Goal: Obtain resource: Download file/media

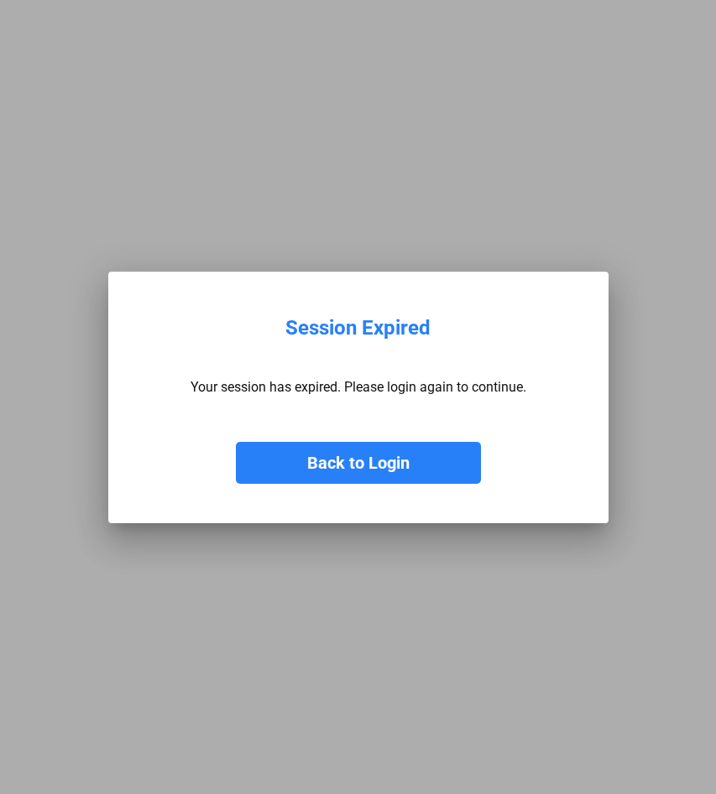
click at [340, 464] on button "Back to Login" at bounding box center [358, 463] width 245 height 42
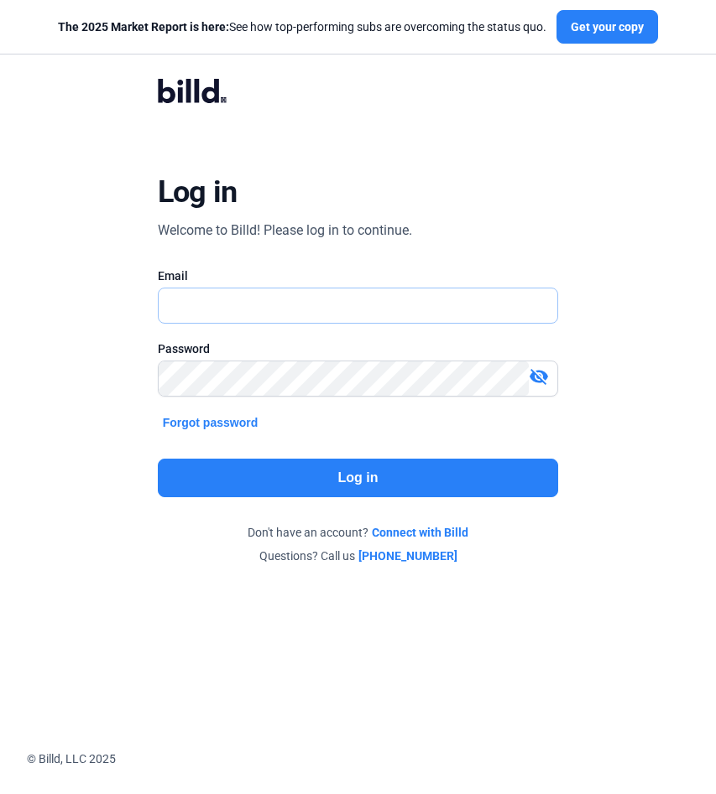
type input "[EMAIL_ADDRESS][DOMAIN_NAME]"
click at [348, 485] on button "Log in" at bounding box center [358, 478] width 401 height 39
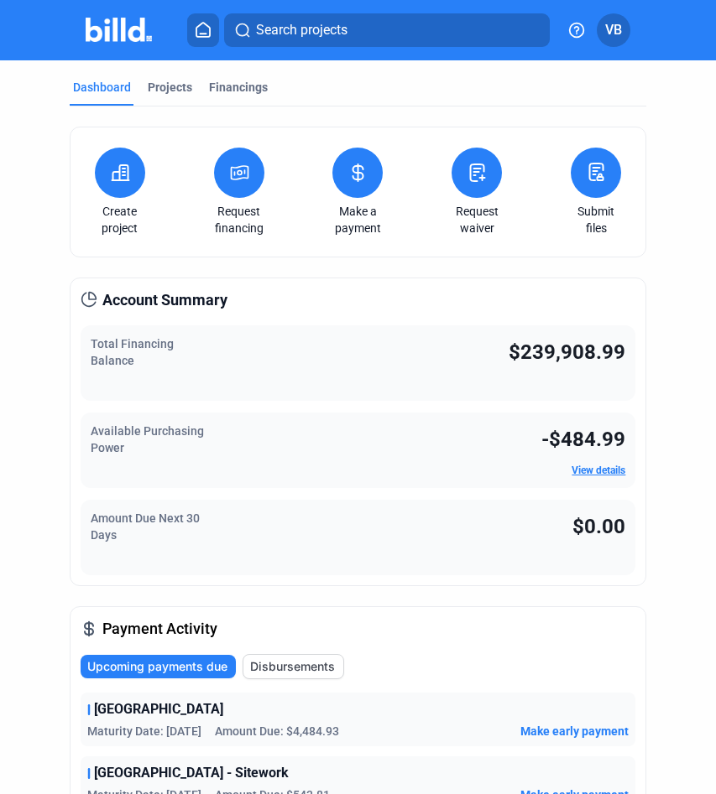
click at [274, 675] on button "Disbursements" at bounding box center [293, 666] width 102 height 25
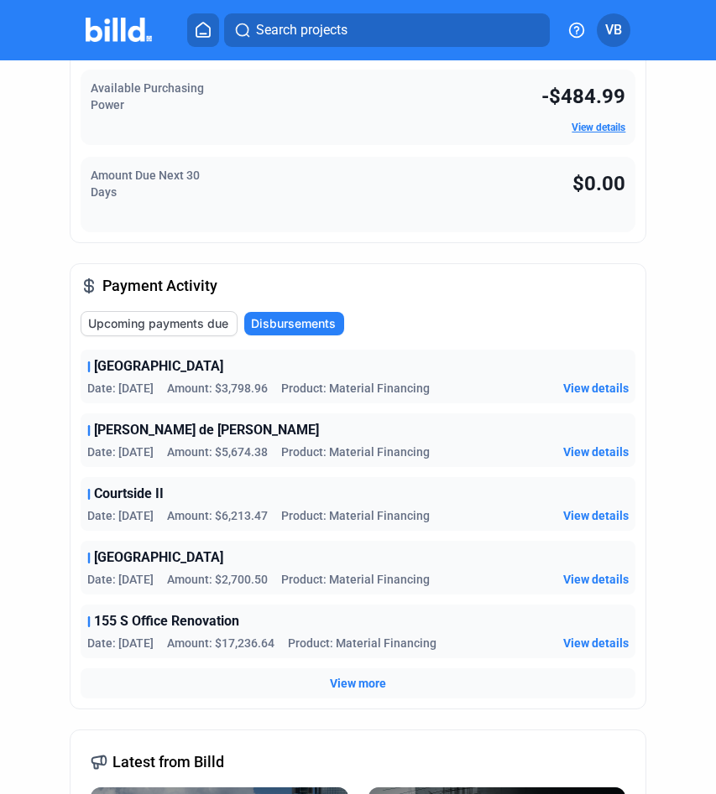
scroll to position [346, 0]
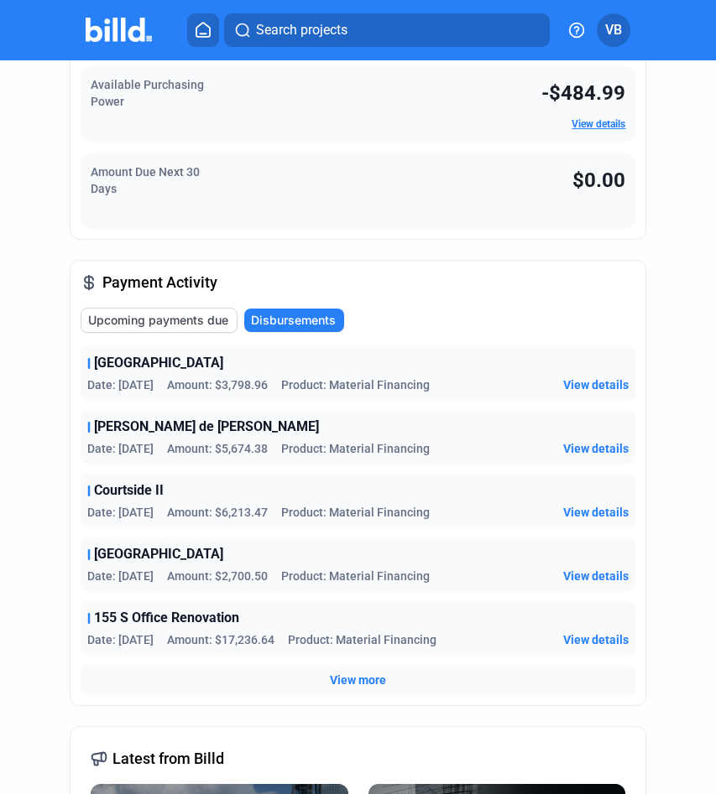
click at [347, 678] on span "View more" at bounding box center [358, 680] width 56 height 17
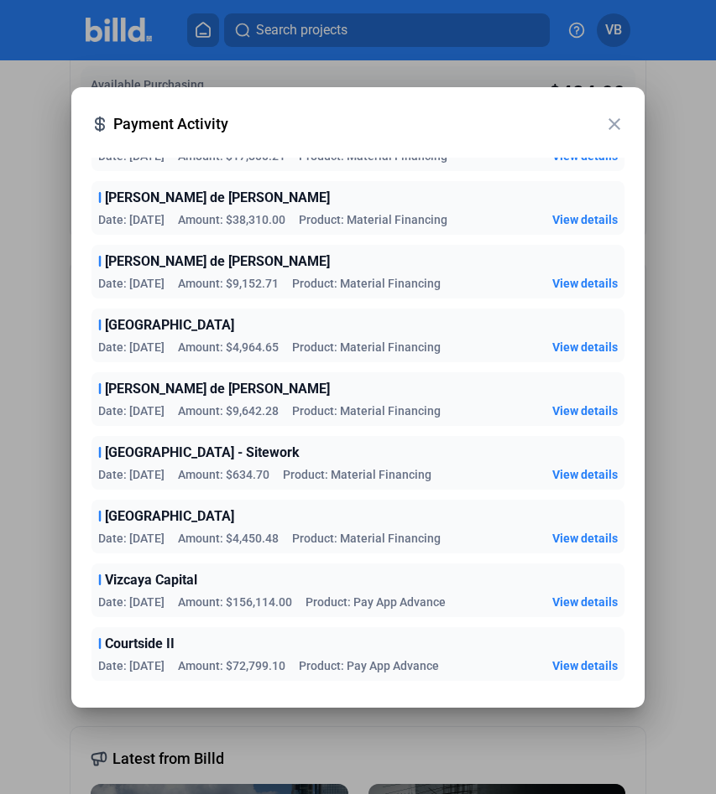
scroll to position [1223, 0]
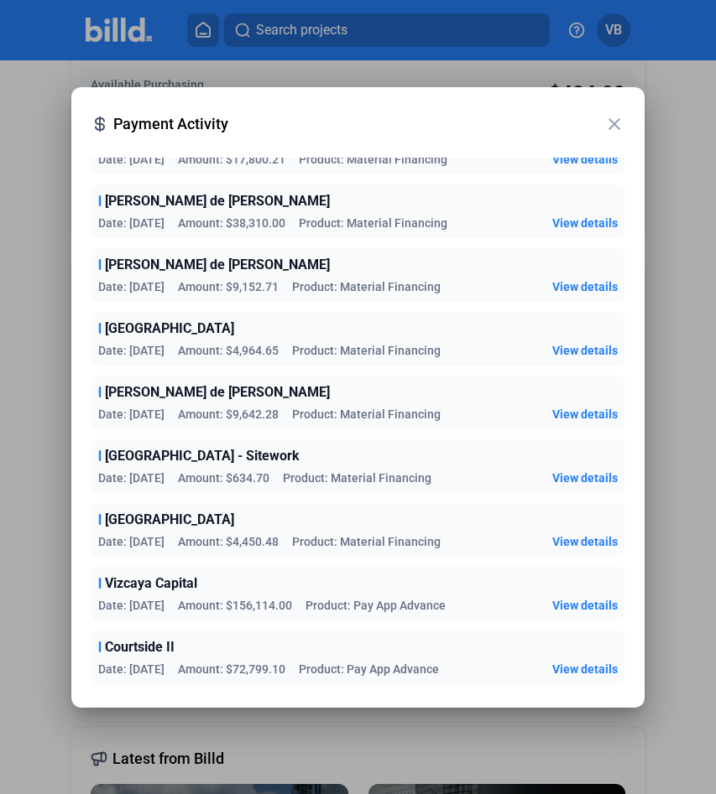
click at [612, 117] on mat-icon "close" at bounding box center [614, 124] width 20 height 20
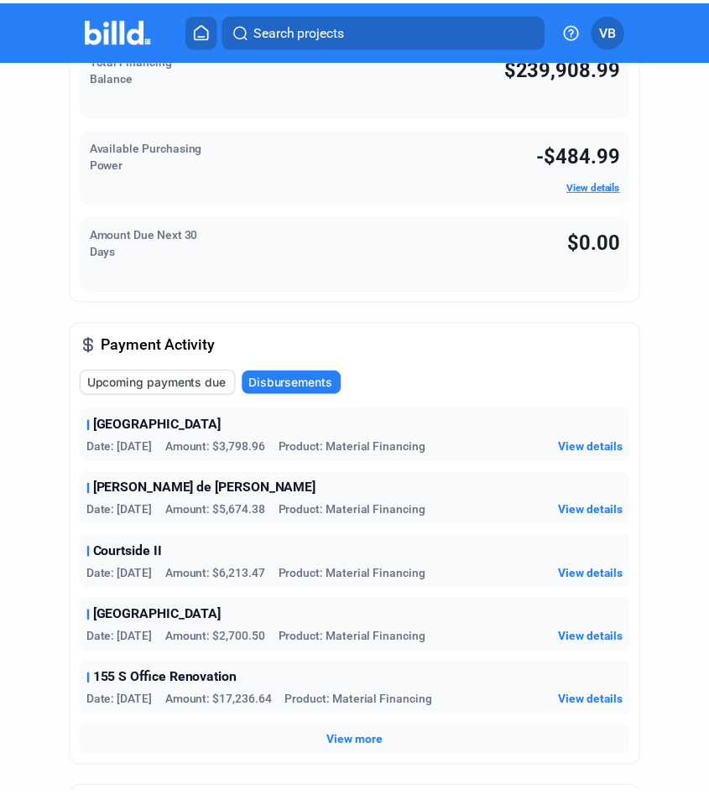
scroll to position [0, 0]
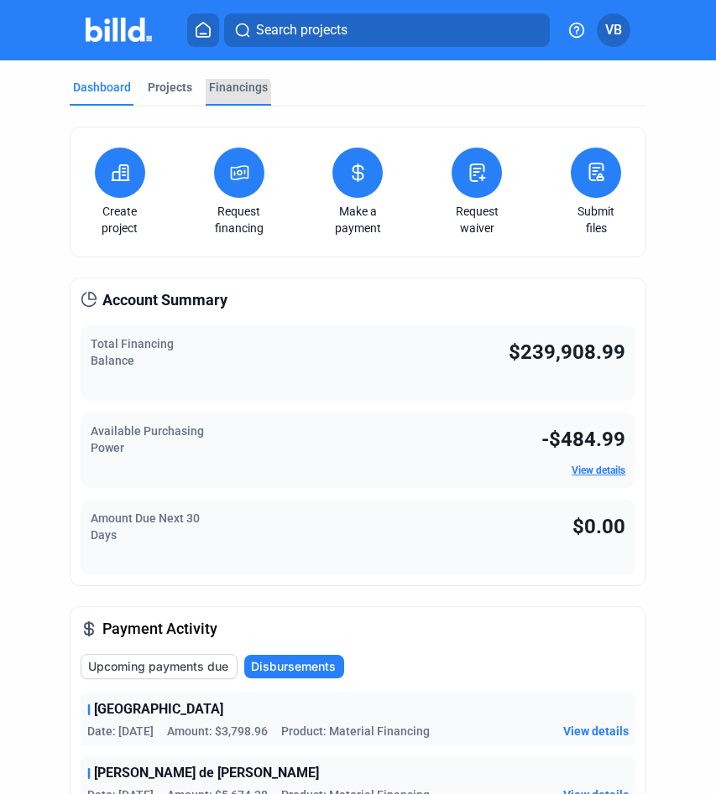
click at [226, 93] on div "Financings" at bounding box center [238, 87] width 59 height 17
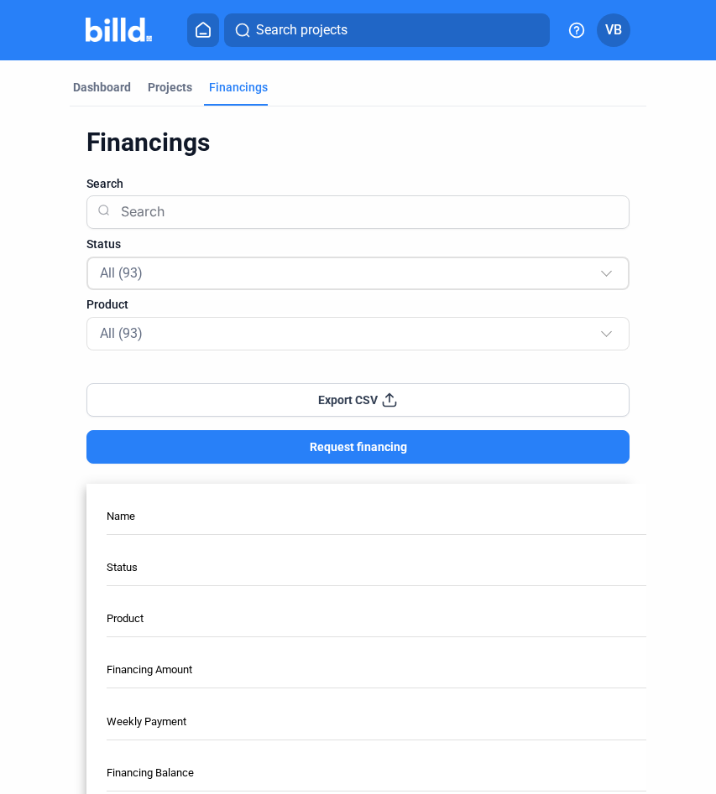
click at [211, 268] on div "All (93)" at bounding box center [350, 273] width 500 height 22
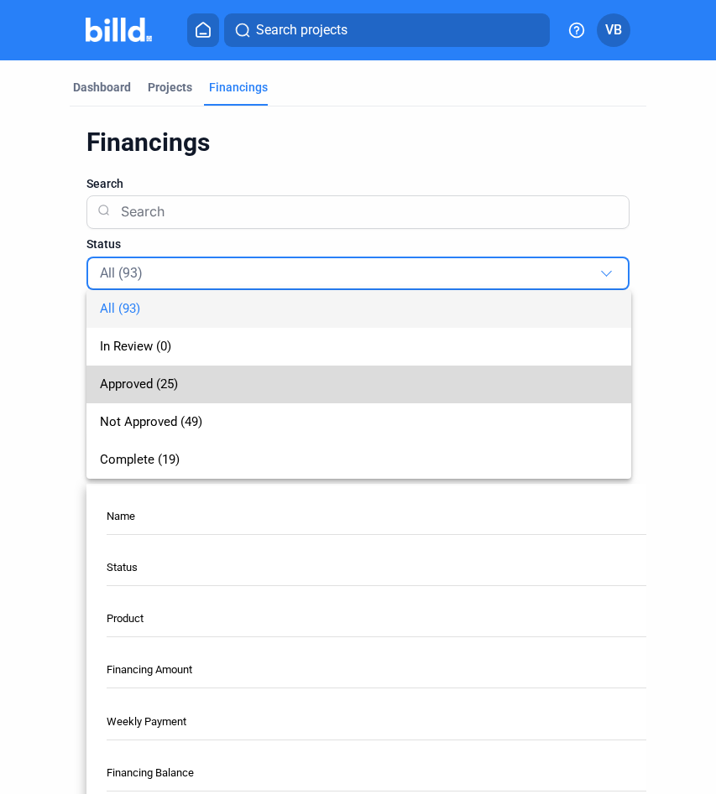
click at [228, 388] on span "Approved (25)" at bounding box center [359, 385] width 518 height 38
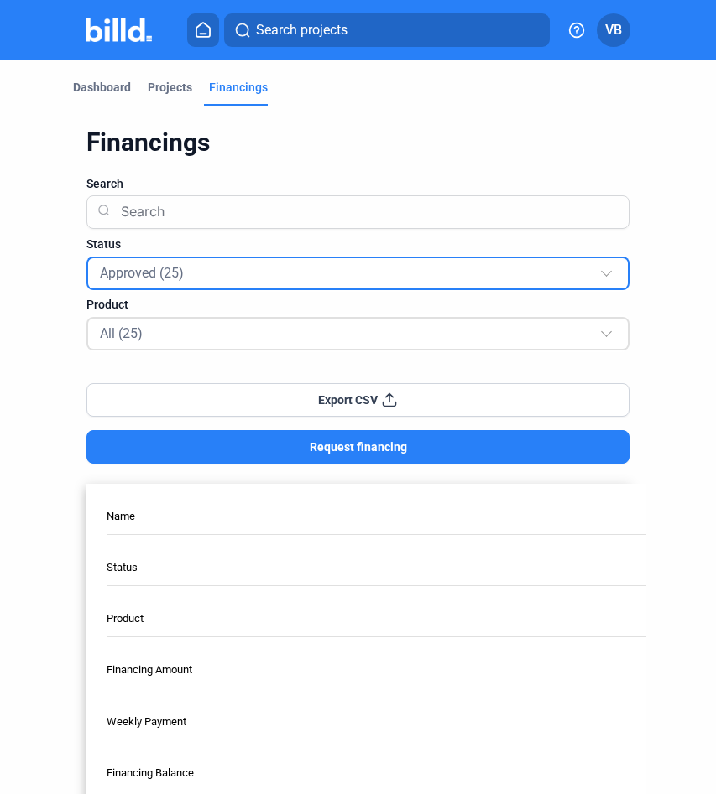
click at [243, 341] on div "All (25)" at bounding box center [350, 333] width 500 height 22
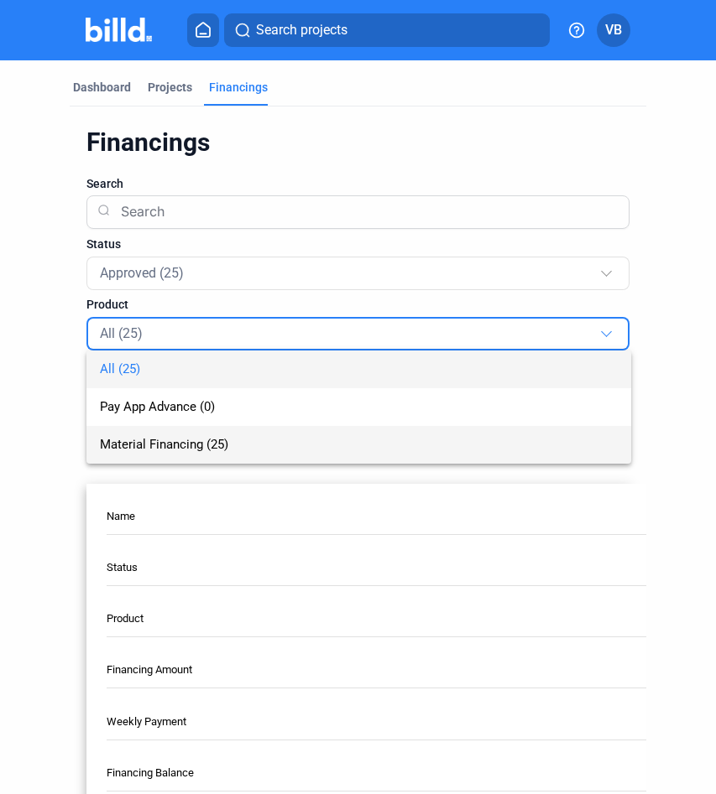
click at [224, 445] on span "Material Financing (25)" at bounding box center [164, 444] width 128 height 15
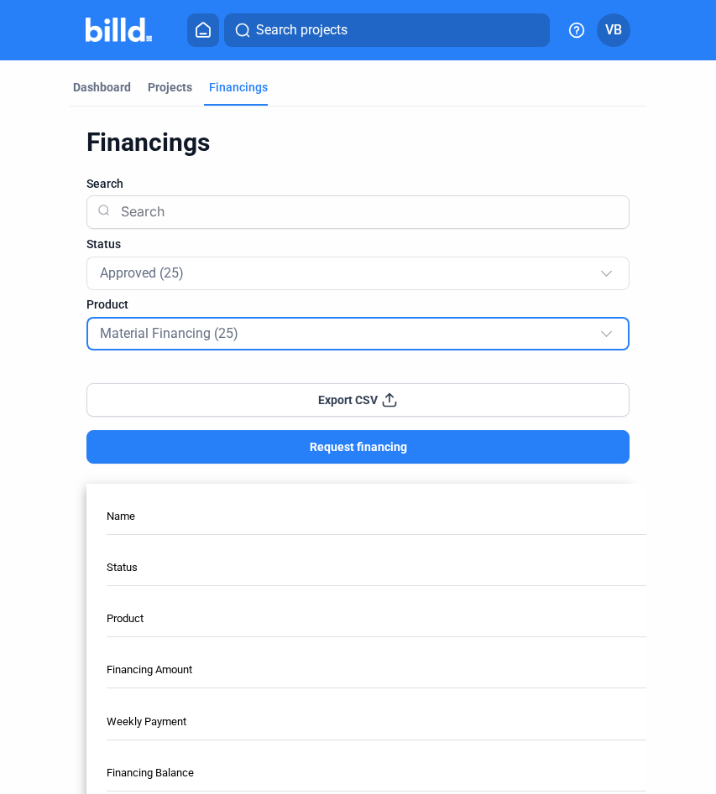
click at [303, 397] on button "Export CSV" at bounding box center [358, 400] width 544 height 34
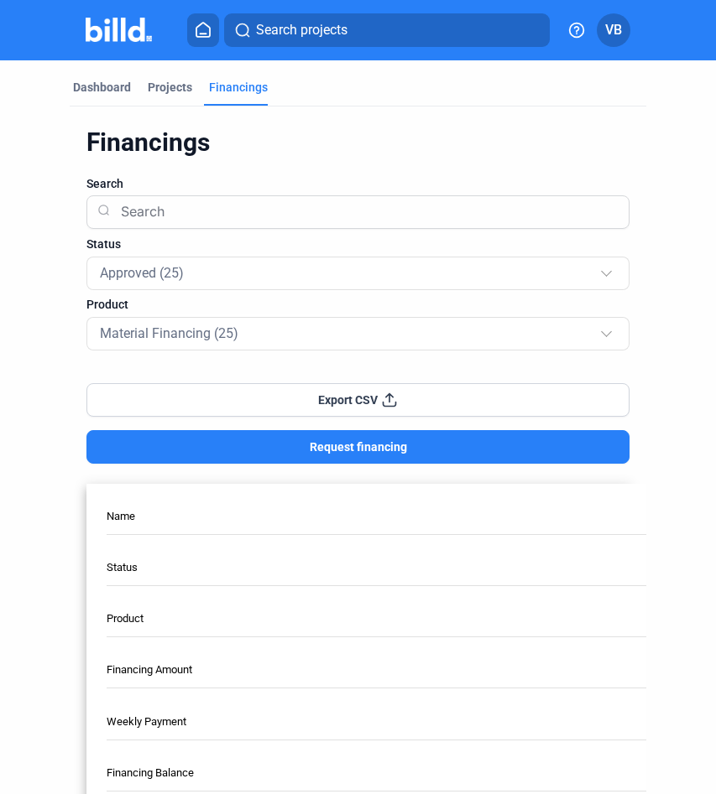
click at [404, 397] on button "Export CSV" at bounding box center [358, 400] width 544 height 34
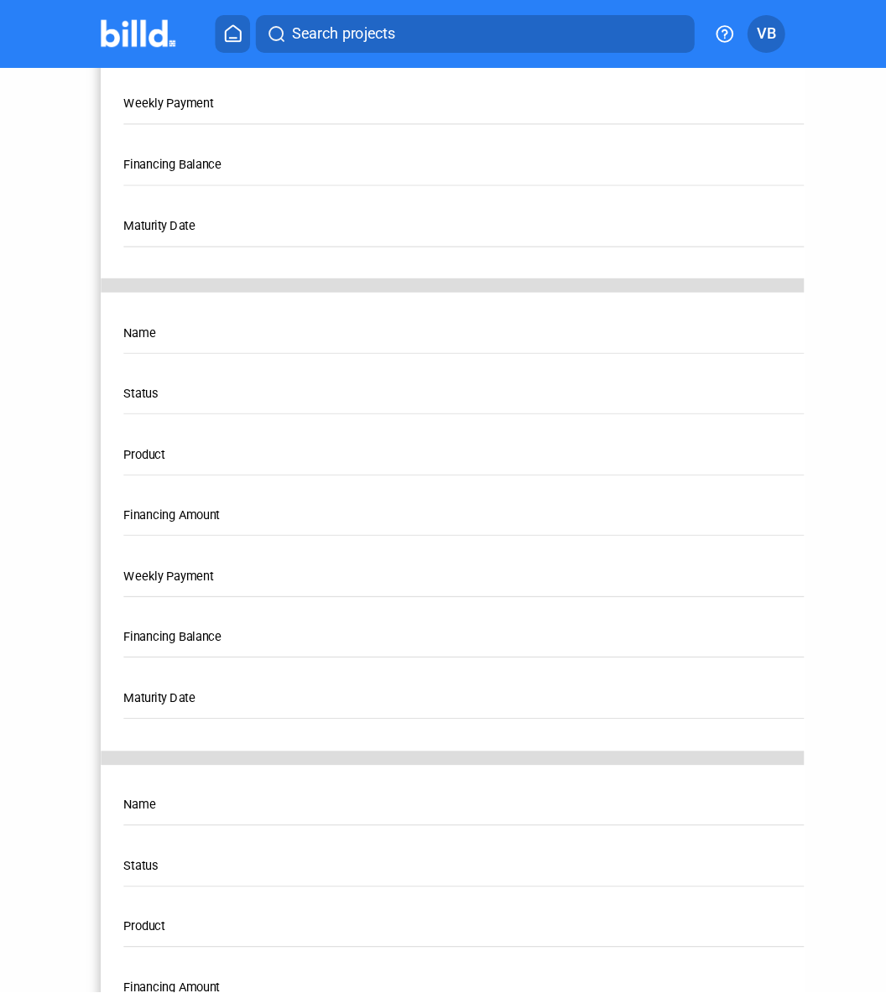
scroll to position [126, 0]
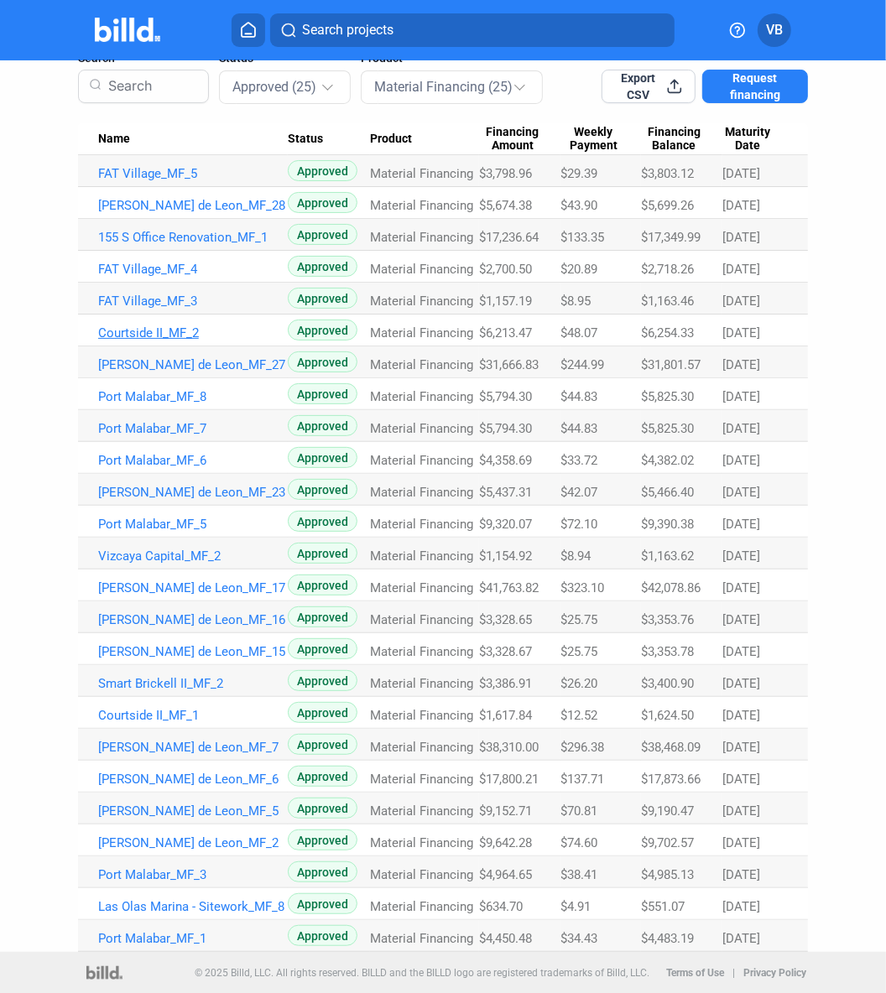
click at [185, 336] on link "Courtside II_MF_2" at bounding box center [193, 332] width 190 height 15
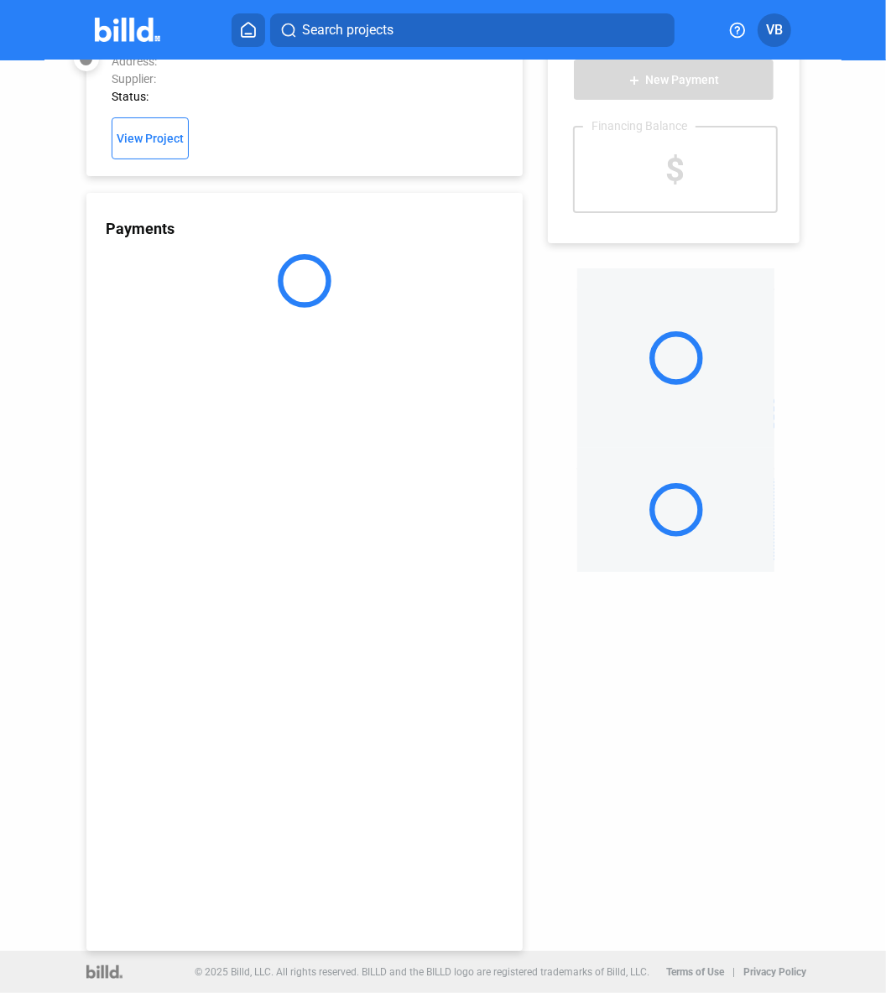
scroll to position [44, 0]
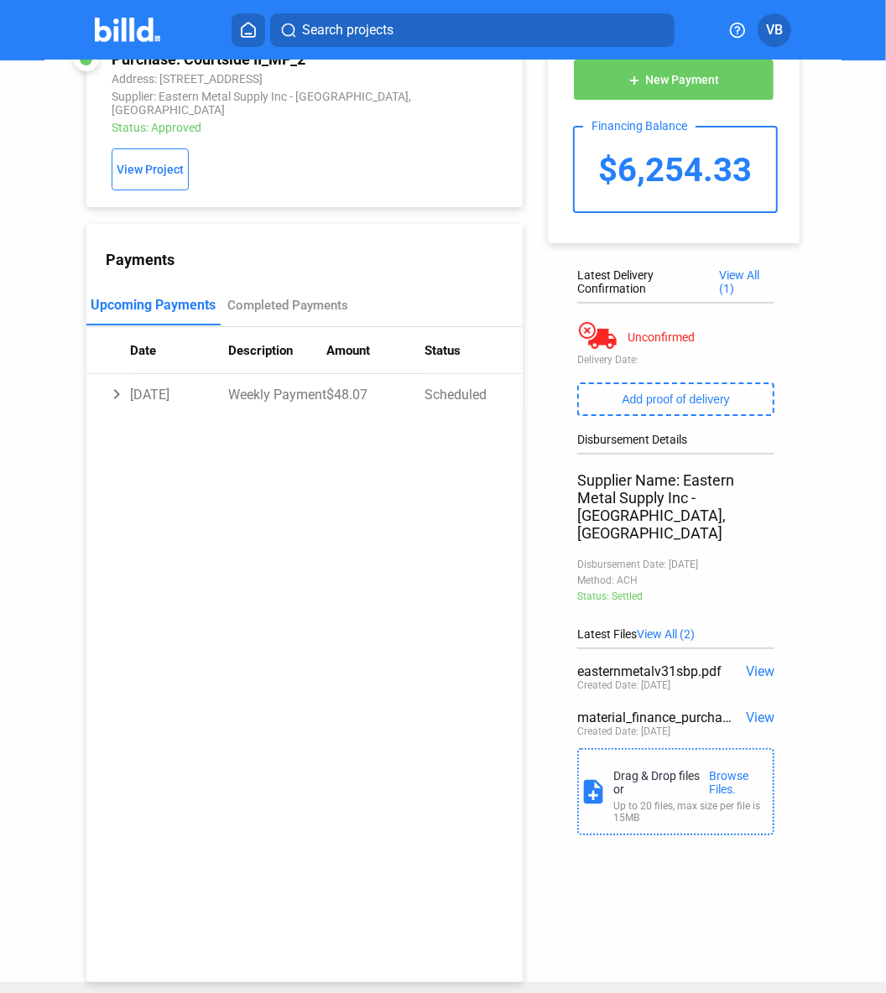
click at [715, 664] on span "View" at bounding box center [760, 672] width 29 height 16
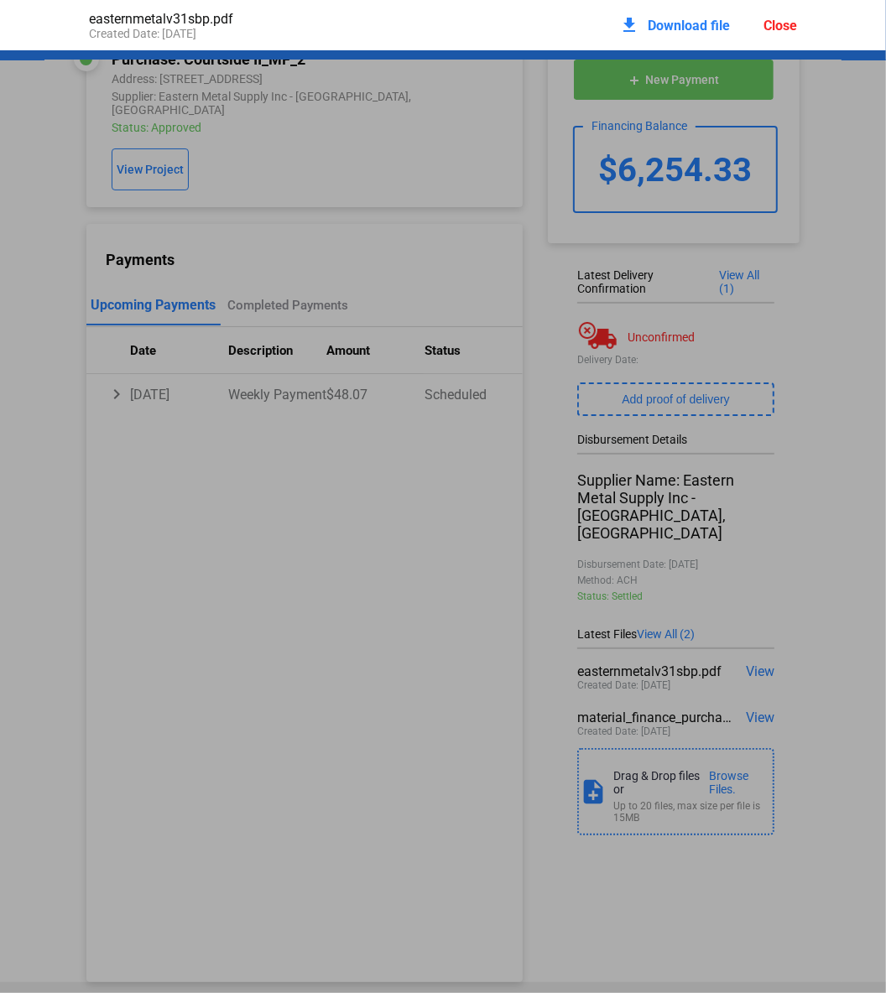
scroll to position [8, 0]
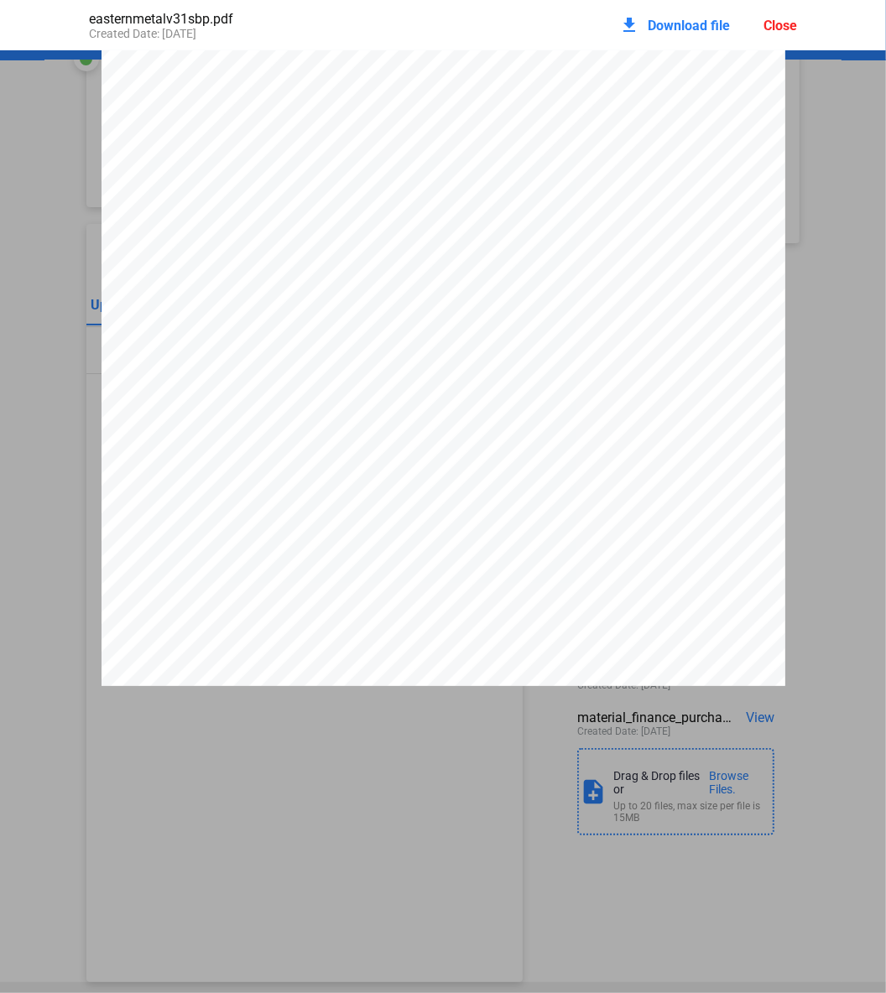
click at [655, 27] on span "Download file" at bounding box center [689, 26] width 82 height 16
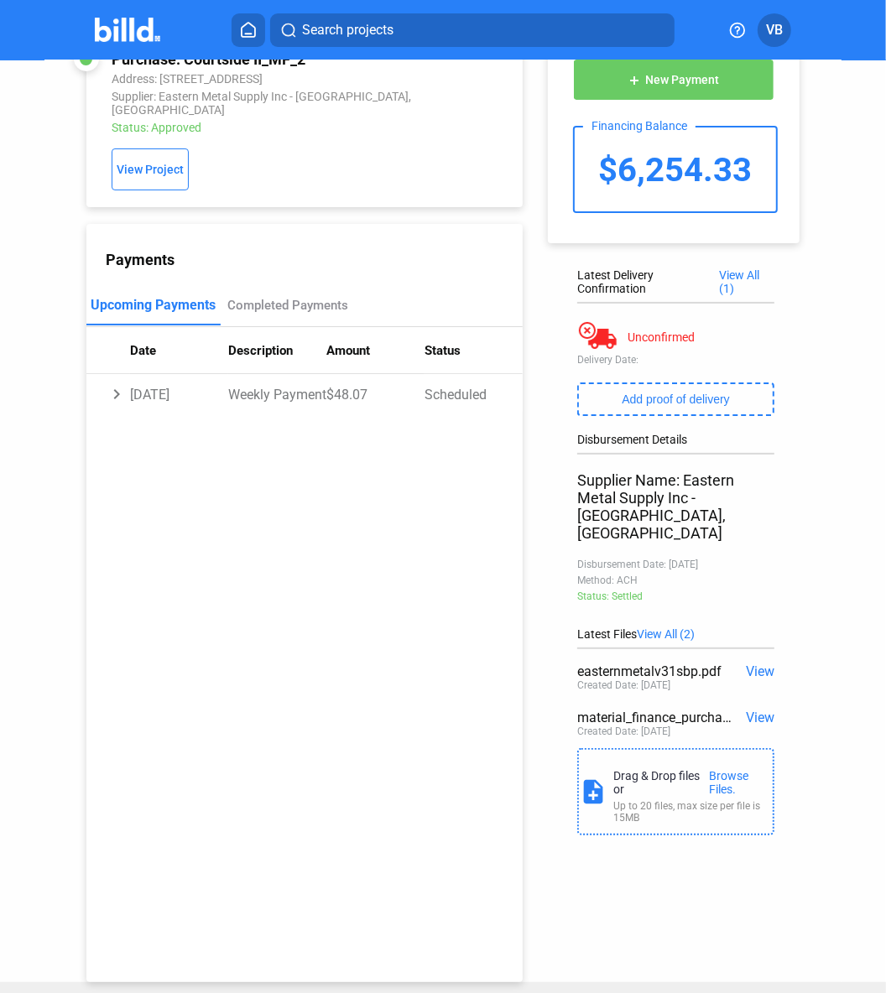
scroll to position [0, 0]
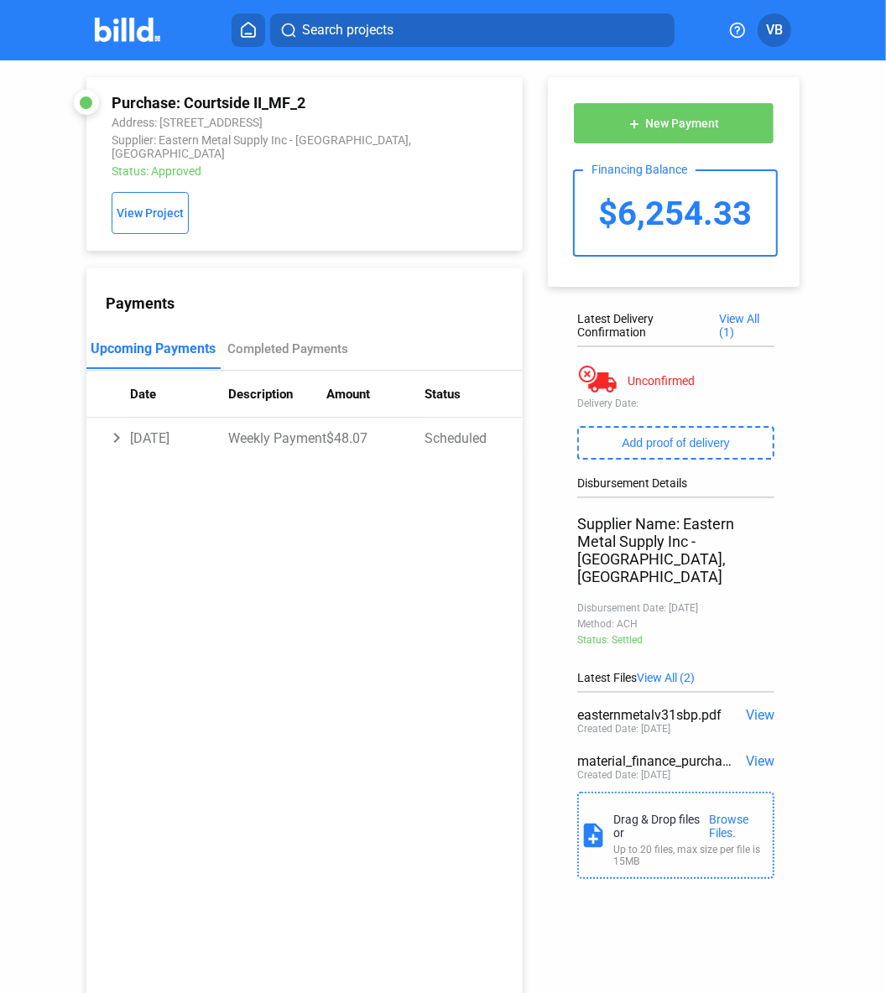
click at [118, 28] on img at bounding box center [128, 30] width 66 height 24
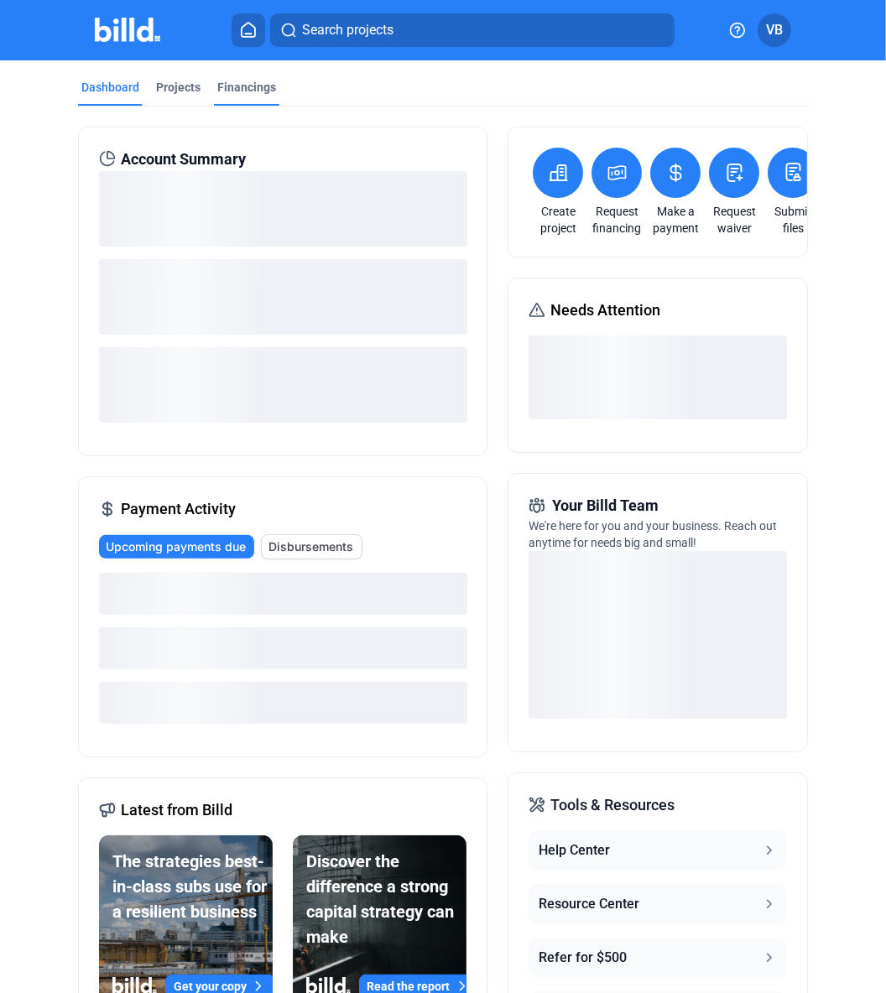
click at [247, 89] on div "Financings" at bounding box center [246, 87] width 59 height 17
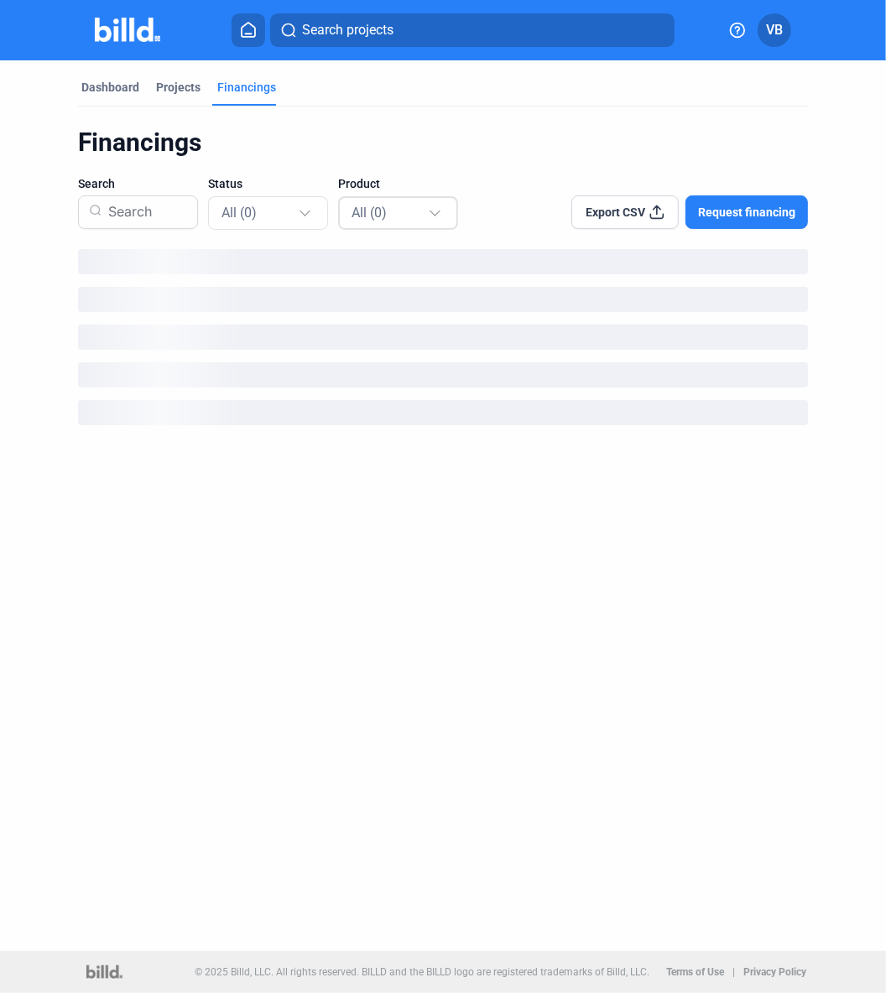
click at [338, 211] on div "All (0)" at bounding box center [398, 213] width 120 height 38
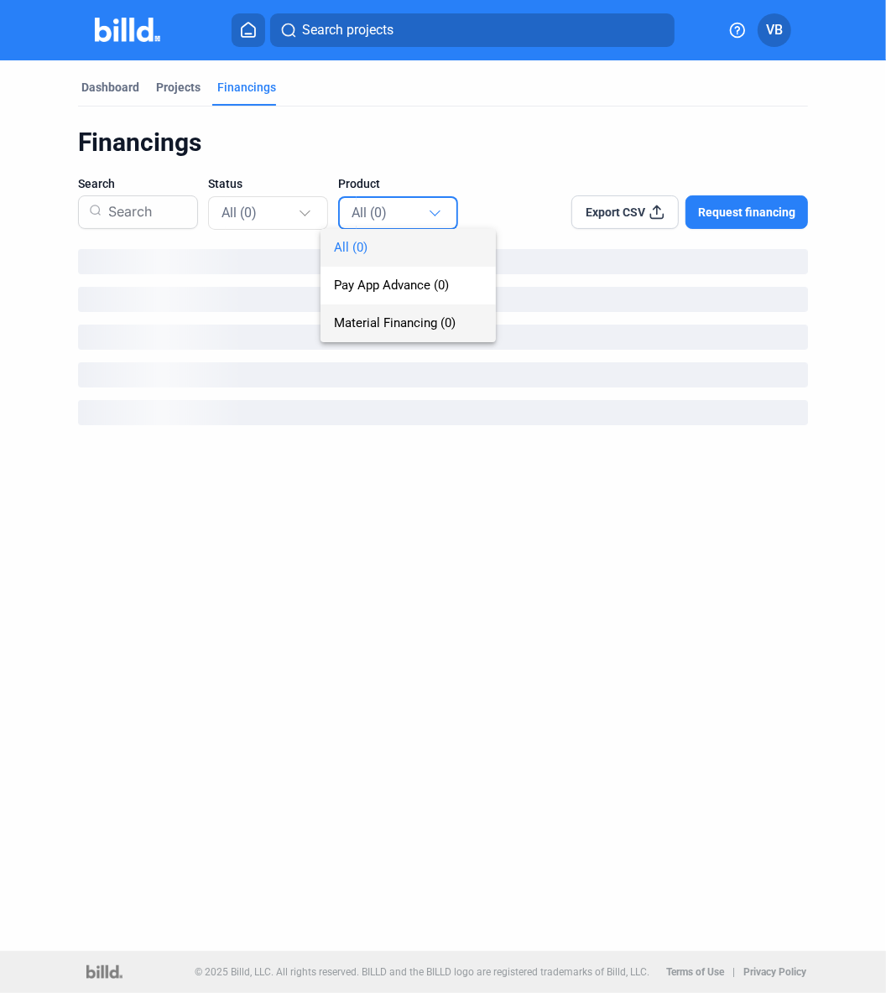
click at [381, 317] on span "Material Financing (0)" at bounding box center [395, 322] width 122 height 15
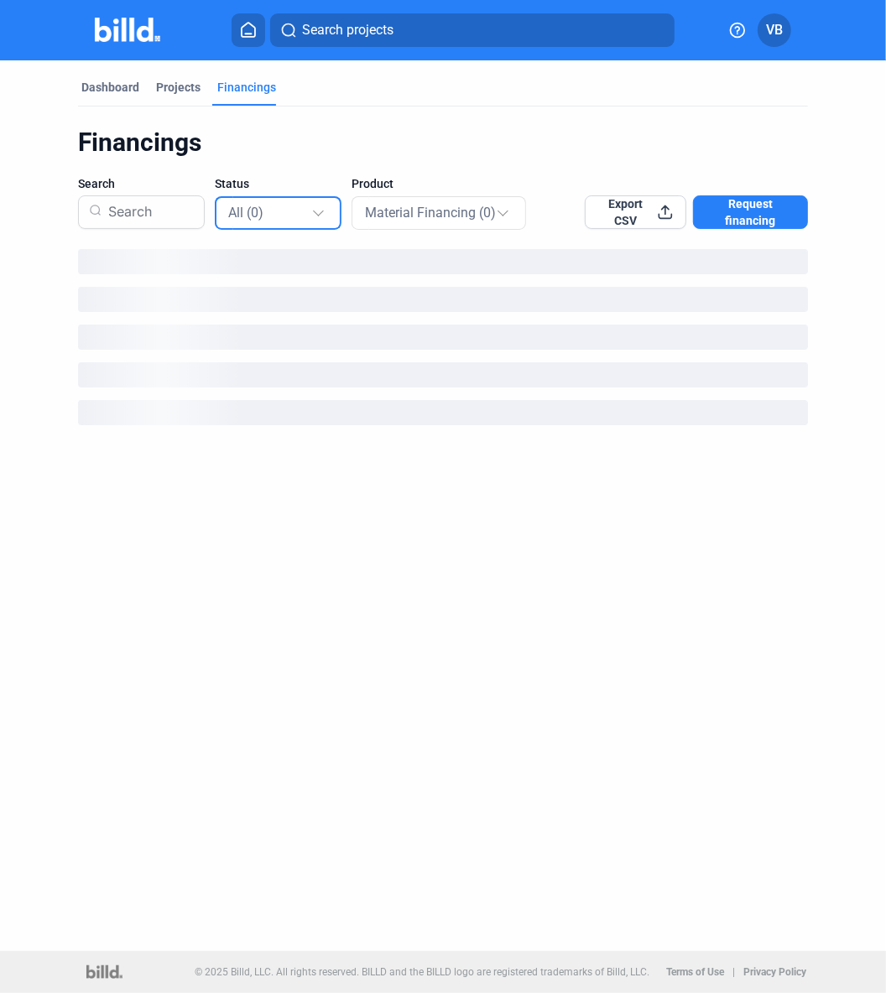
click at [291, 224] on div "All (0)" at bounding box center [279, 212] width 102 height 33
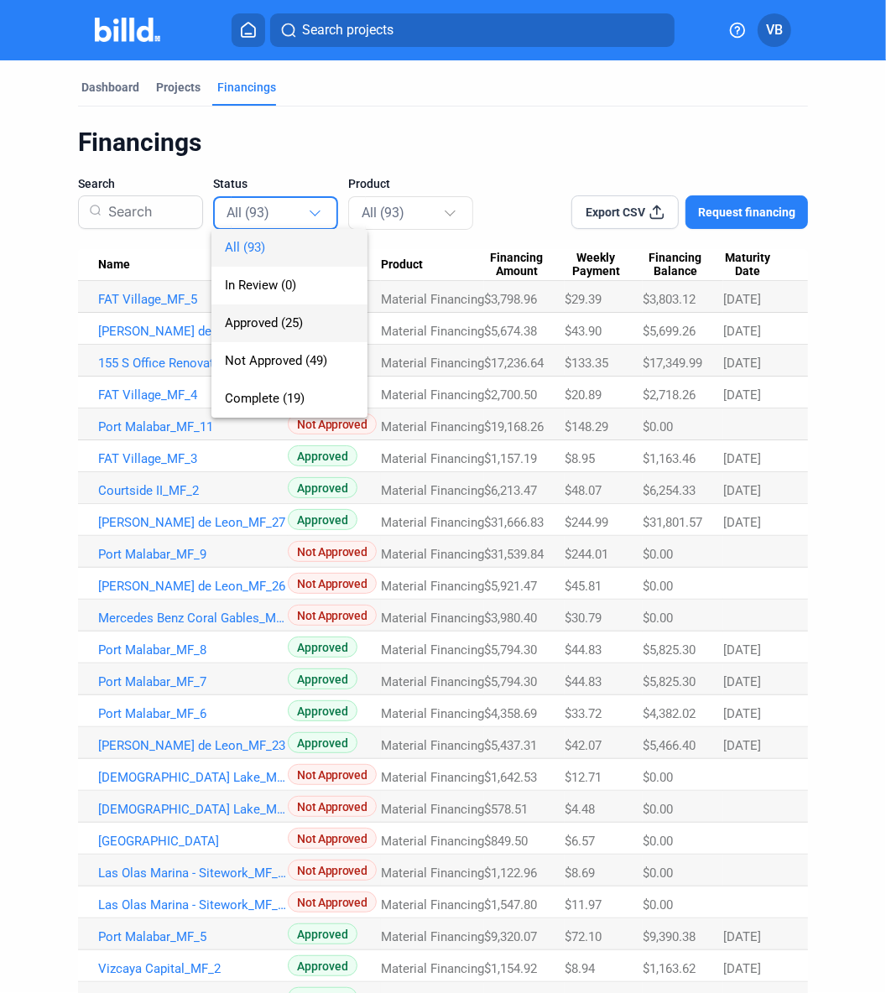
click at [284, 321] on span "Approved (25)" at bounding box center [264, 322] width 78 height 15
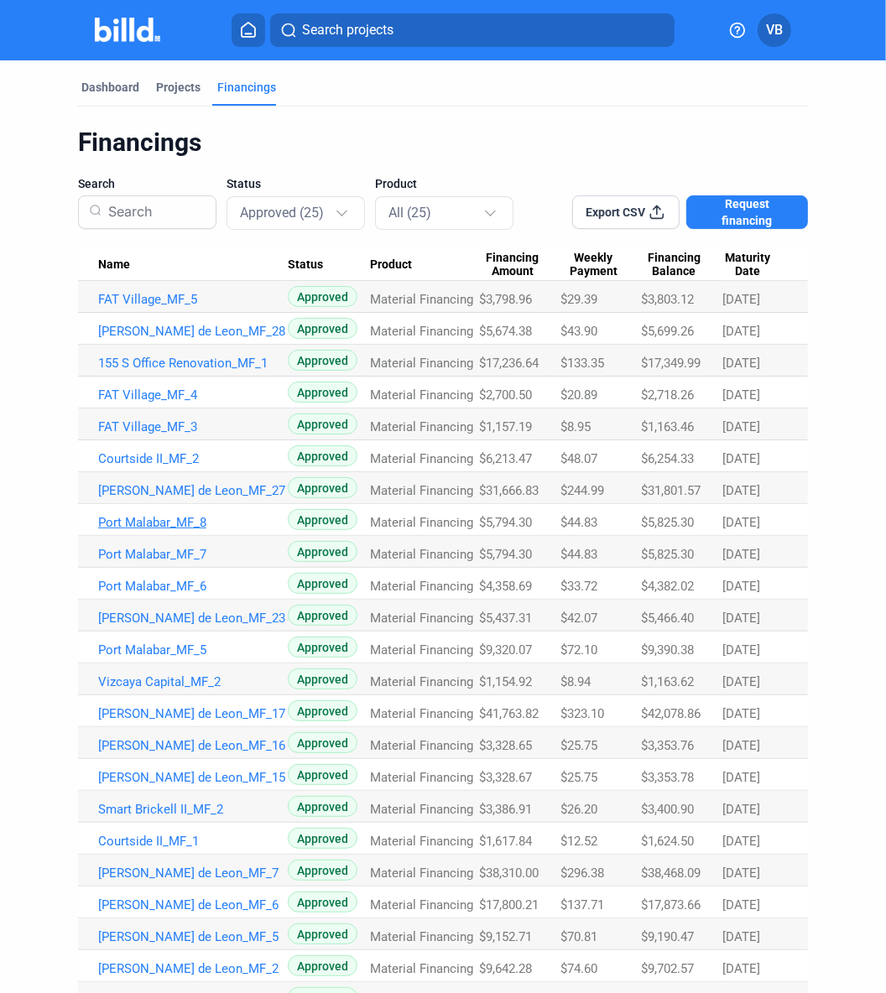
click at [176, 522] on link "Port Malabar_MF_8" at bounding box center [193, 522] width 190 height 15
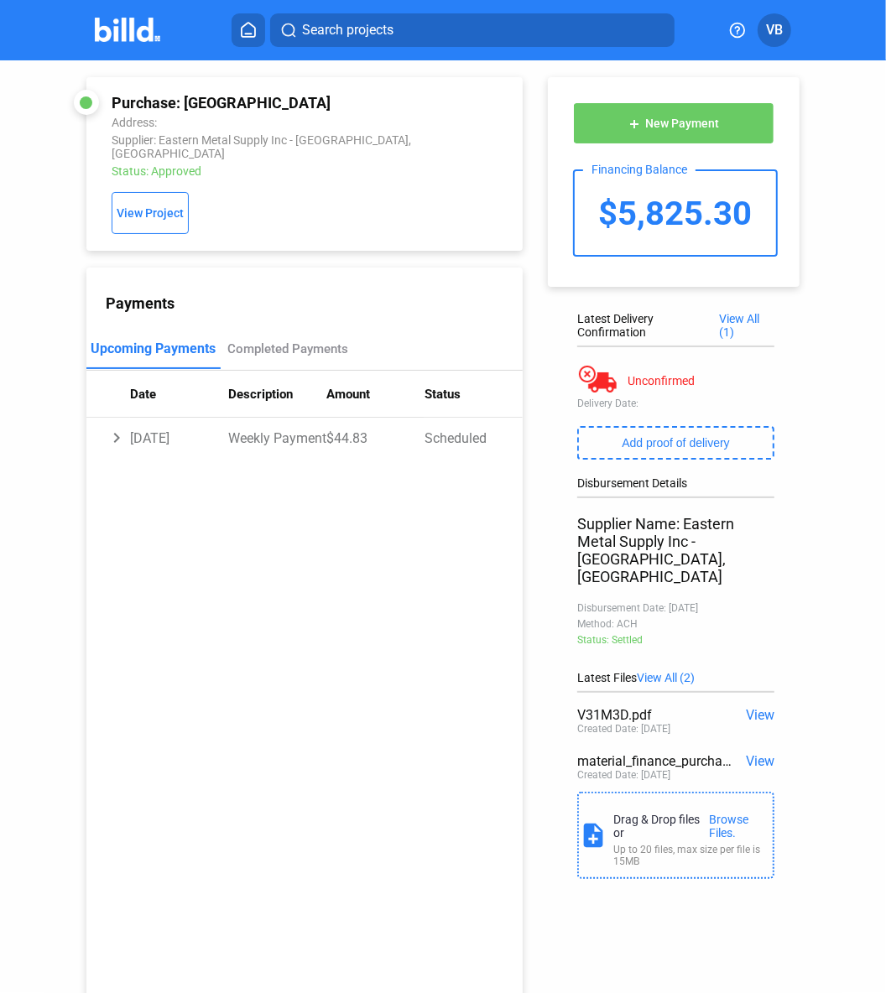
click at [715, 707] on span "View" at bounding box center [760, 715] width 29 height 16
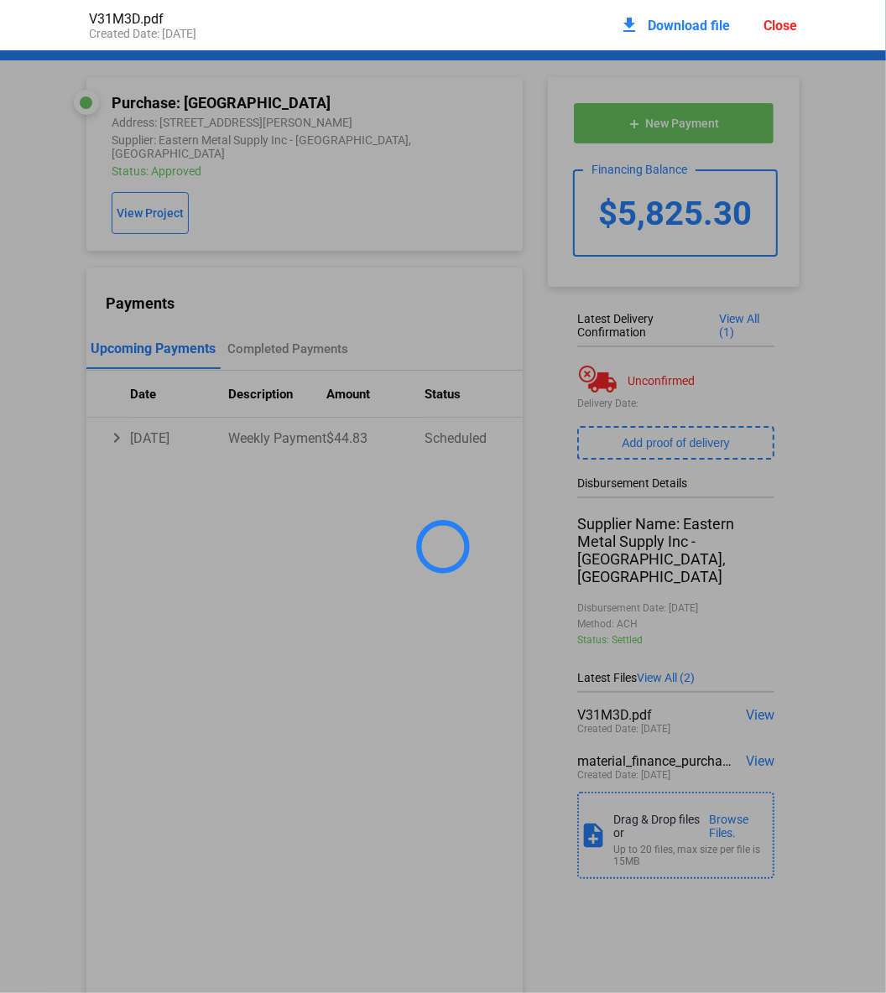
click at [98, 11] on div "V31M3D.pdf" at bounding box center [266, 19] width 354 height 16
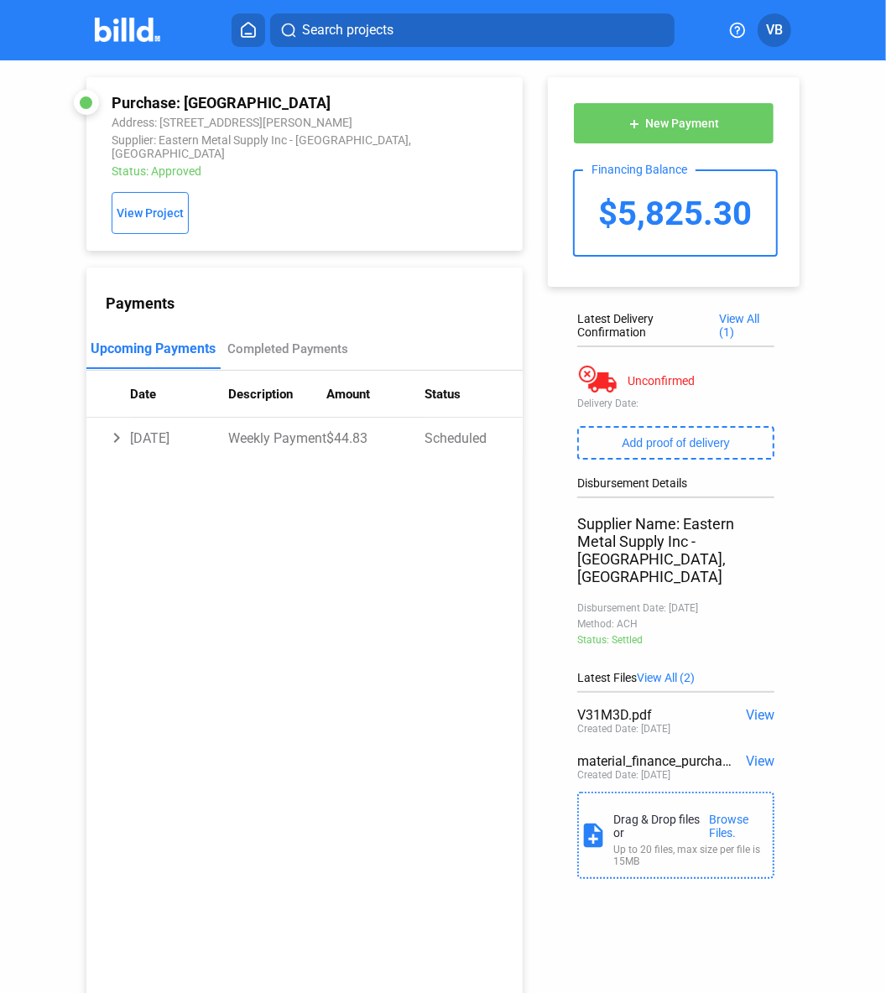
click at [715, 707] on span "View" at bounding box center [760, 715] width 29 height 16
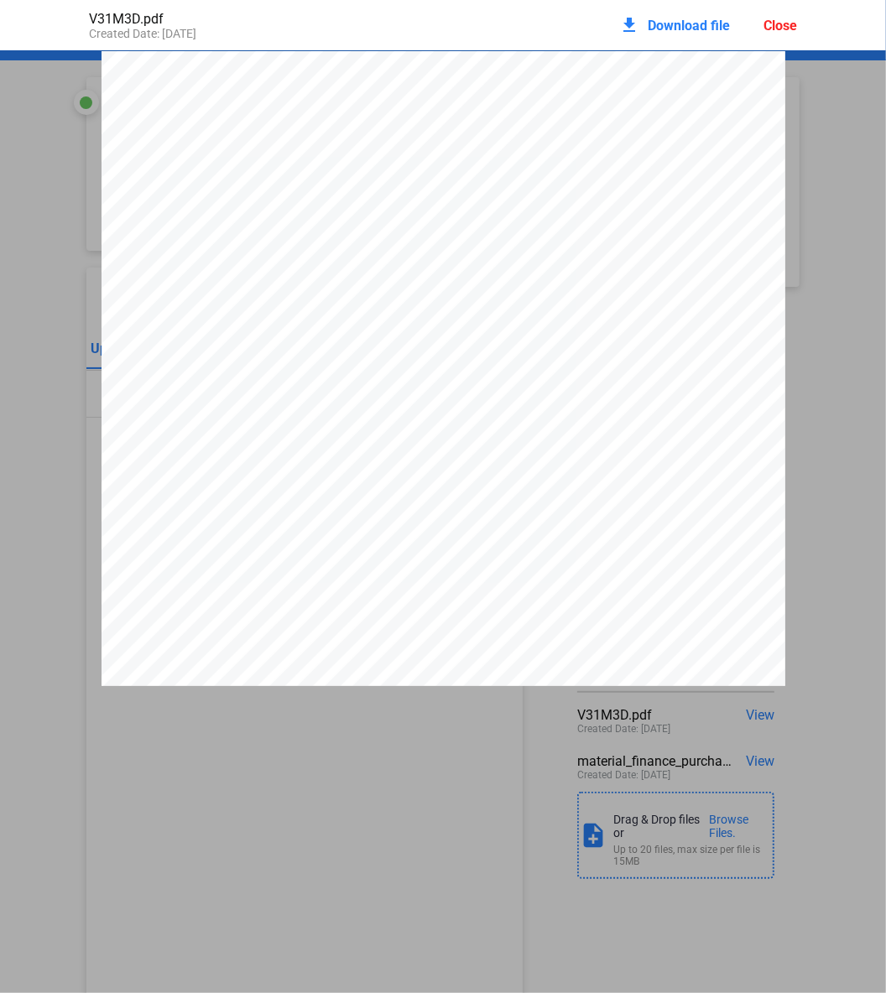
click at [680, 29] on span "Download file" at bounding box center [689, 26] width 82 height 16
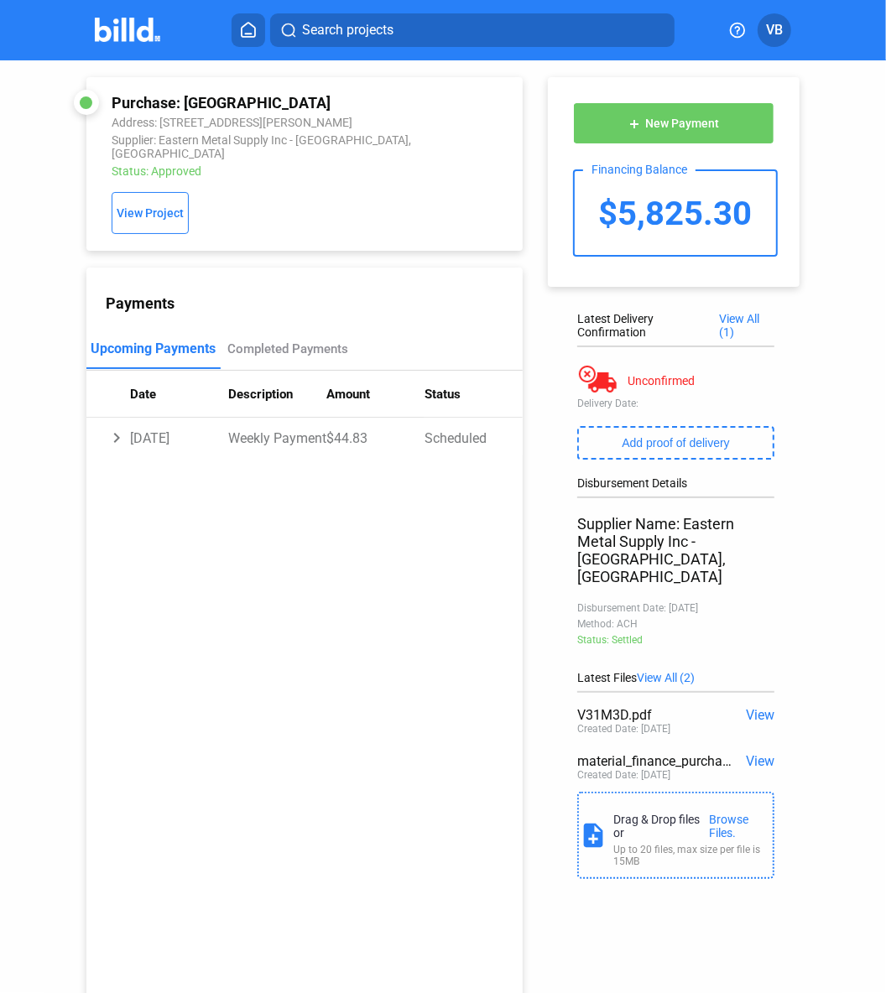
click at [119, 30] on img at bounding box center [128, 30] width 66 height 24
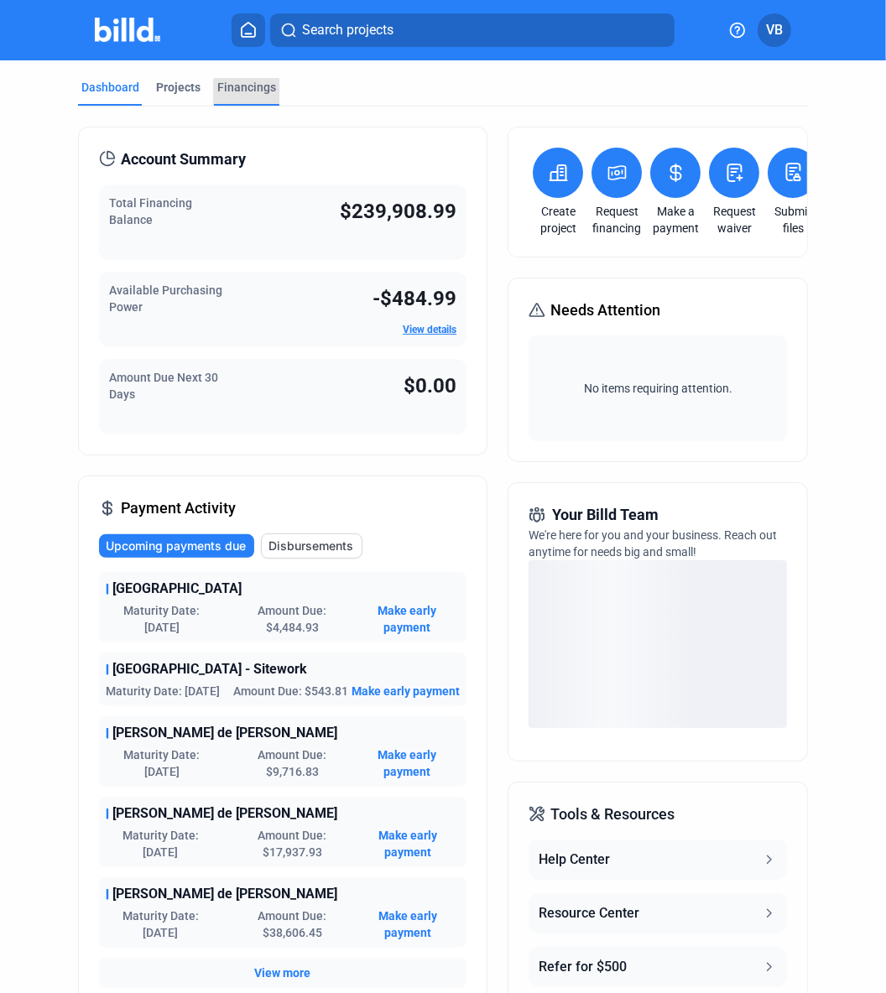
click at [262, 96] on div "Financings" at bounding box center [246, 92] width 65 height 27
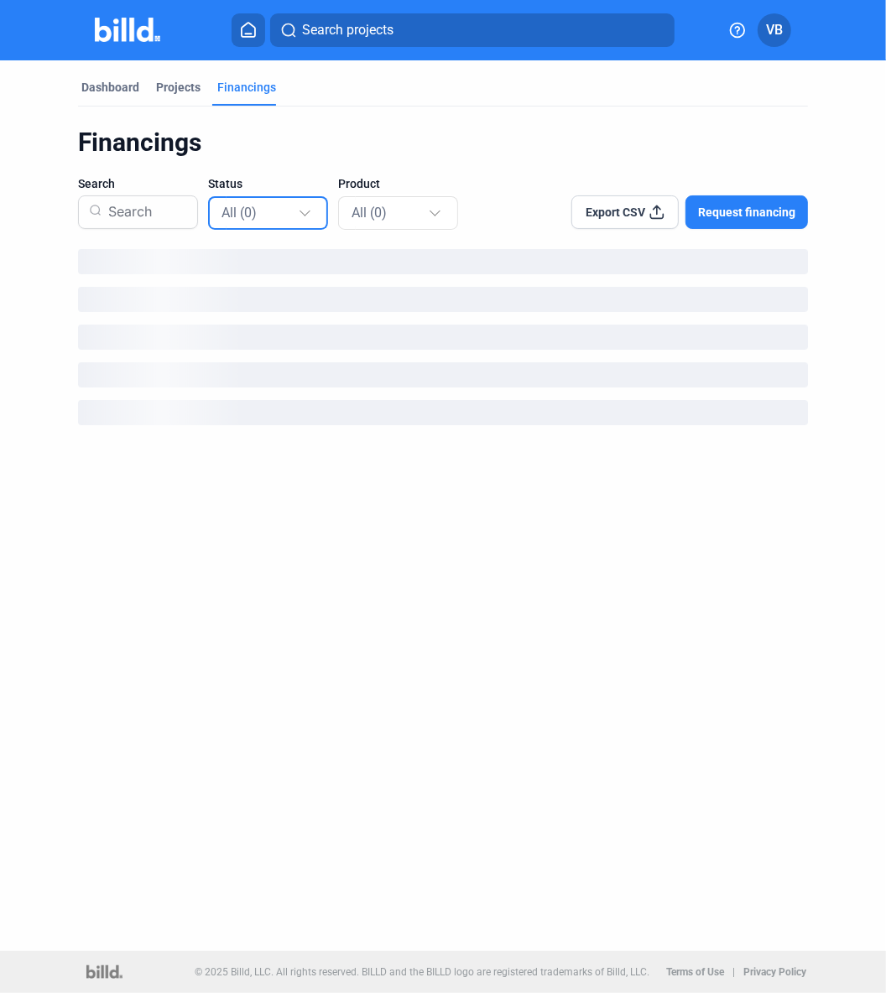
click at [265, 204] on div "All (0)" at bounding box center [259, 212] width 76 height 22
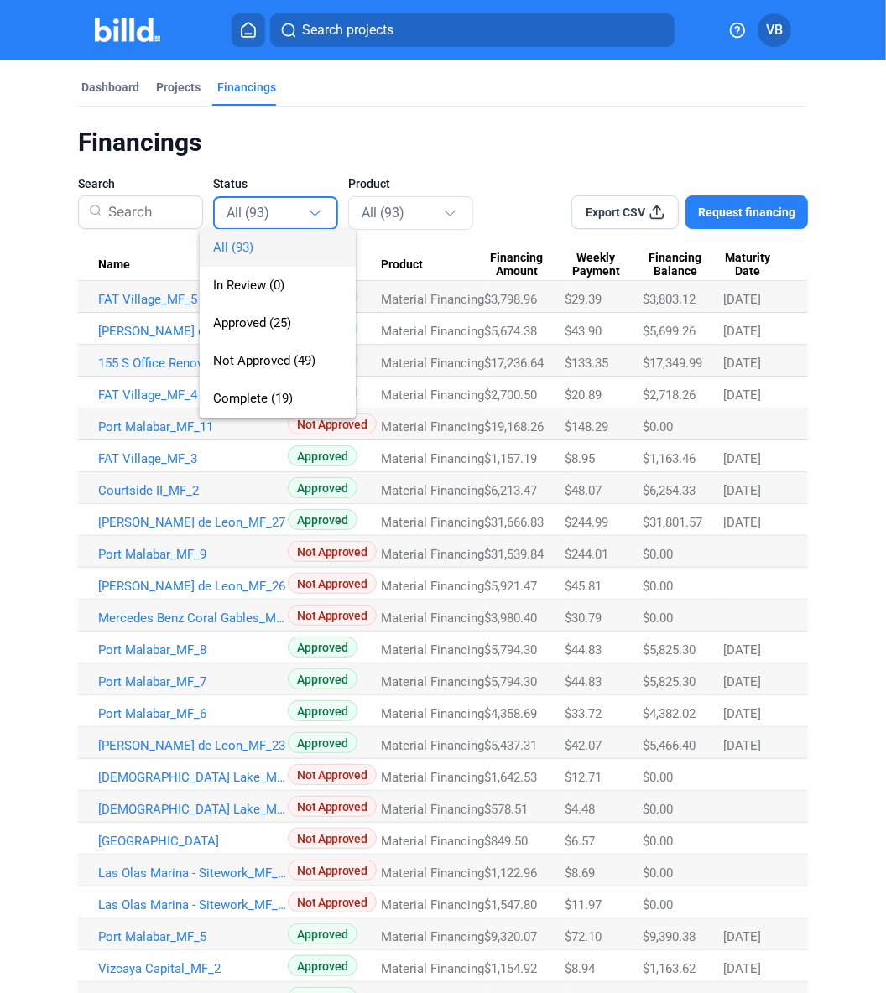
click at [349, 213] on div at bounding box center [443, 496] width 886 height 993
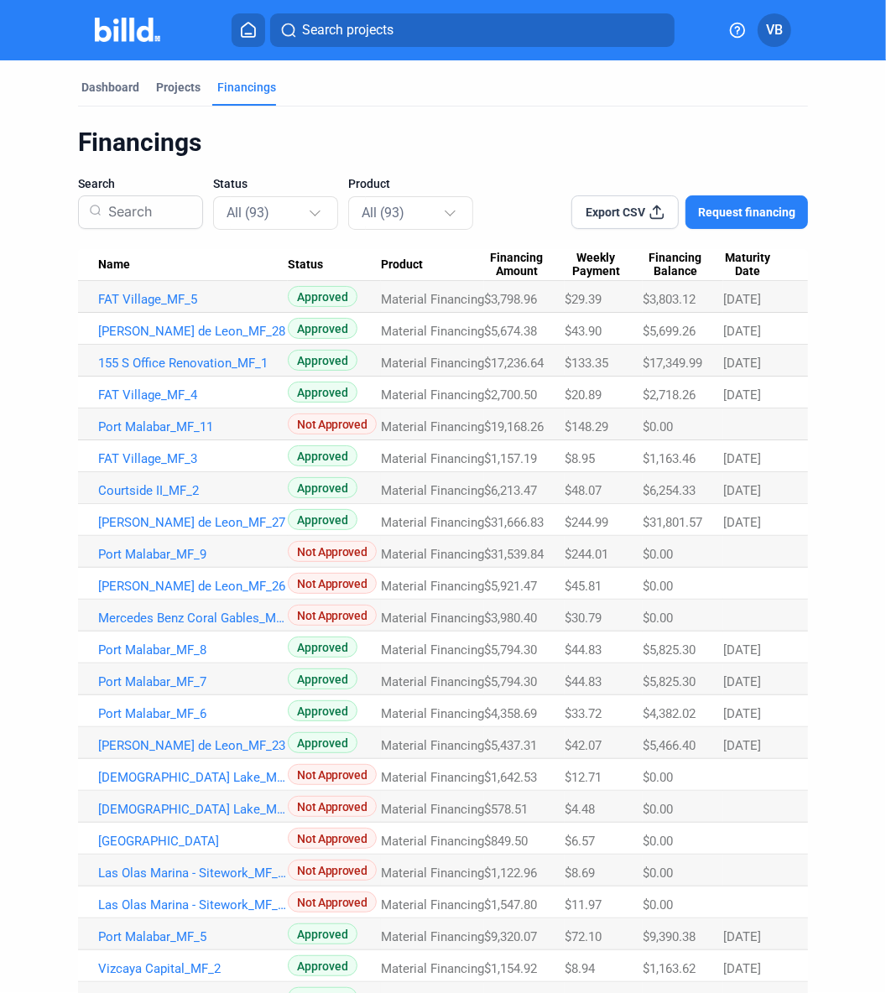
click at [362, 213] on mat-select-trigger "All (93)" at bounding box center [383, 213] width 43 height 16
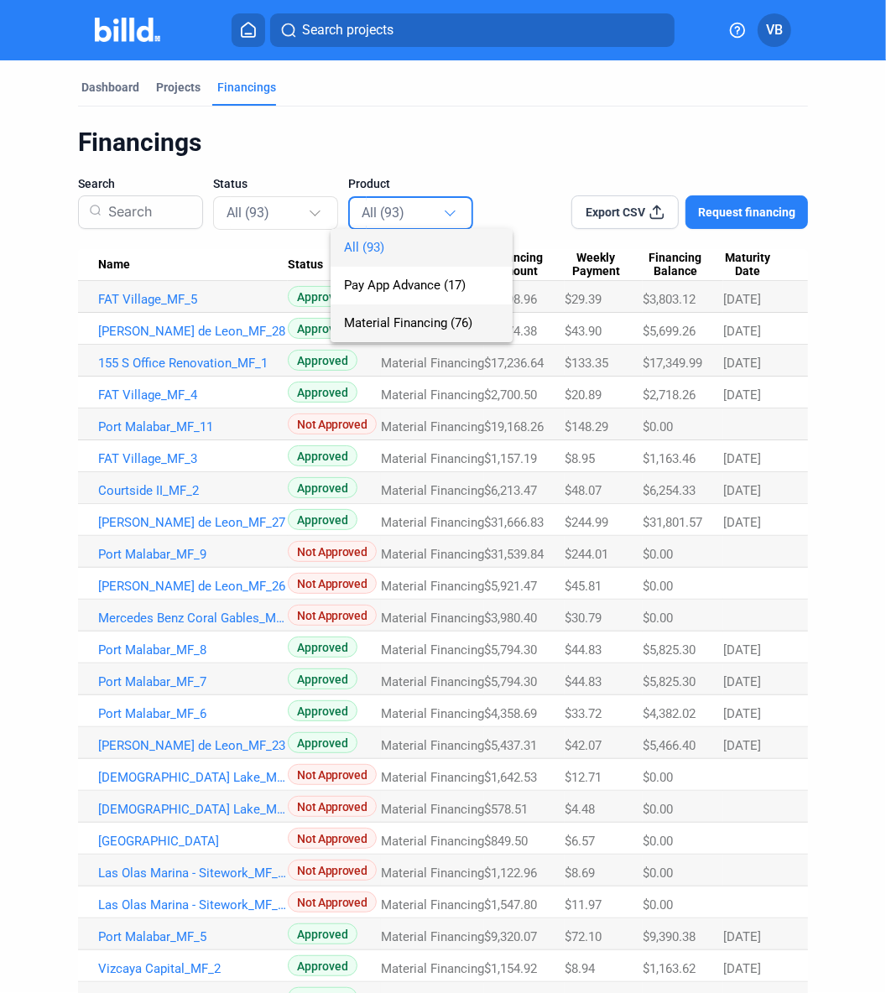
click at [366, 319] on span "Material Financing (76)" at bounding box center [408, 322] width 128 height 15
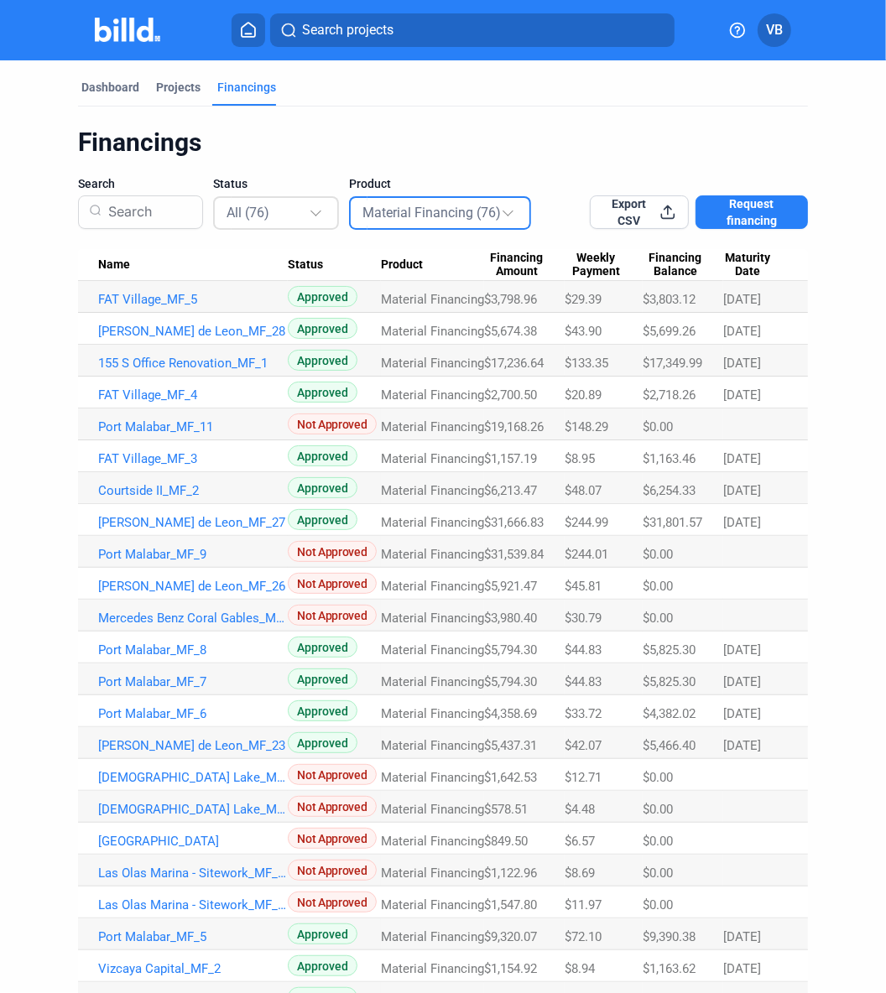
click at [289, 229] on div "All (76)" at bounding box center [276, 213] width 126 height 38
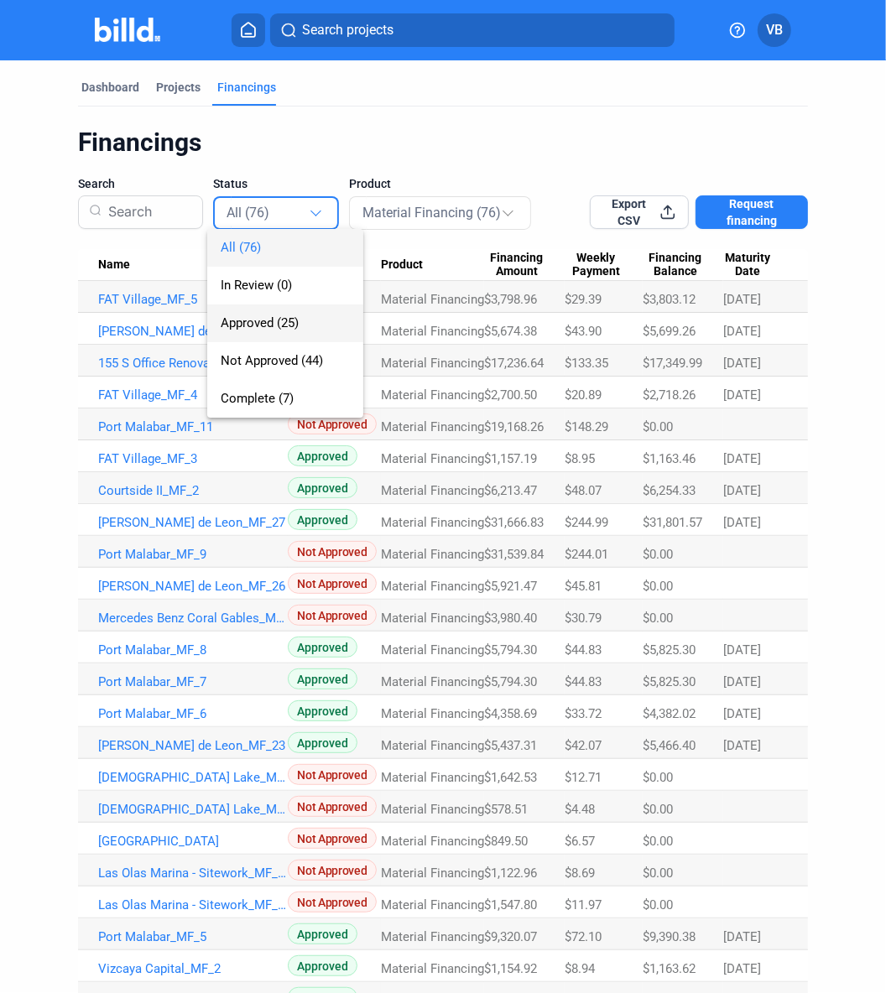
click at [272, 315] on span "Approved (25)" at bounding box center [285, 324] width 129 height 38
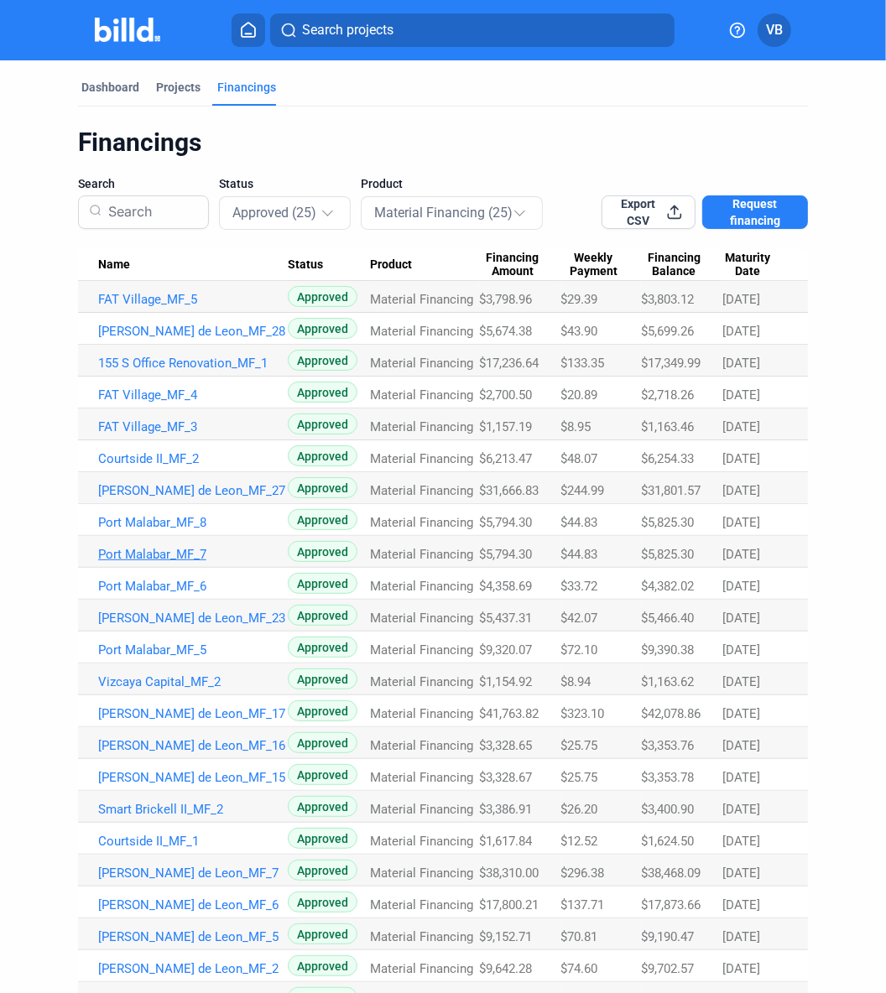
click at [184, 552] on link "Port Malabar_MF_7" at bounding box center [193, 554] width 190 height 15
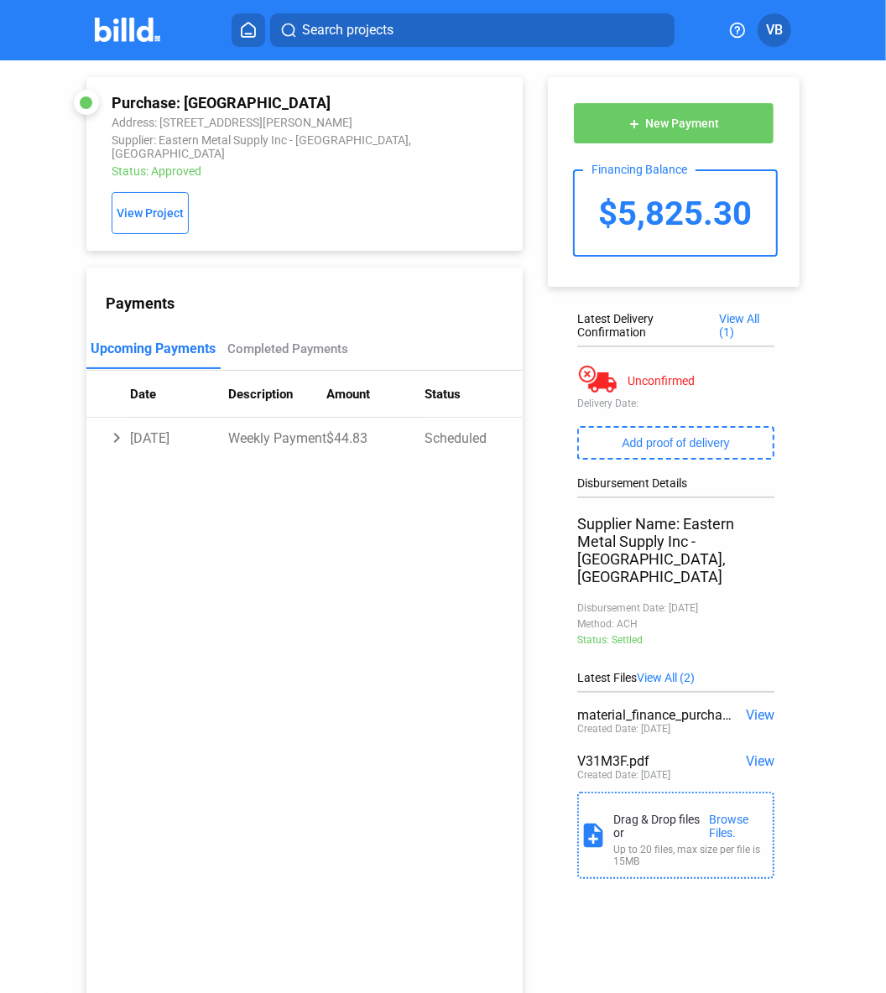
click at [715, 753] on span "View" at bounding box center [760, 761] width 29 height 16
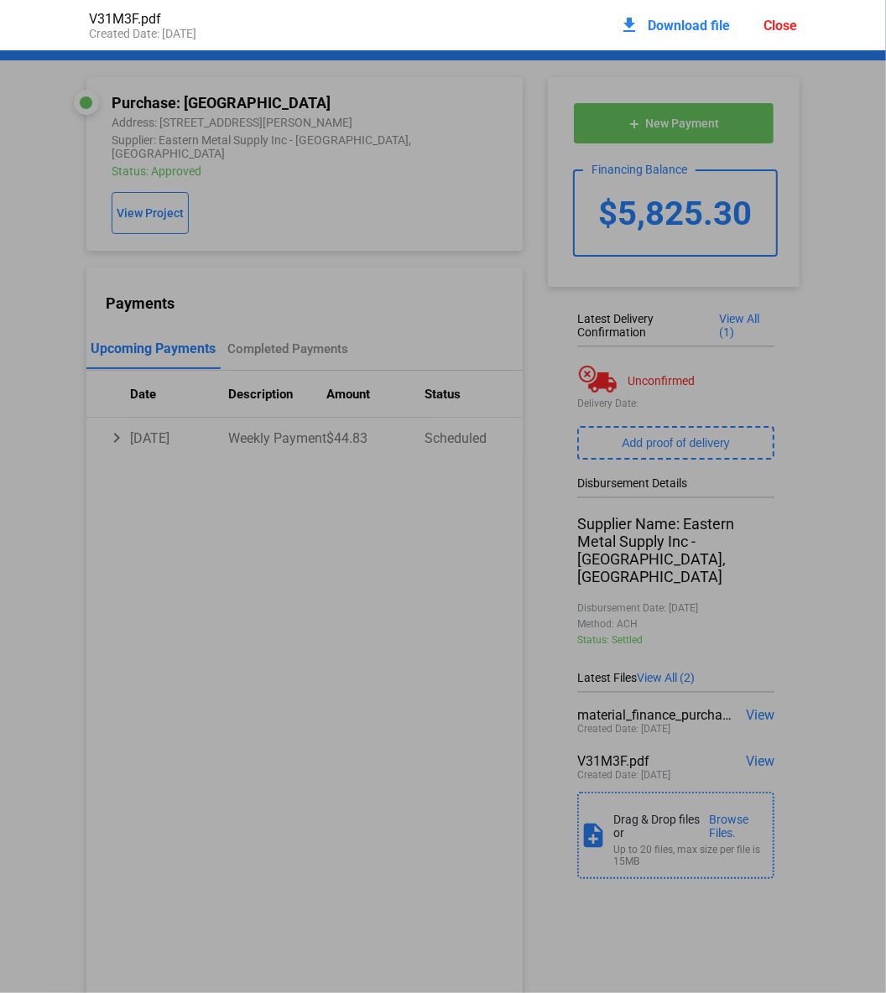
scroll to position [8, 0]
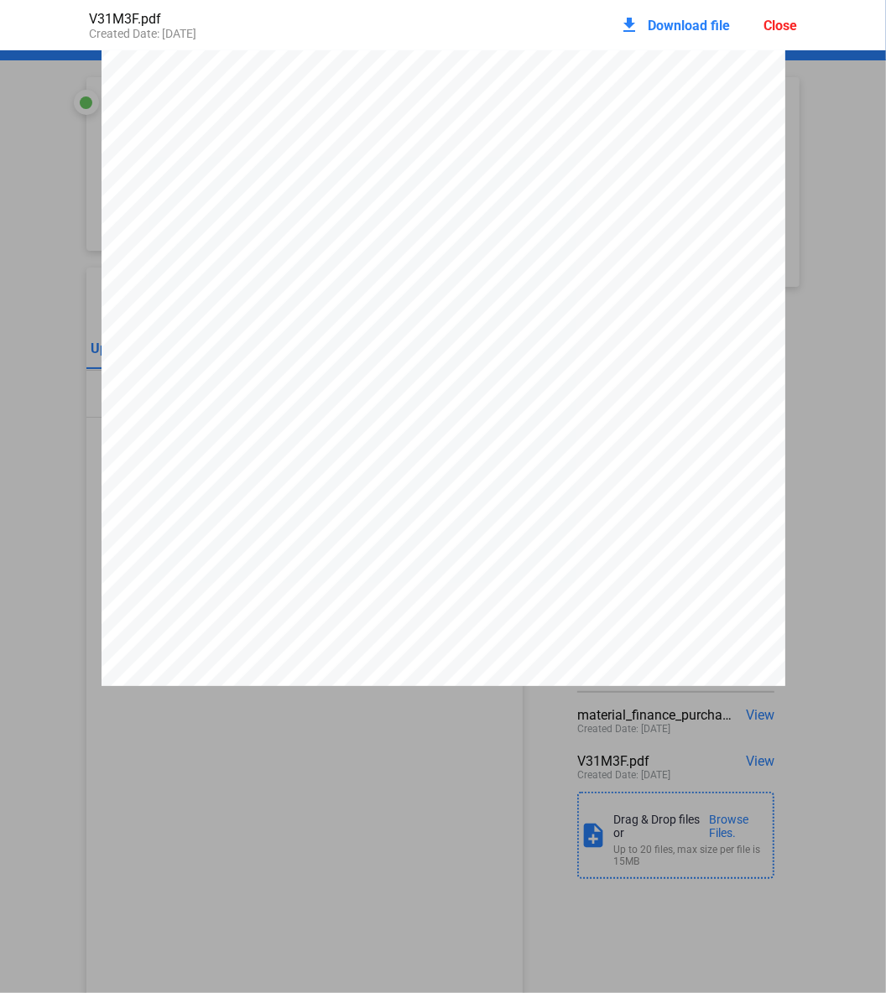
click at [645, 32] on div "download Download file" at bounding box center [674, 25] width 111 height 37
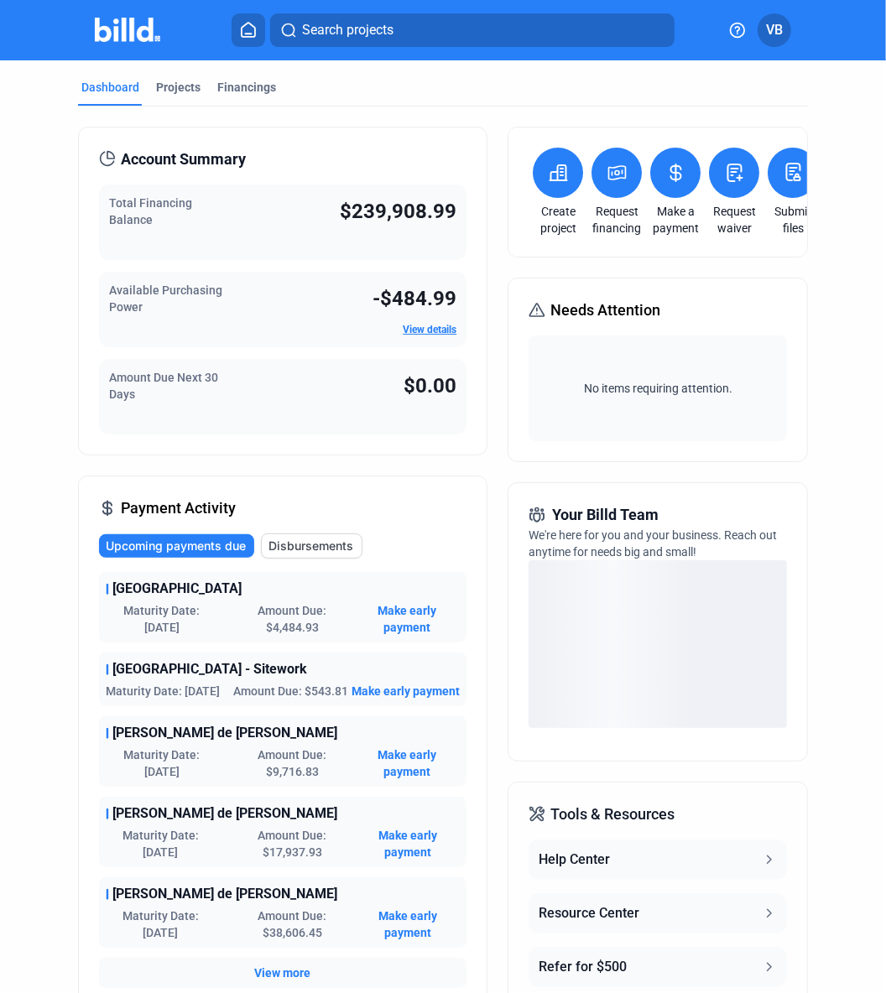
click at [249, 76] on mat-tab-group "Dashboard Projects Financings Account Summary Total Financing Balance $239,908.…" at bounding box center [443, 678] width 730 height 1237
click at [255, 90] on div "Financings" at bounding box center [246, 87] width 59 height 17
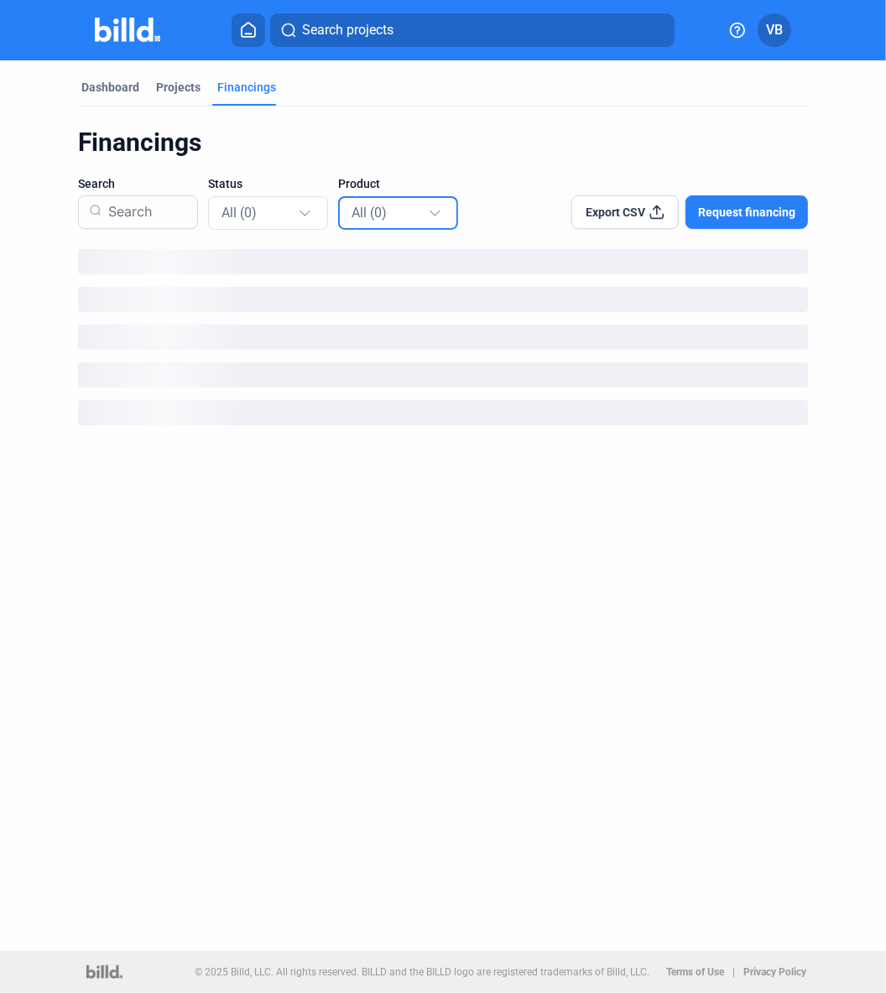
click at [351, 202] on div "All (0)" at bounding box center [389, 212] width 76 height 22
click at [378, 318] on span "Material Financing (0)" at bounding box center [395, 322] width 122 height 15
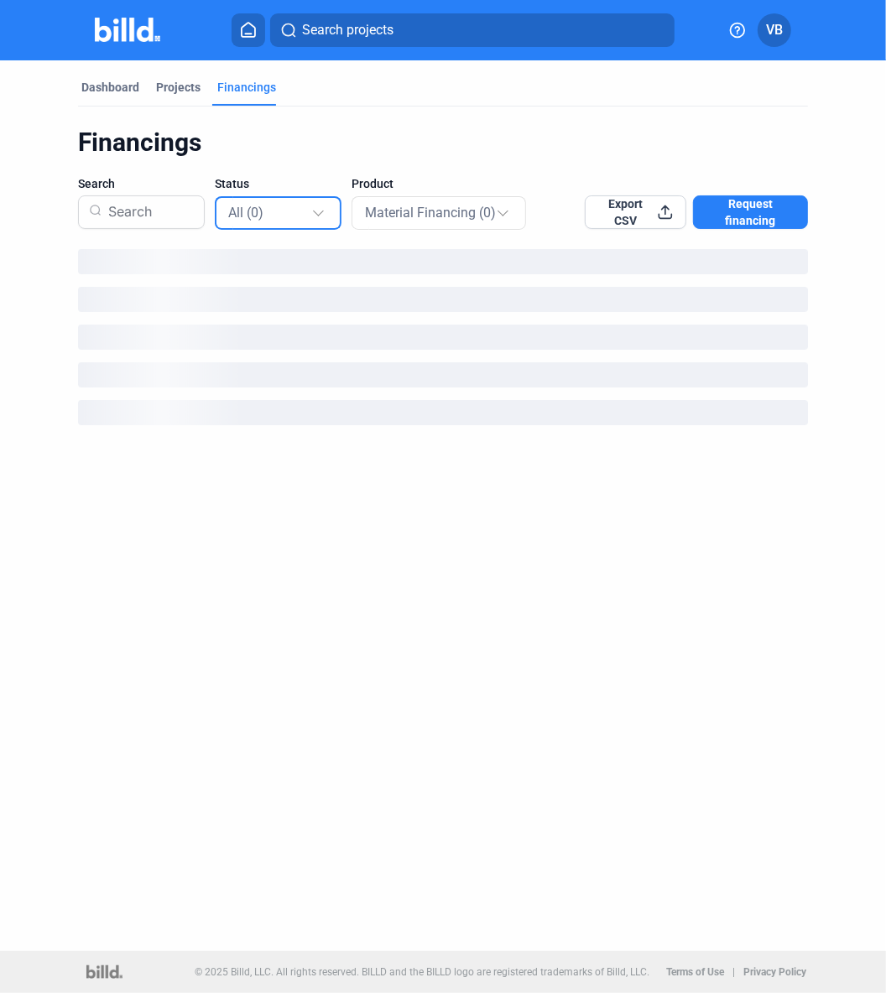
click at [283, 206] on div "All (0)" at bounding box center [269, 212] width 83 height 22
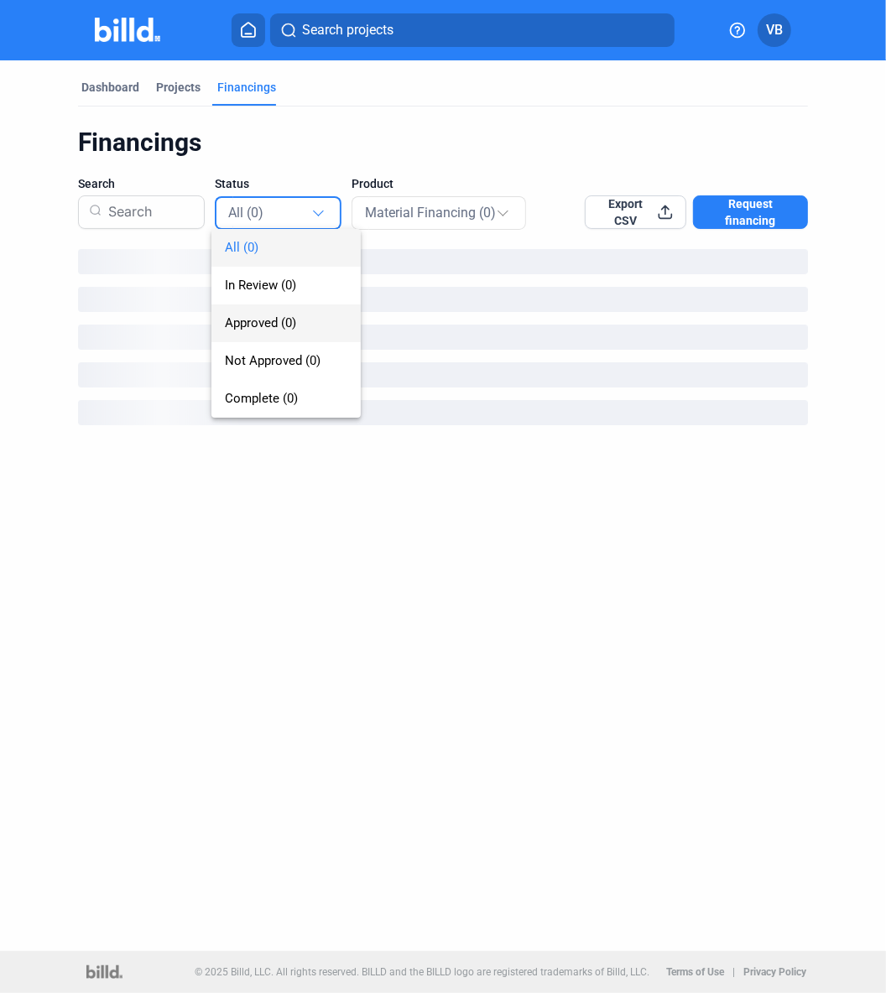
click at [288, 323] on span "Approved (0)" at bounding box center [260, 322] width 71 height 15
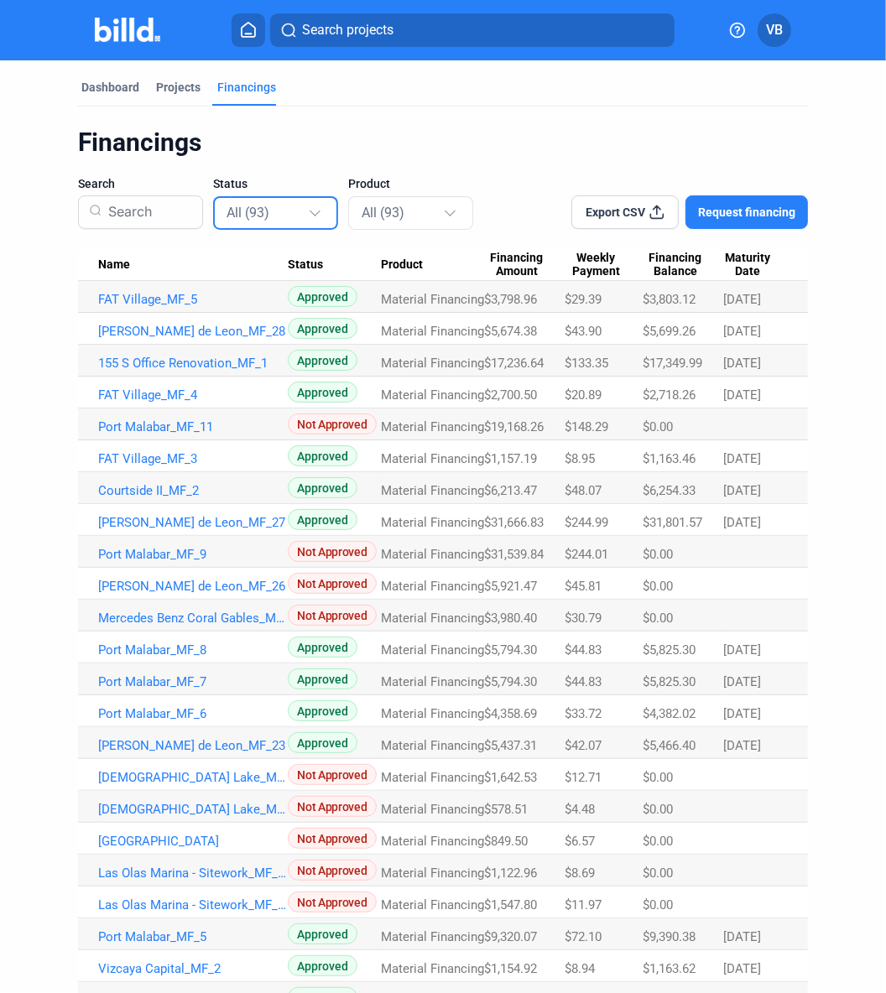
click at [292, 220] on div "All (93)" at bounding box center [277, 212] width 100 height 33
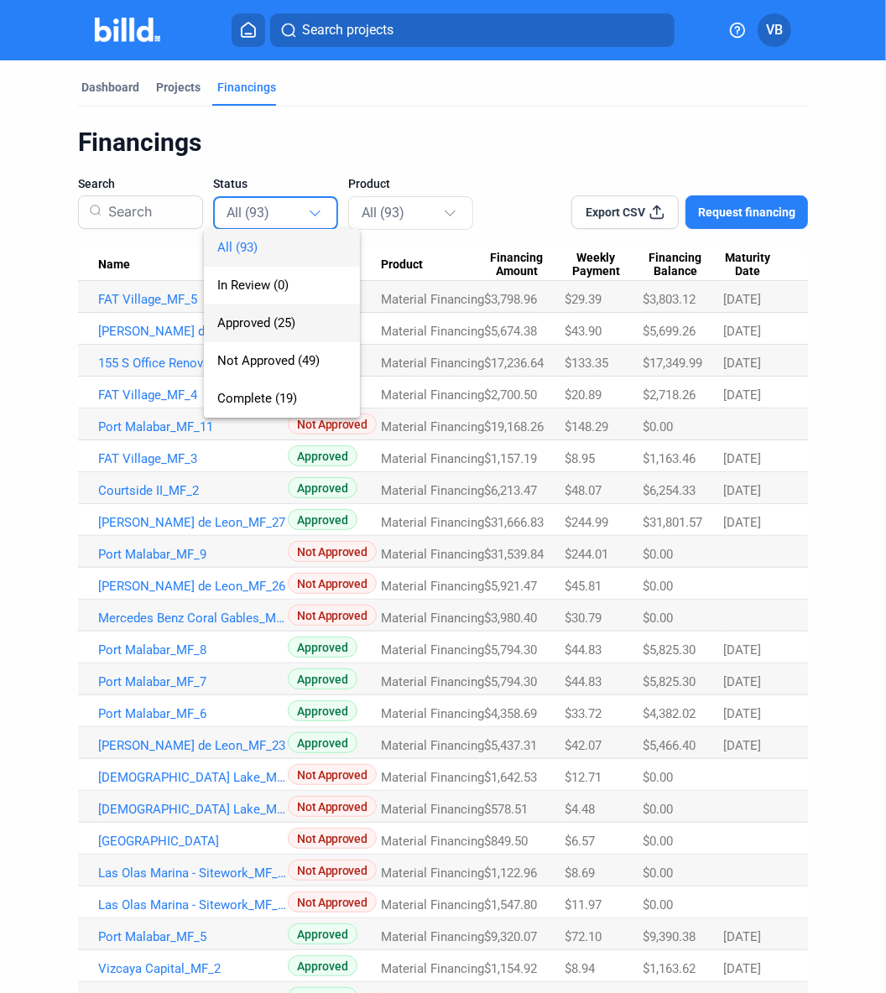
click at [294, 325] on span "Approved (25)" at bounding box center [256, 322] width 78 height 15
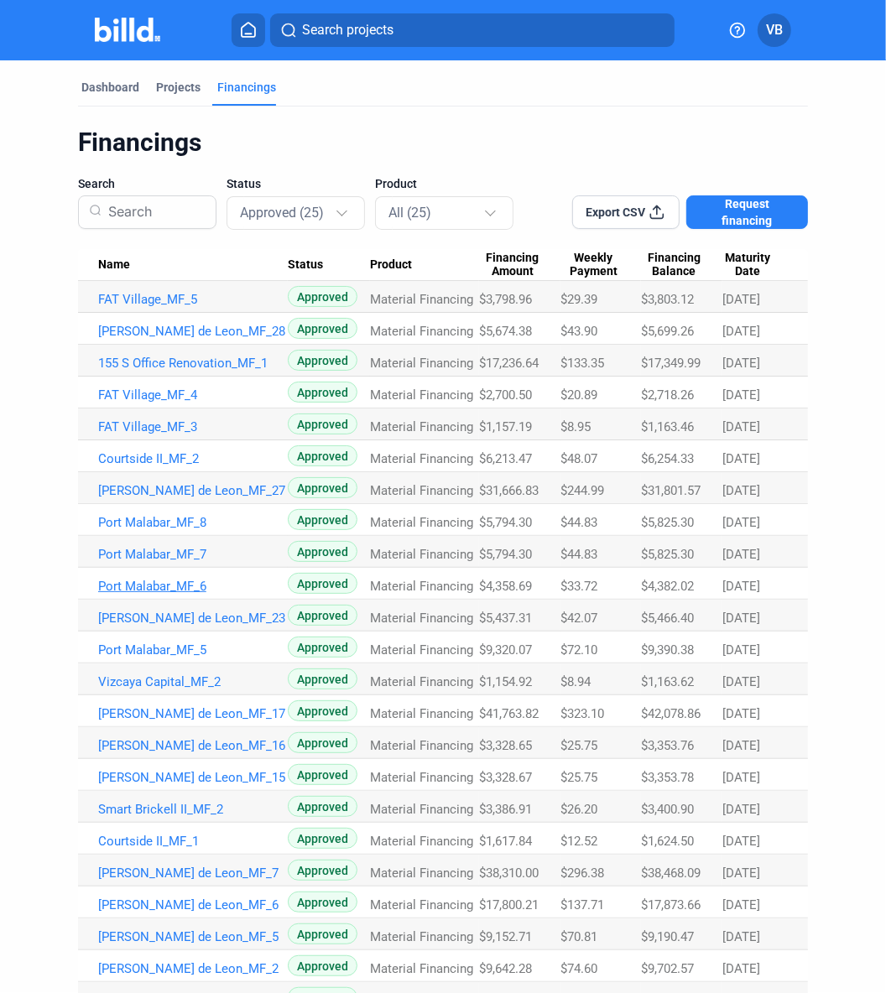
click at [186, 584] on link "Port Malabar_MF_6" at bounding box center [193, 586] width 190 height 15
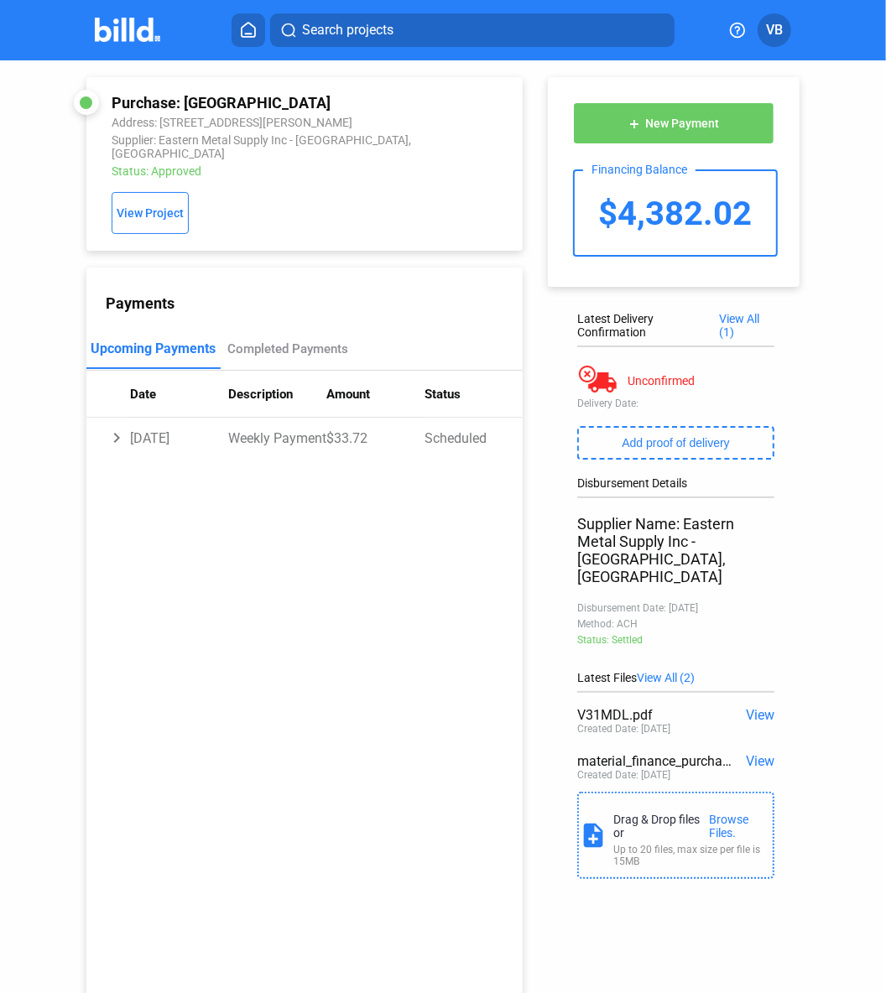
click at [715, 707] on span "View" at bounding box center [760, 715] width 29 height 16
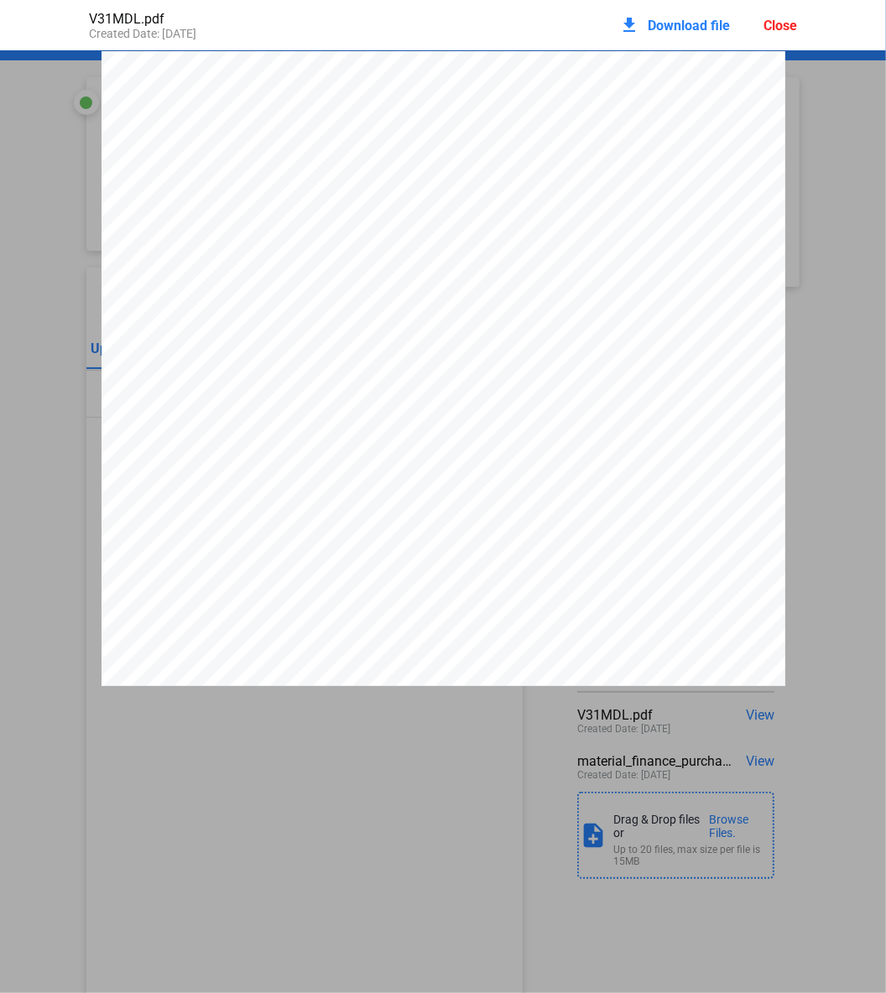
scroll to position [8, 0]
click at [647, 29] on div "download Download file" at bounding box center [674, 25] width 111 height 37
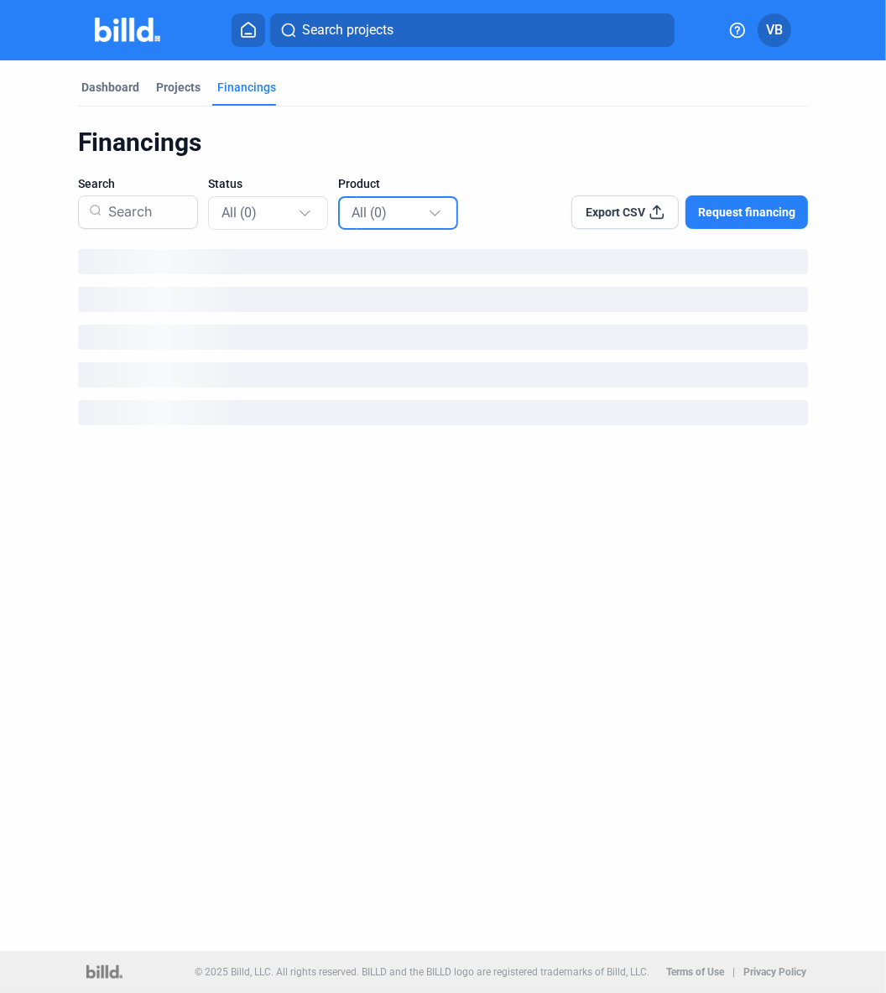
click at [351, 203] on div "All (0)" at bounding box center [389, 212] width 76 height 22
click at [362, 325] on span "Material Financing (0)" at bounding box center [395, 322] width 122 height 15
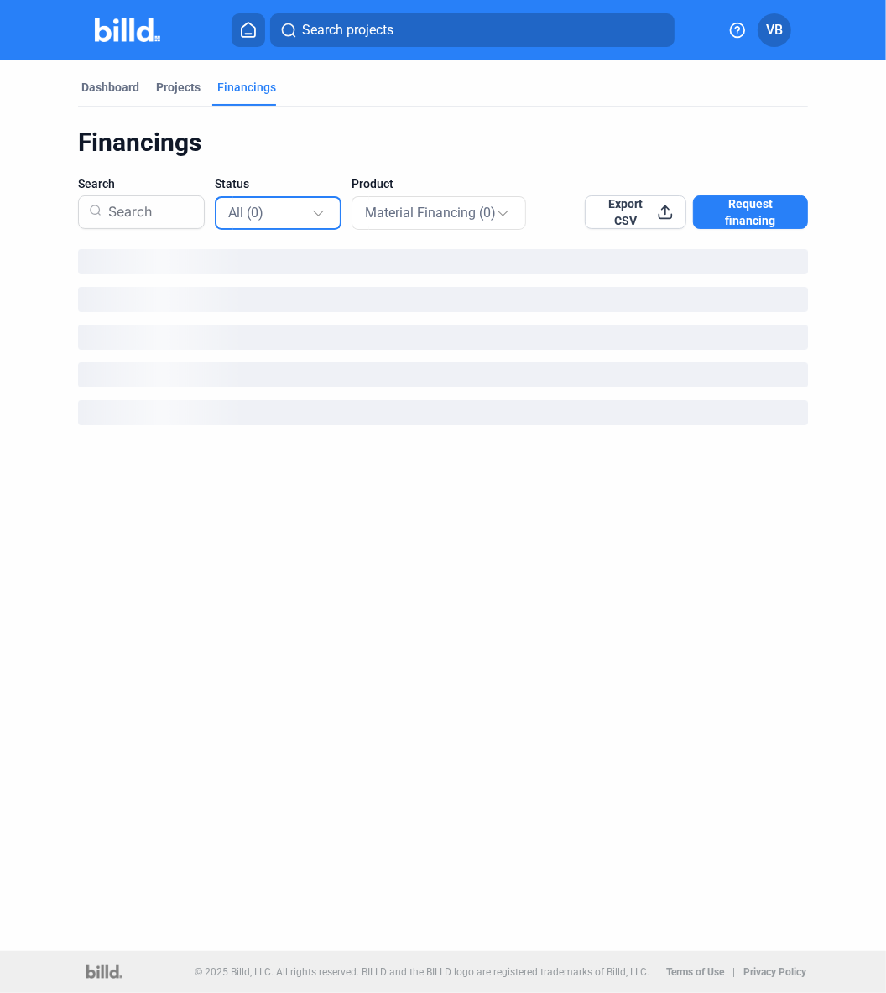
click at [299, 214] on div "All (0)" at bounding box center [269, 212] width 83 height 22
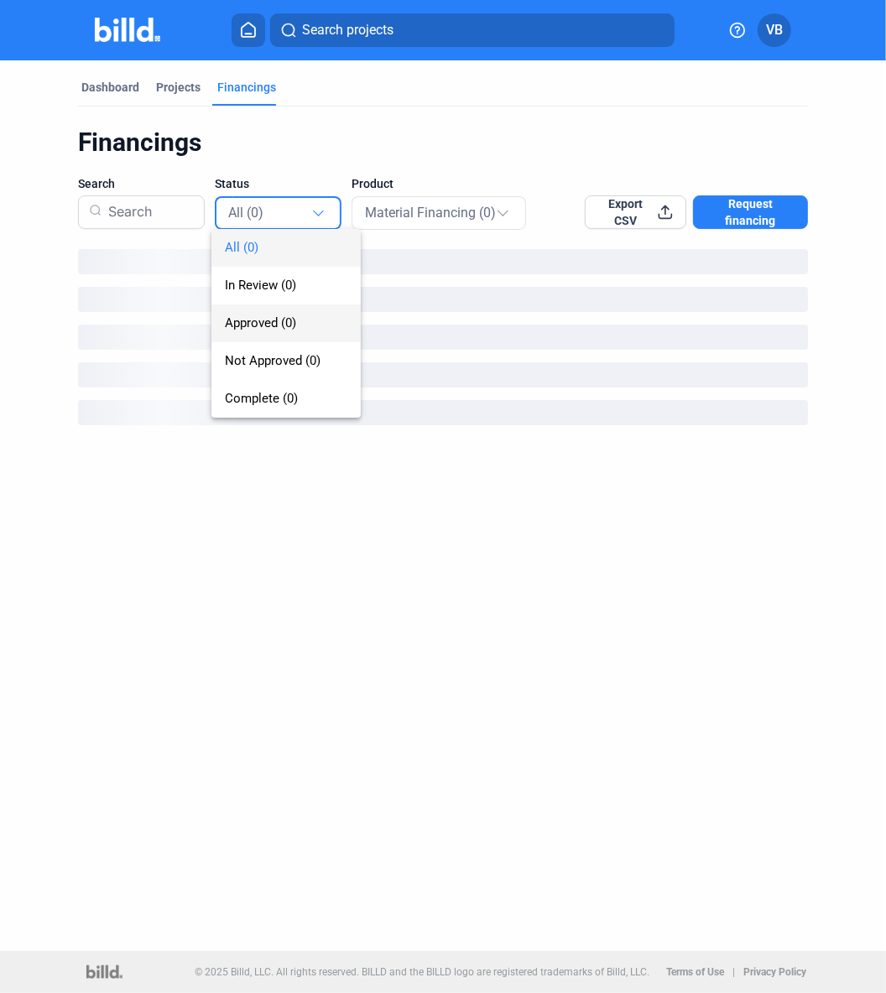
click at [291, 310] on span "Approved (0)" at bounding box center [286, 324] width 122 height 38
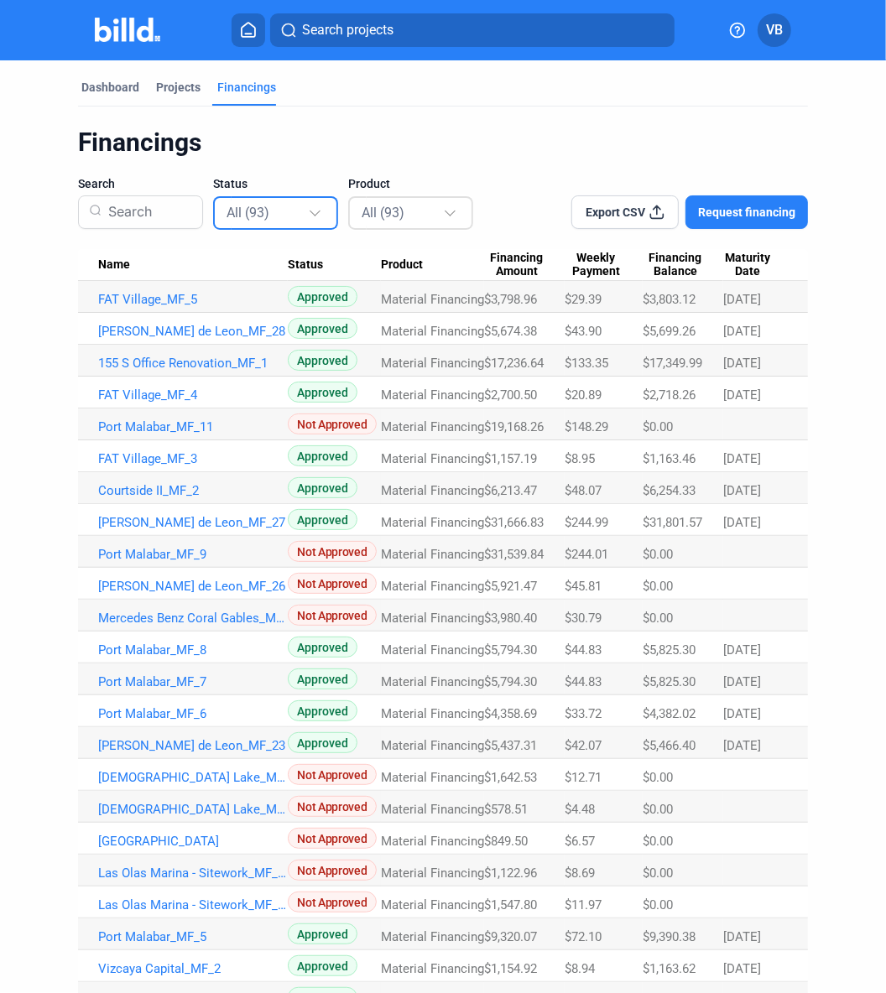
click at [365, 228] on div "All (93)" at bounding box center [412, 212] width 100 height 34
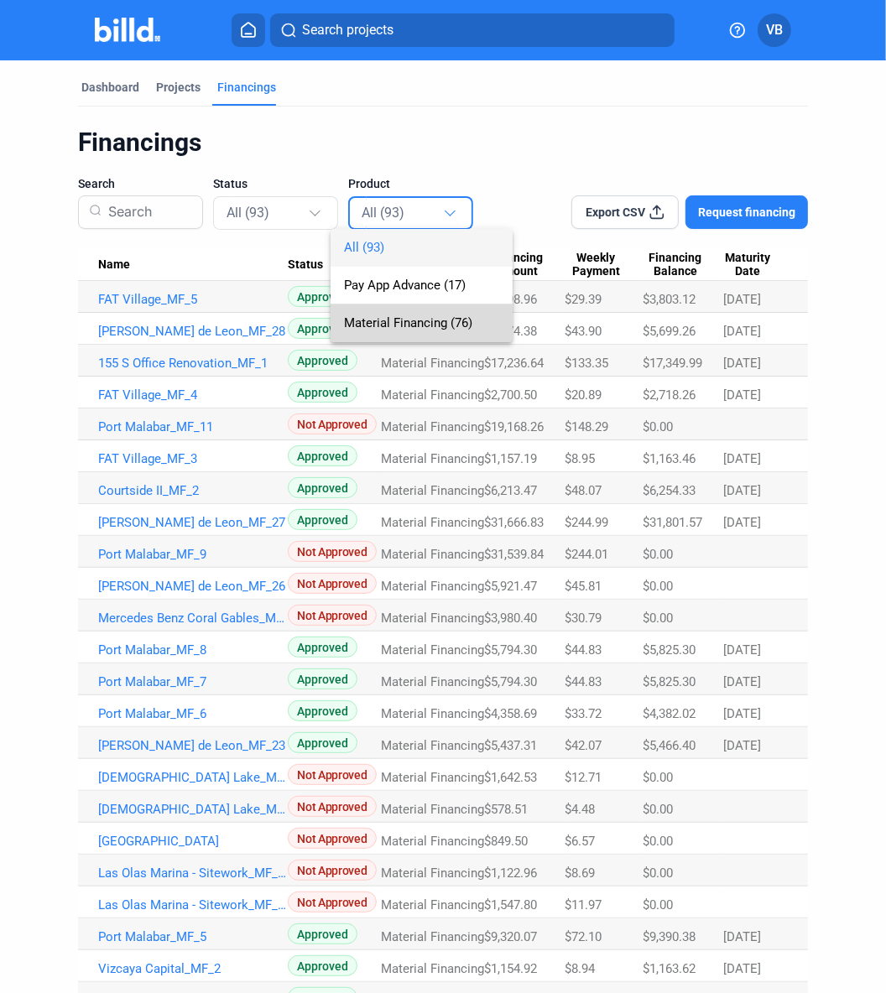
click at [370, 312] on span "Material Financing (76)" at bounding box center [421, 324] width 155 height 38
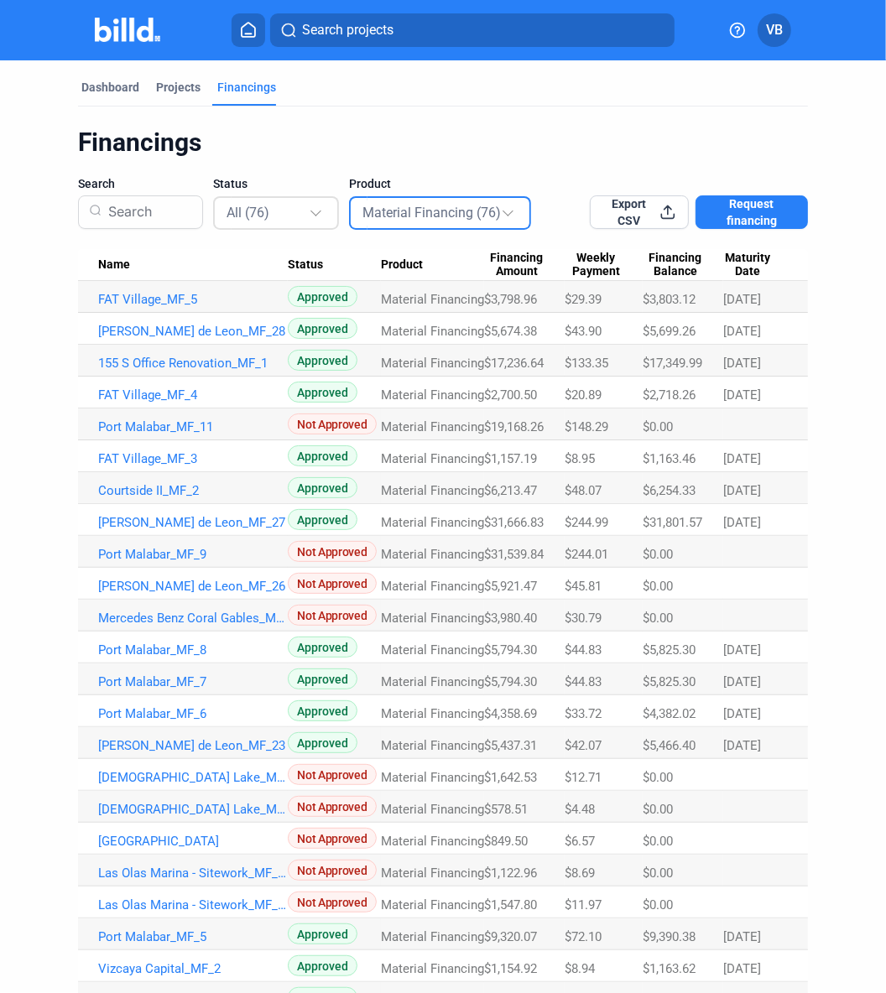
click at [297, 208] on div "All (76)" at bounding box center [277, 212] width 101 height 33
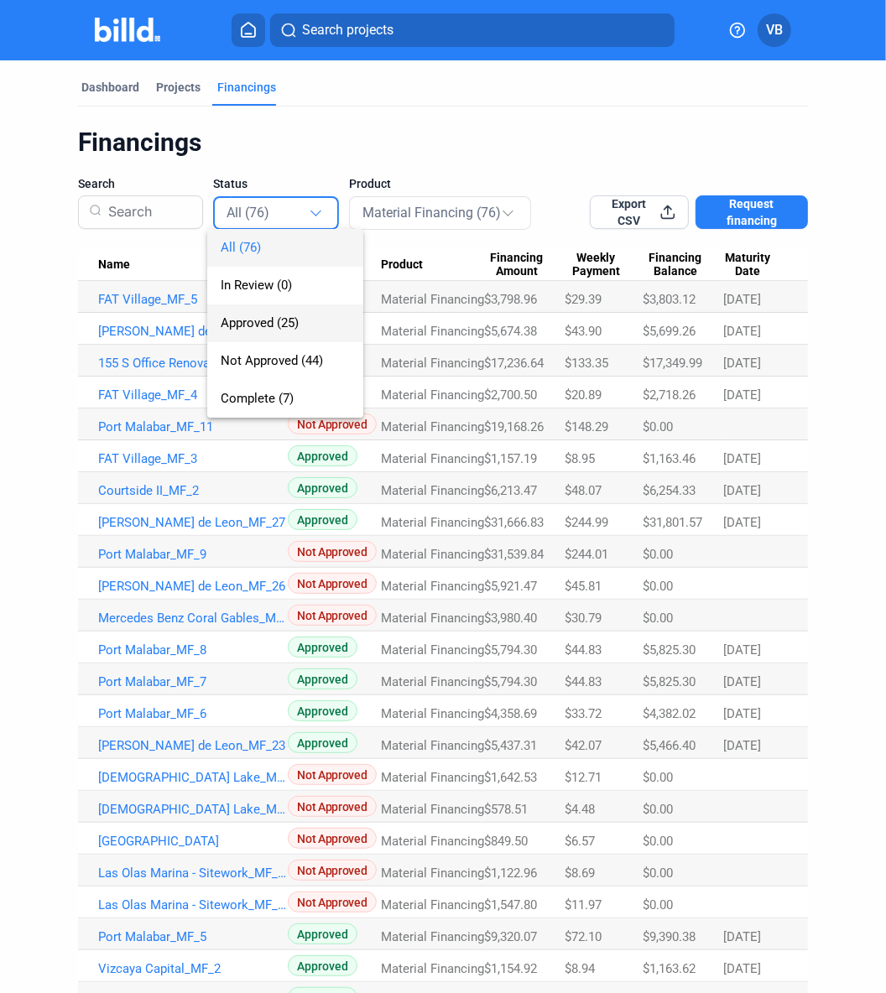
click at [285, 330] on span "Approved (25)" at bounding box center [260, 322] width 78 height 15
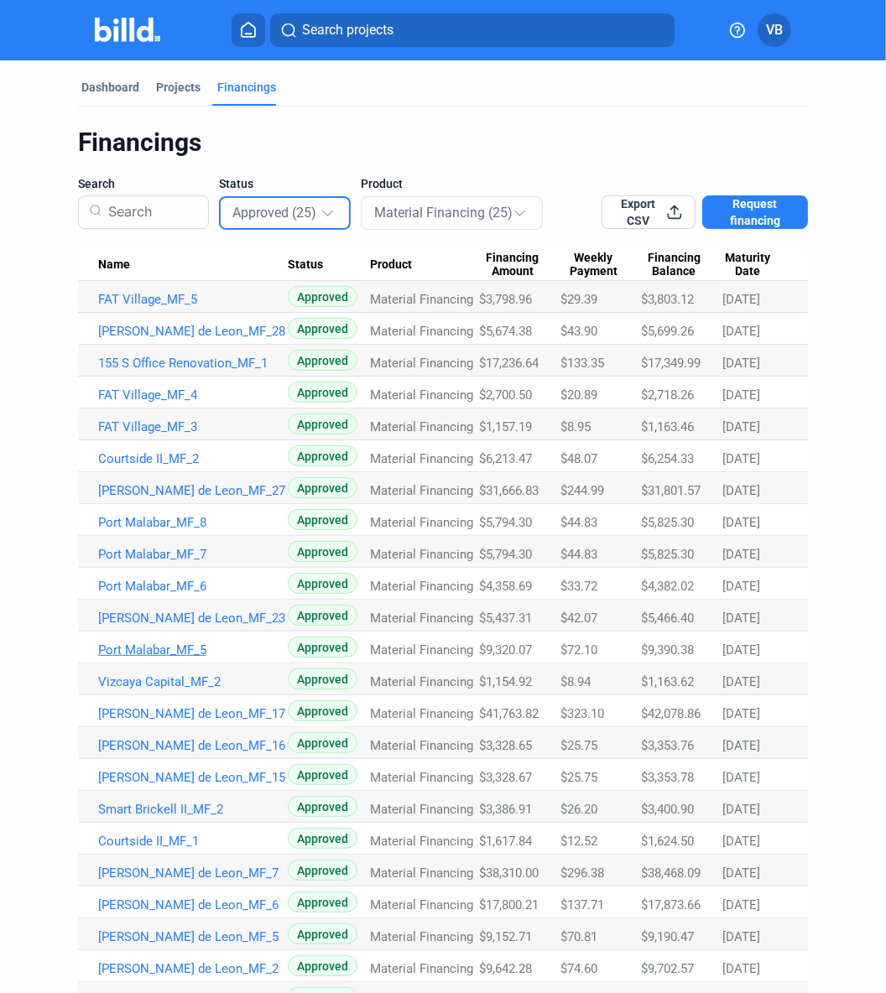
click at [174, 647] on link "Port Malabar_MF_5" at bounding box center [193, 650] width 190 height 15
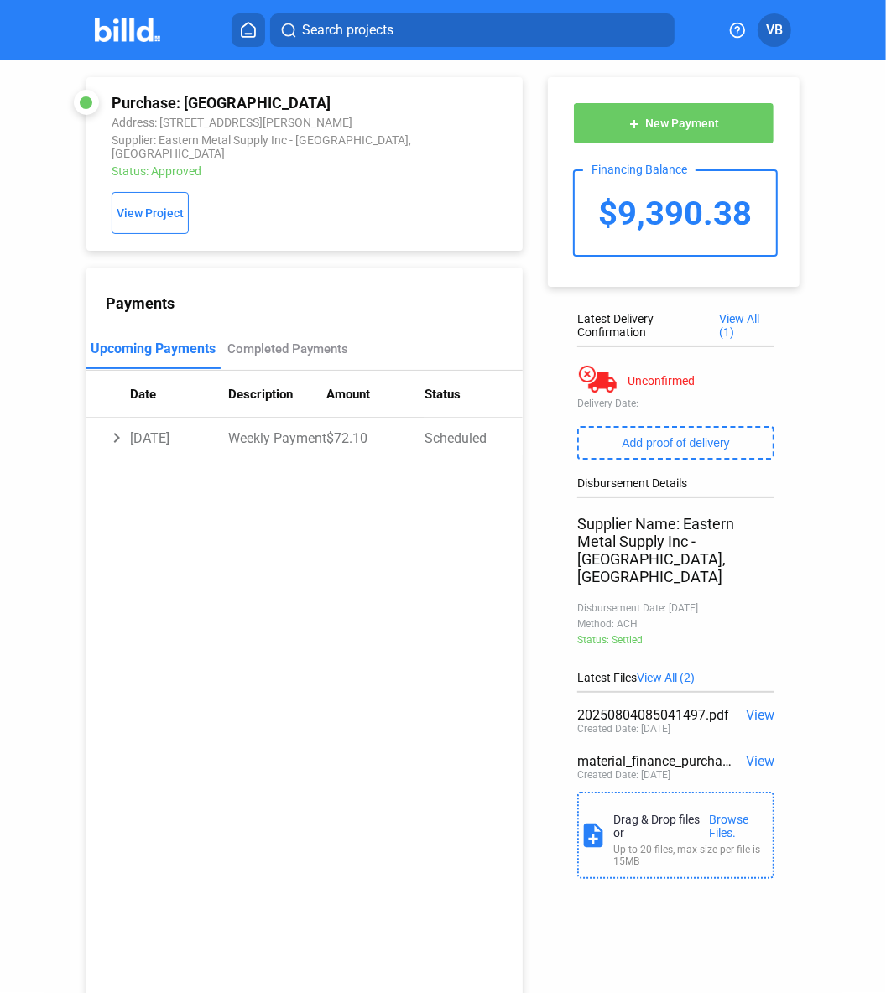
click at [715, 707] on span "View" at bounding box center [760, 715] width 29 height 16
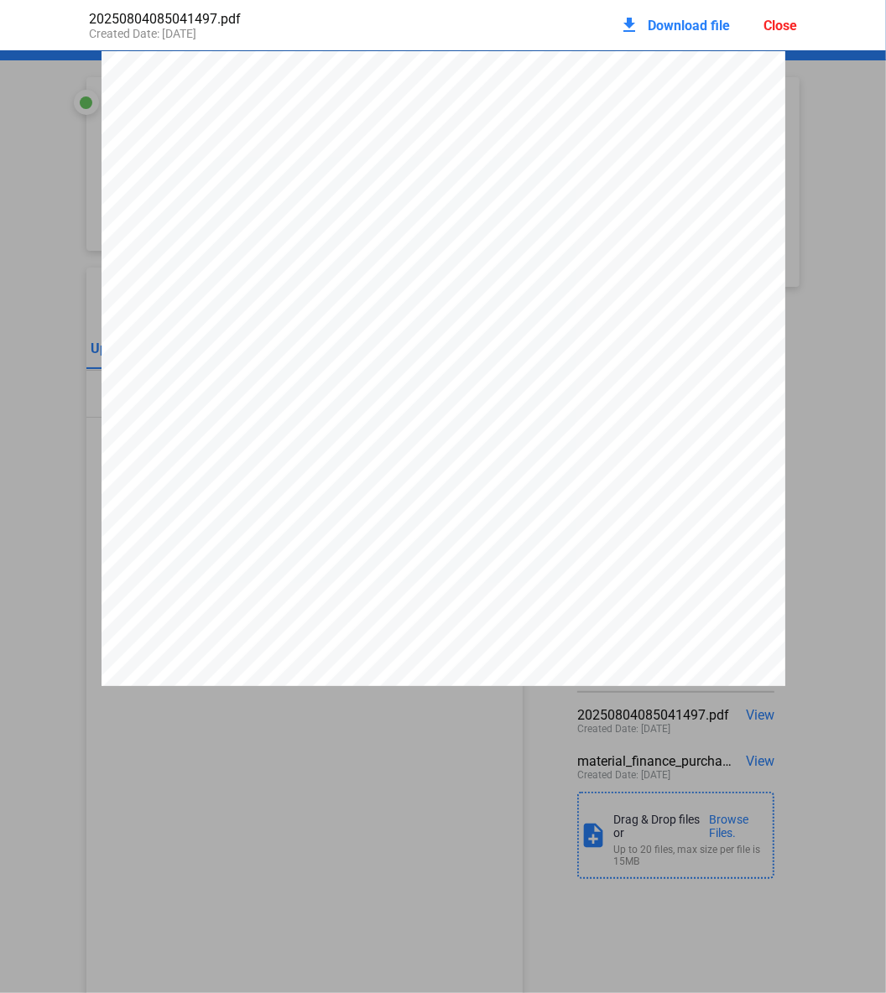
scroll to position [8, 0]
click at [666, 22] on span "Download file" at bounding box center [689, 26] width 82 height 16
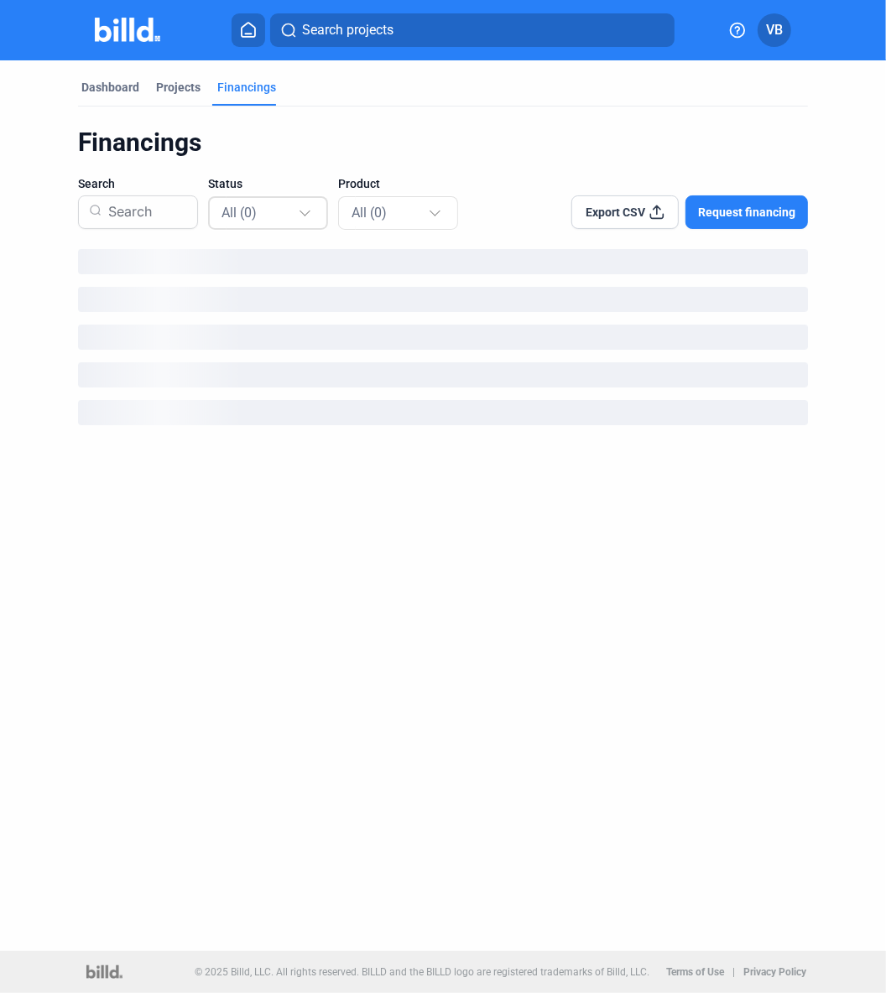
click at [270, 223] on div "All (0)" at bounding box center [268, 212] width 95 height 33
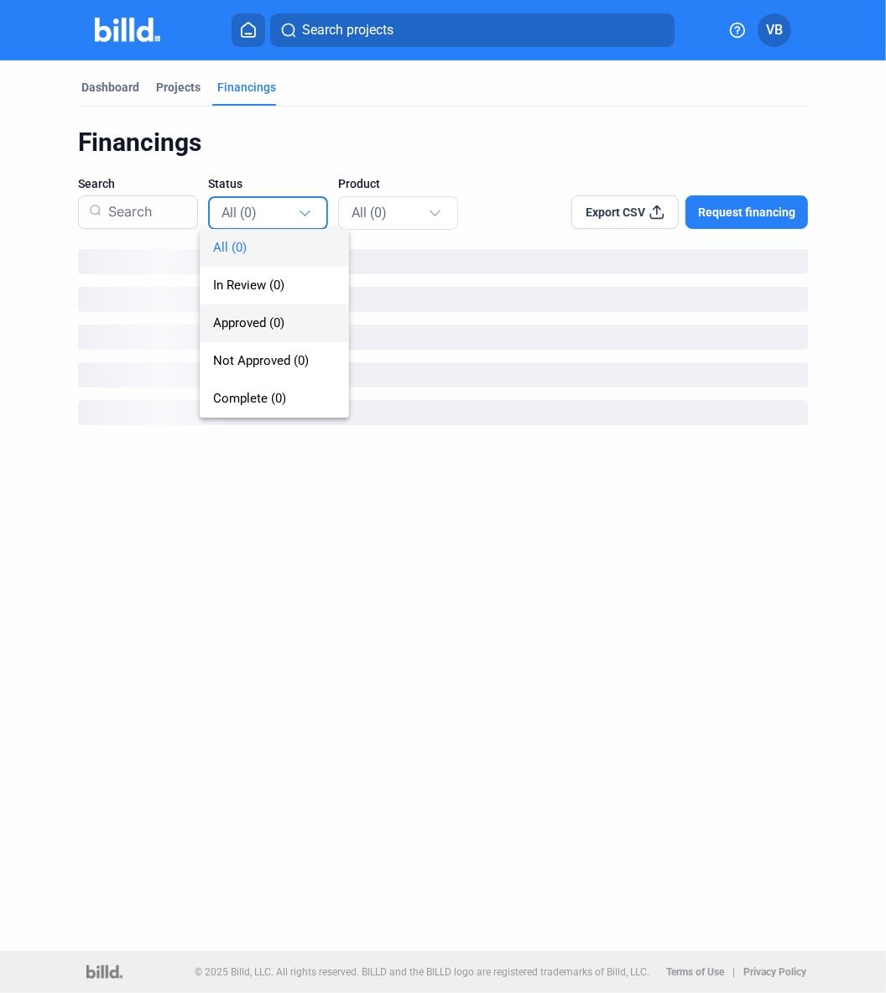
click at [277, 319] on span "Approved (0)" at bounding box center [248, 322] width 71 height 15
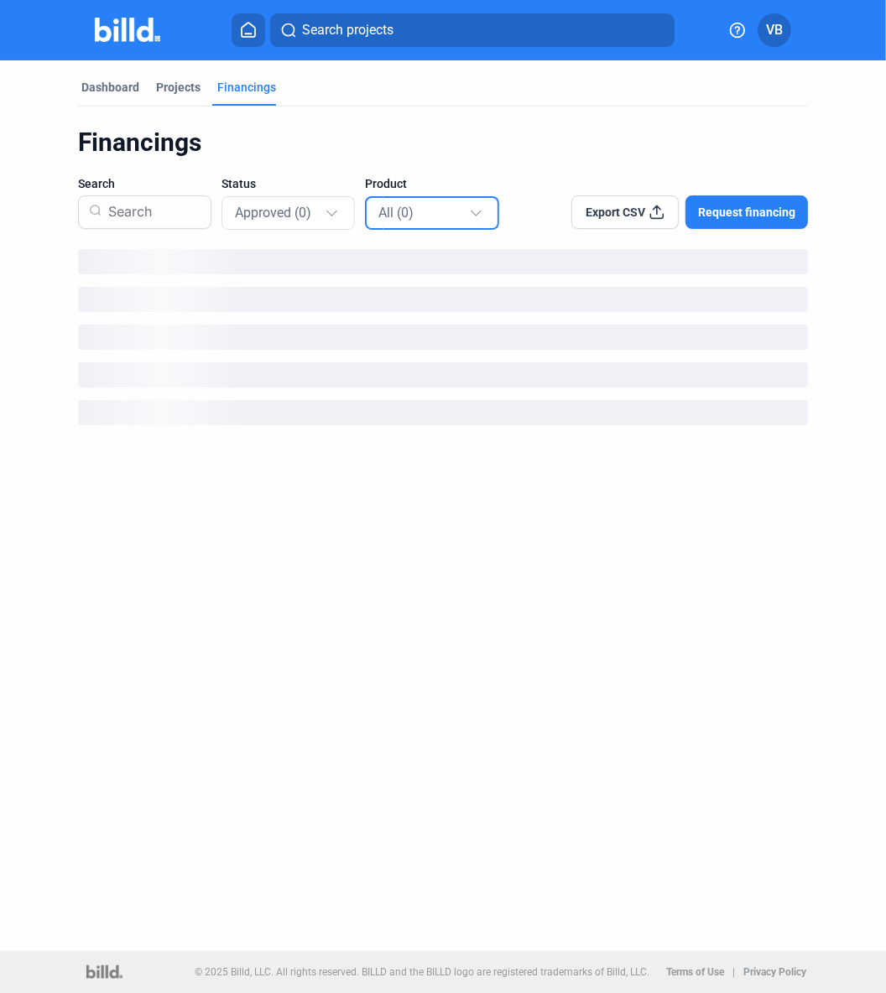
click at [378, 201] on div "All (0)" at bounding box center [423, 212] width 90 height 22
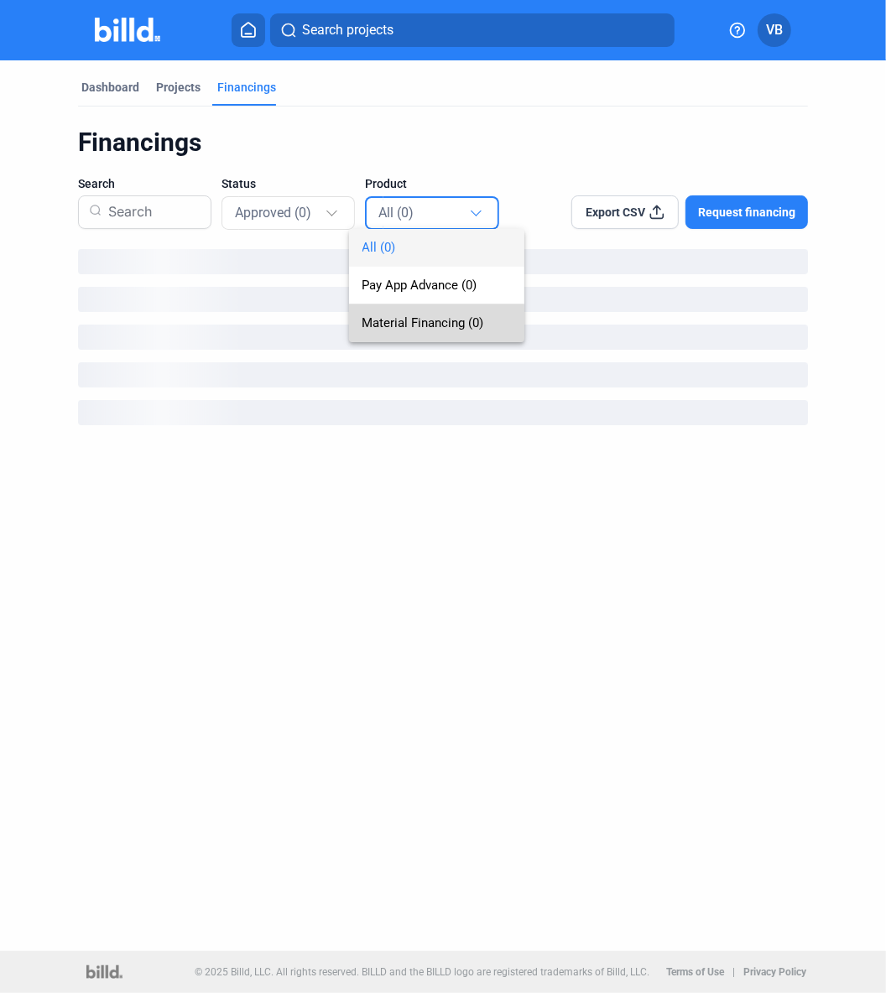
click at [393, 333] on span "Material Financing (0)" at bounding box center [436, 324] width 148 height 38
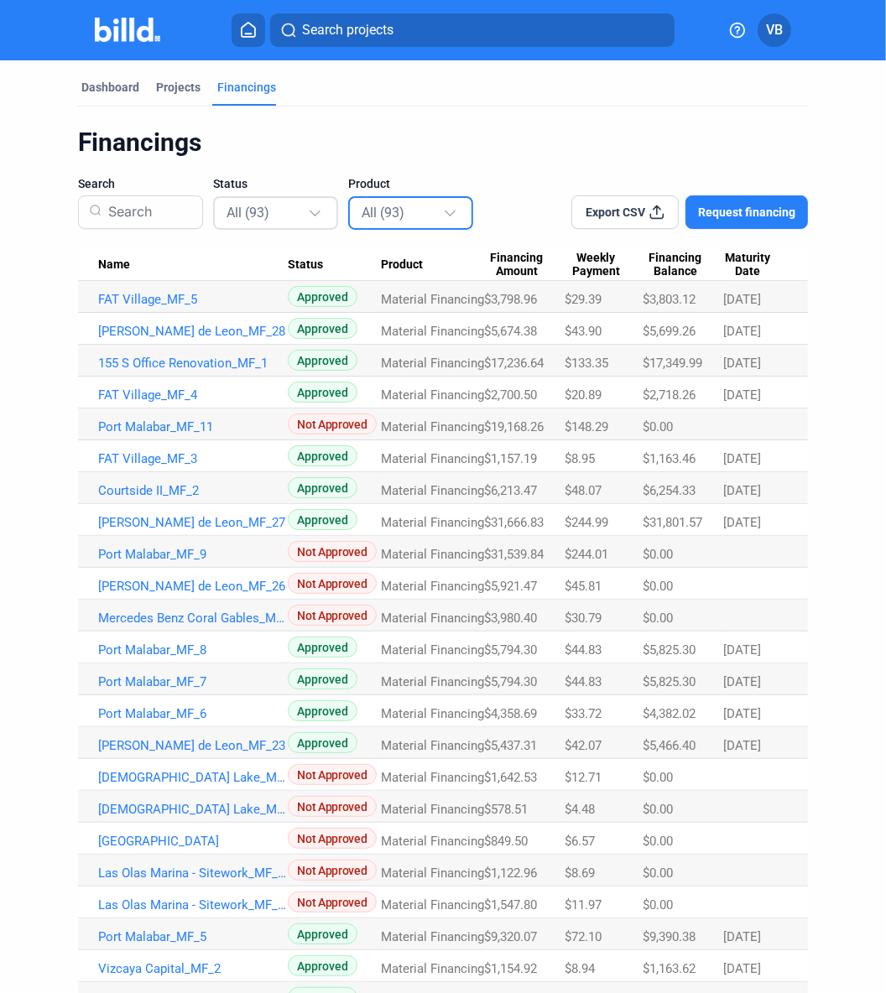
click at [308, 207] on div at bounding box center [317, 205] width 18 height 27
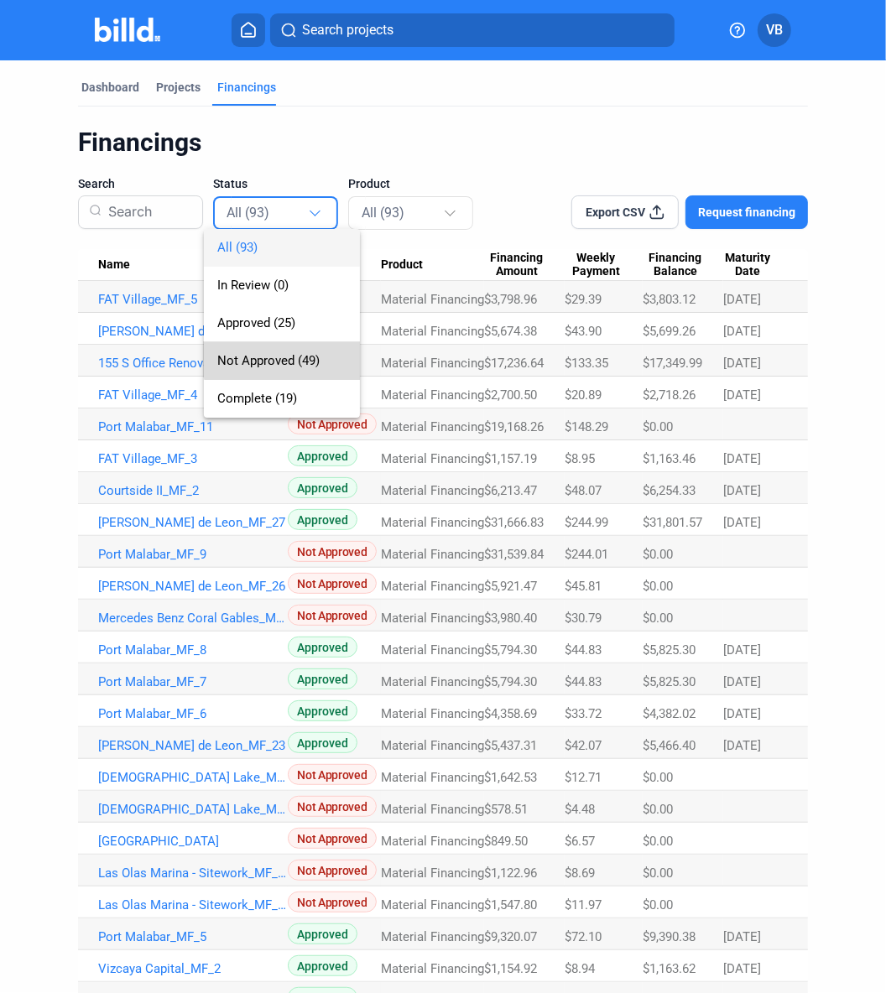
click at [287, 350] on span "Not Approved (49)" at bounding box center [281, 361] width 129 height 38
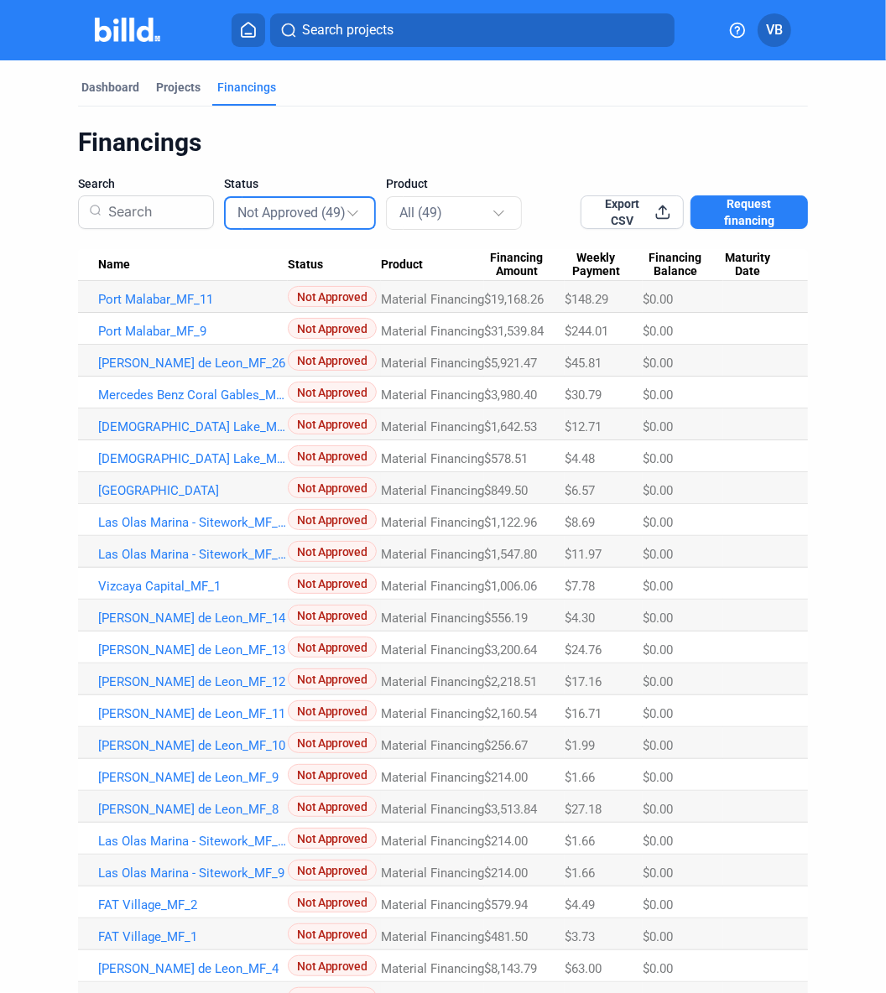
click at [283, 217] on mat-select-trigger "Not Approved (49)" at bounding box center [291, 213] width 108 height 16
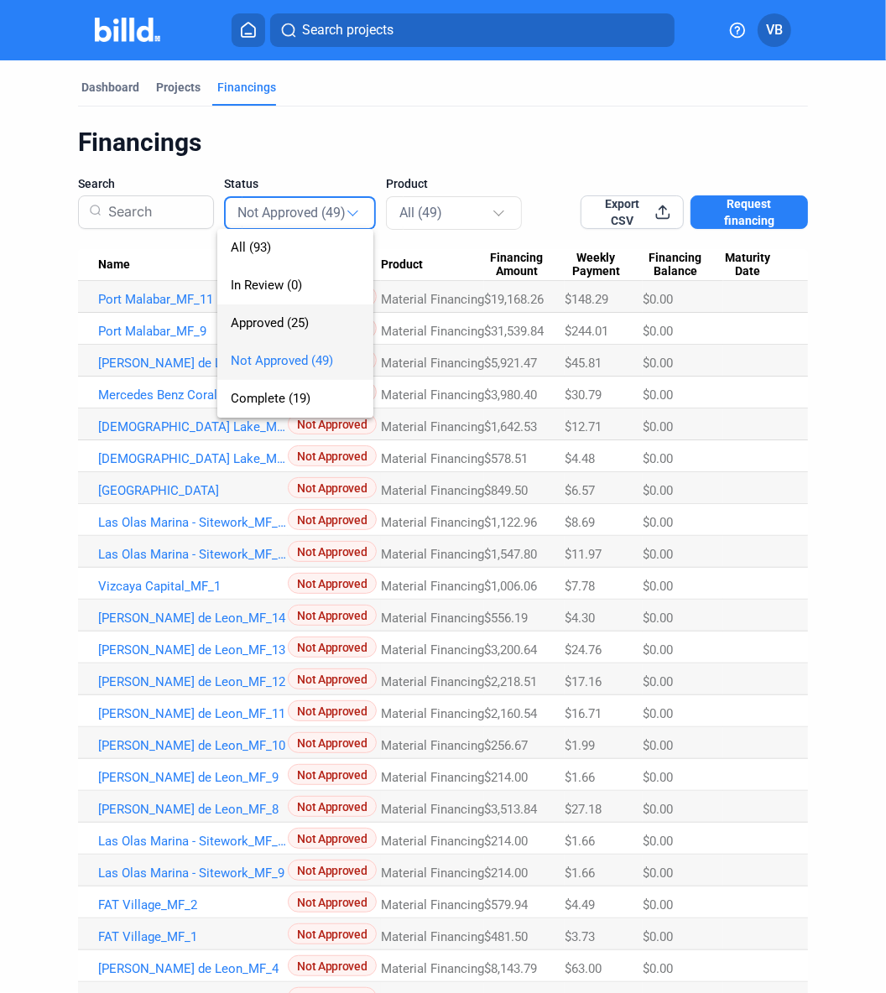
click at [280, 324] on span "Approved (25)" at bounding box center [270, 322] width 78 height 15
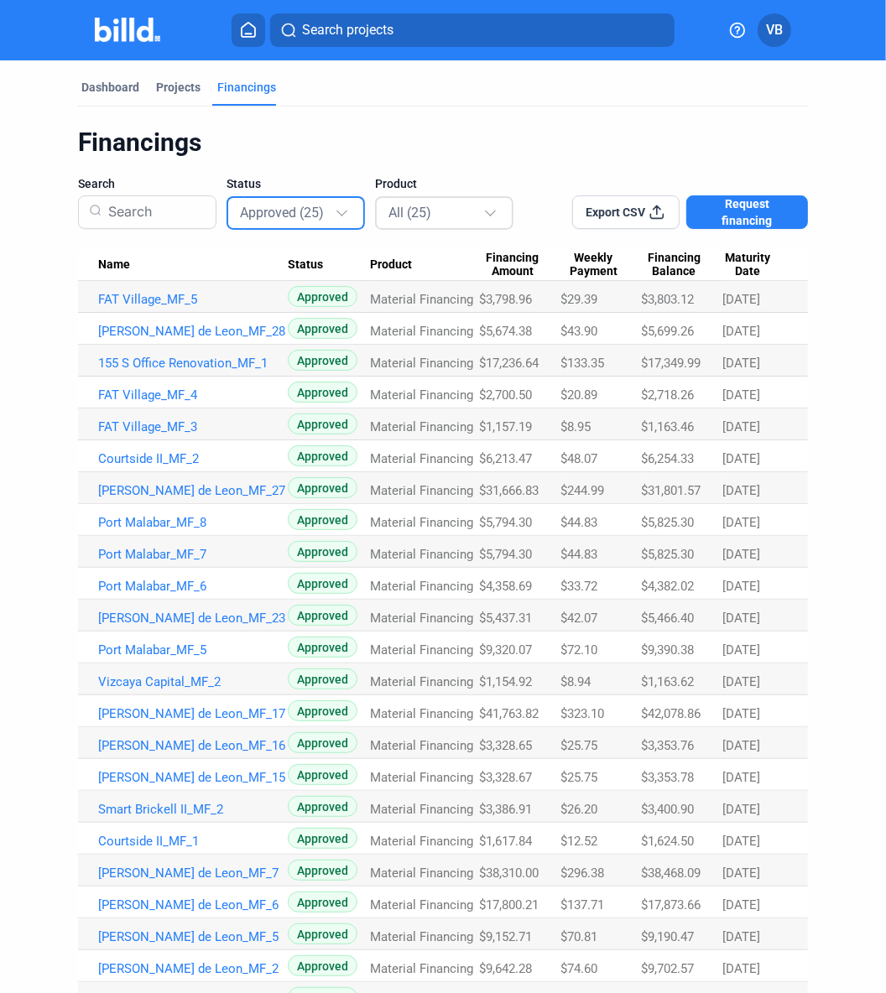
click at [411, 198] on div "All (25)" at bounding box center [444, 212] width 113 height 33
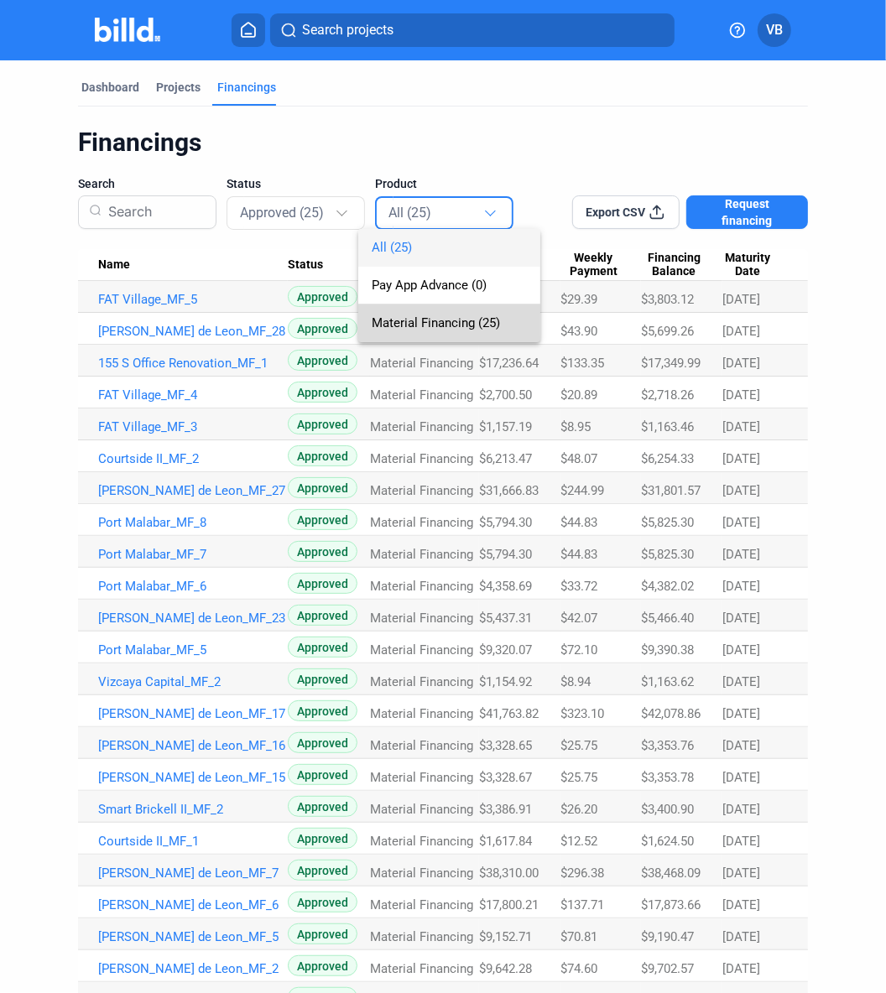
click at [413, 324] on span "Material Financing (25)" at bounding box center [436, 322] width 128 height 15
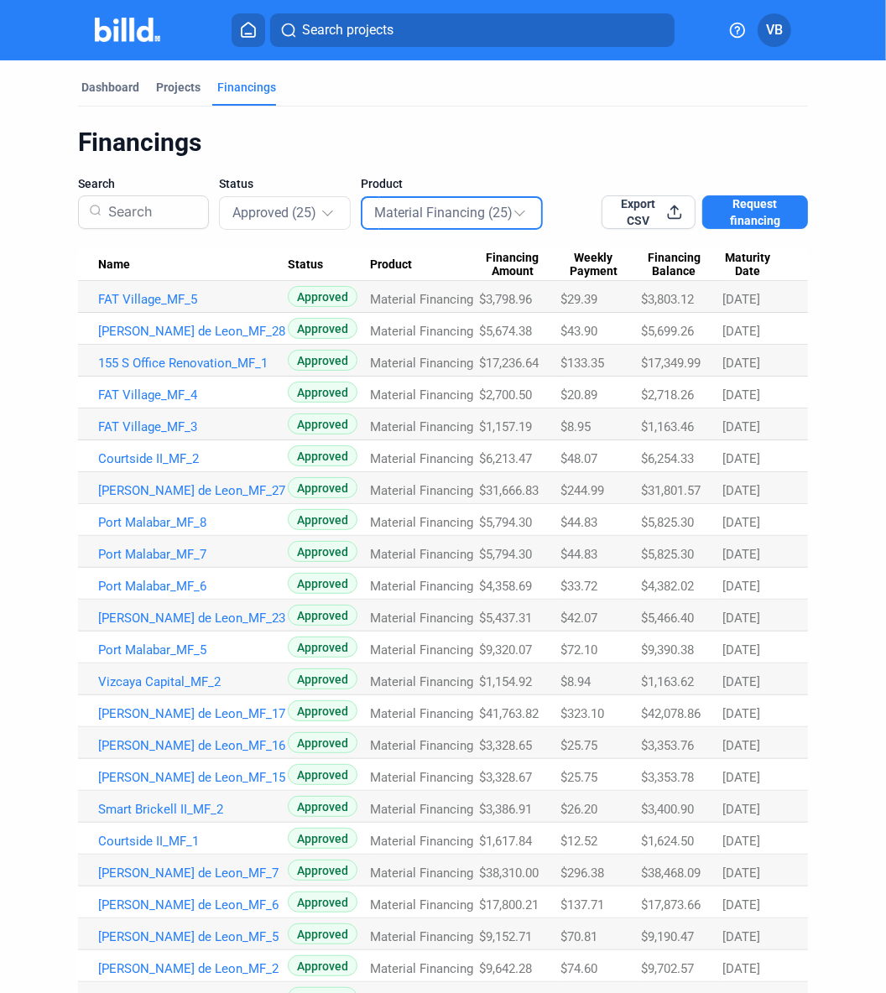
click at [473, 156] on div "Financings" at bounding box center [443, 143] width 730 height 32
click at [203, 683] on link "Vizcaya Capital_MF_2" at bounding box center [193, 681] width 190 height 15
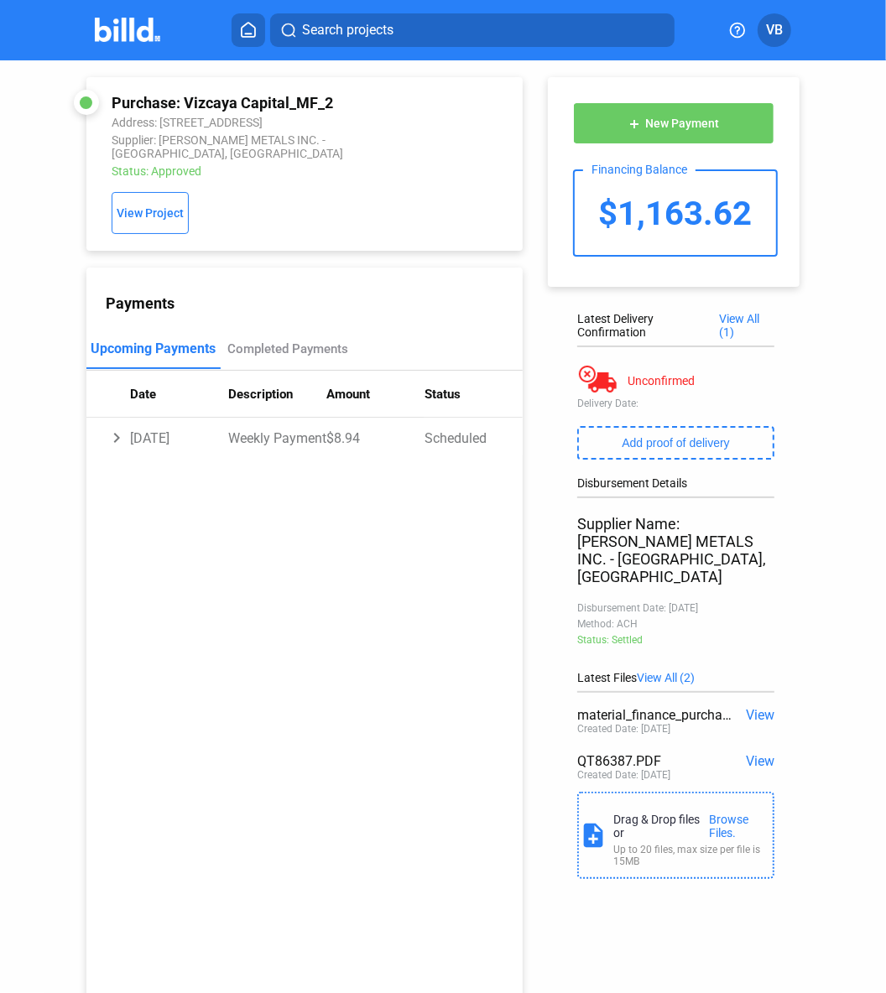
click at [715, 753] on span "View" at bounding box center [760, 761] width 29 height 16
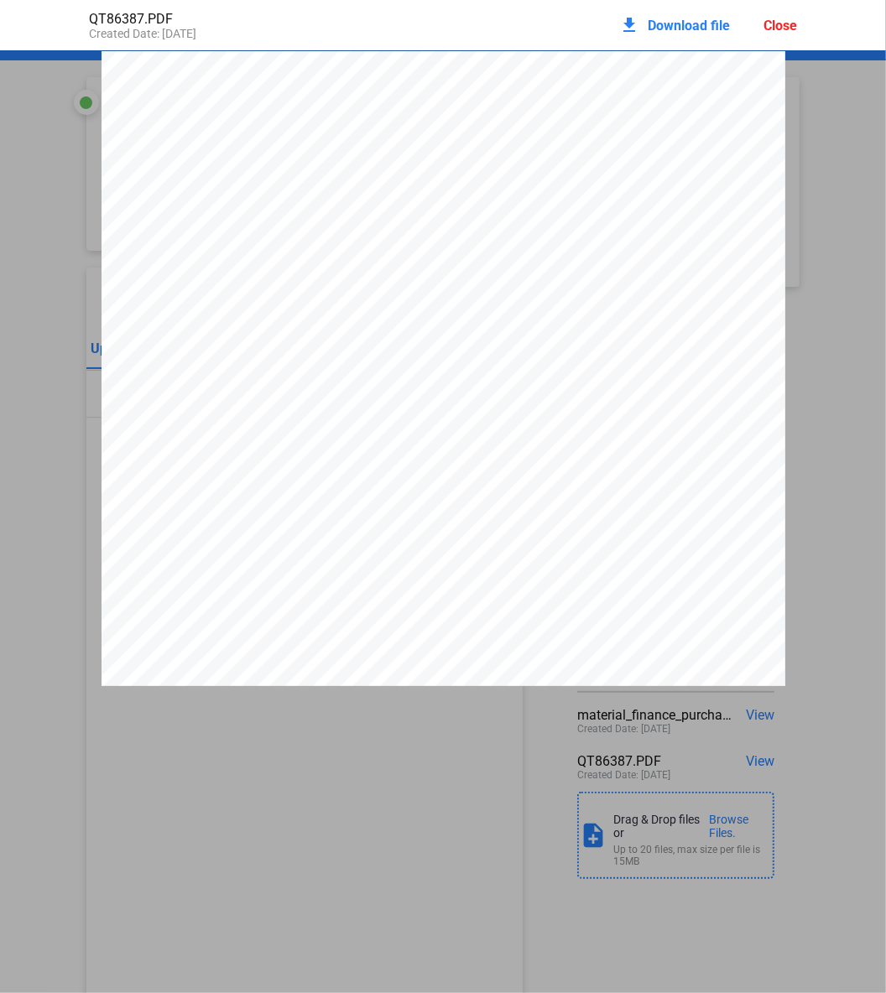
click at [699, 28] on span "Download file" at bounding box center [689, 26] width 82 height 16
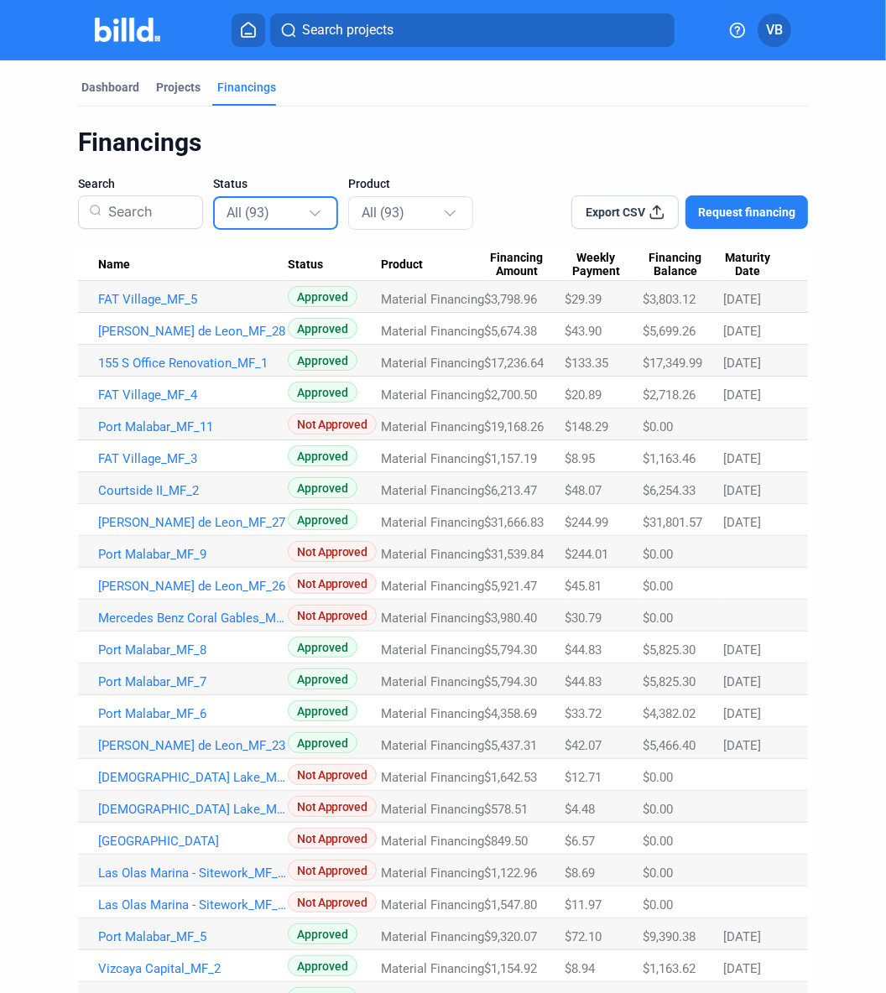
click at [287, 227] on div "All (93)" at bounding box center [277, 212] width 100 height 33
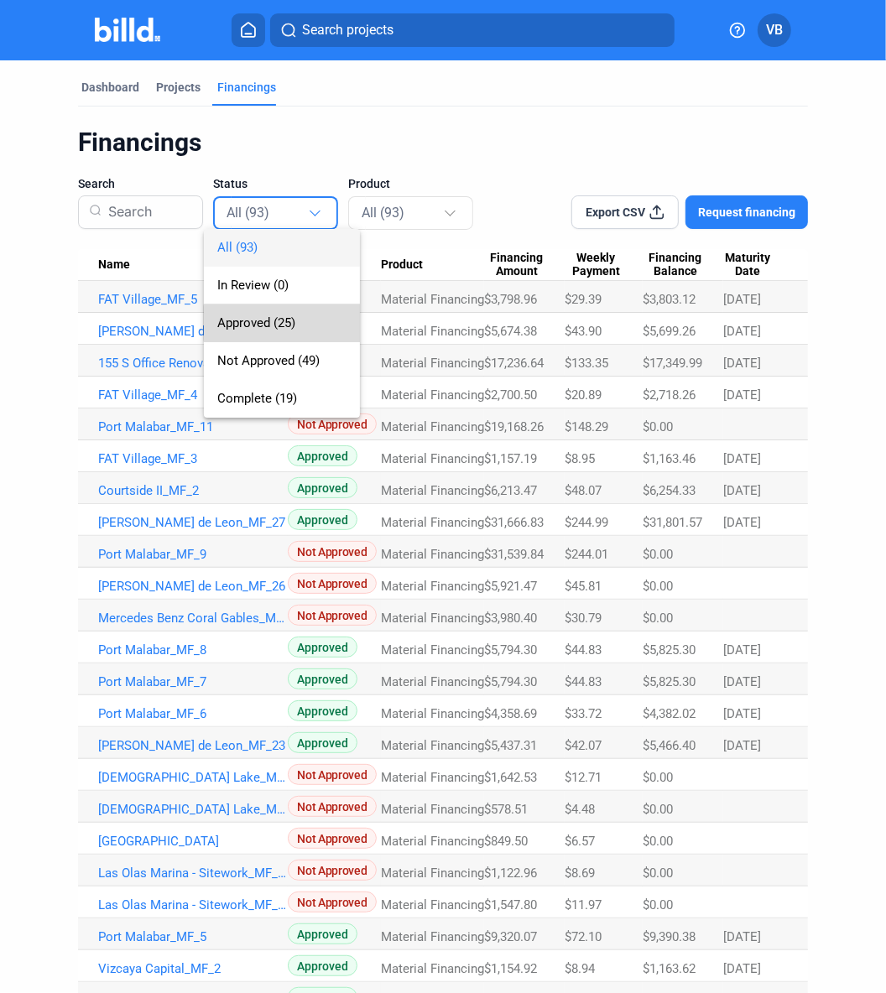
click at [284, 324] on span "Approved (25)" at bounding box center [256, 322] width 78 height 15
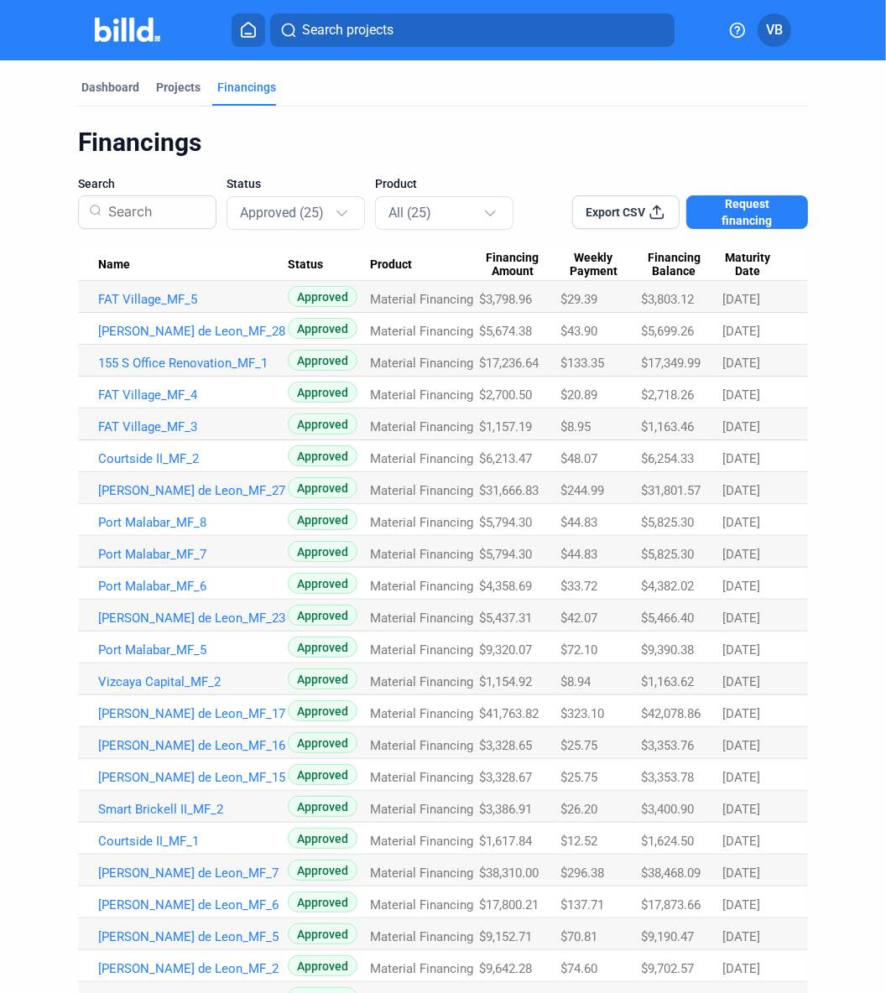
click at [407, 189] on div "Product All (25)" at bounding box center [444, 202] width 138 height 54
click at [408, 212] on mat-select-trigger "All (25)" at bounding box center [409, 213] width 43 height 16
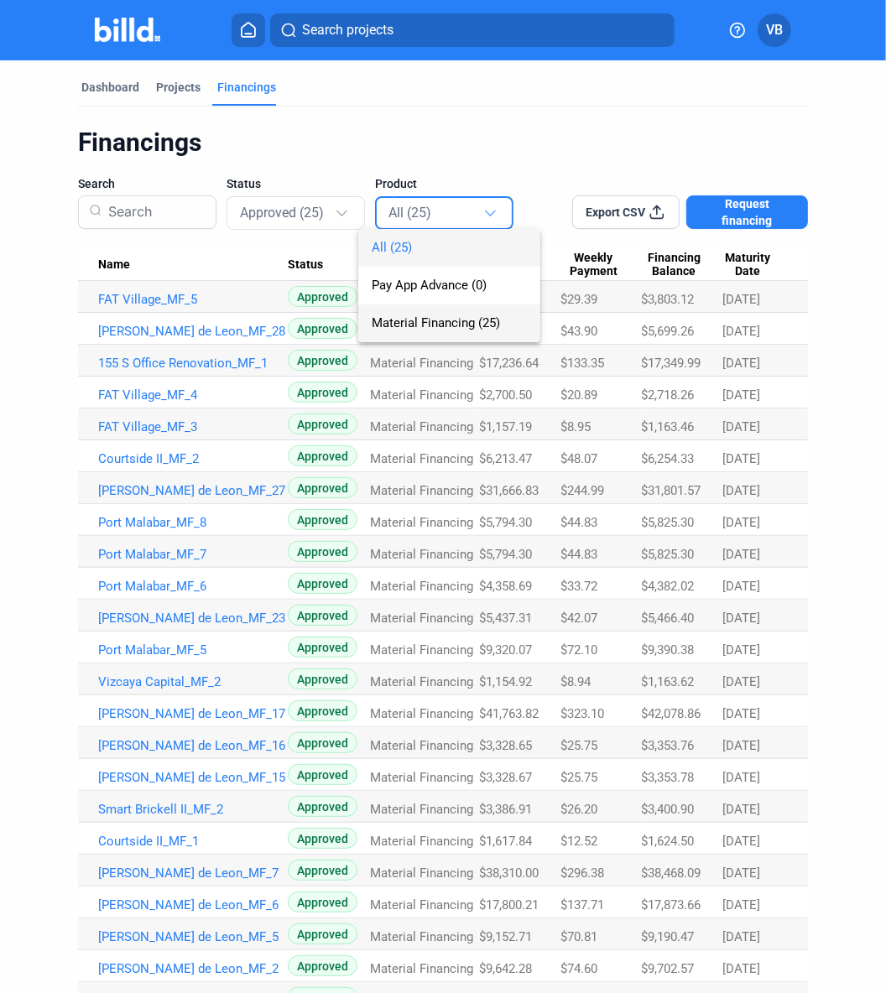
click at [440, 320] on span "Material Financing (25)" at bounding box center [436, 322] width 128 height 15
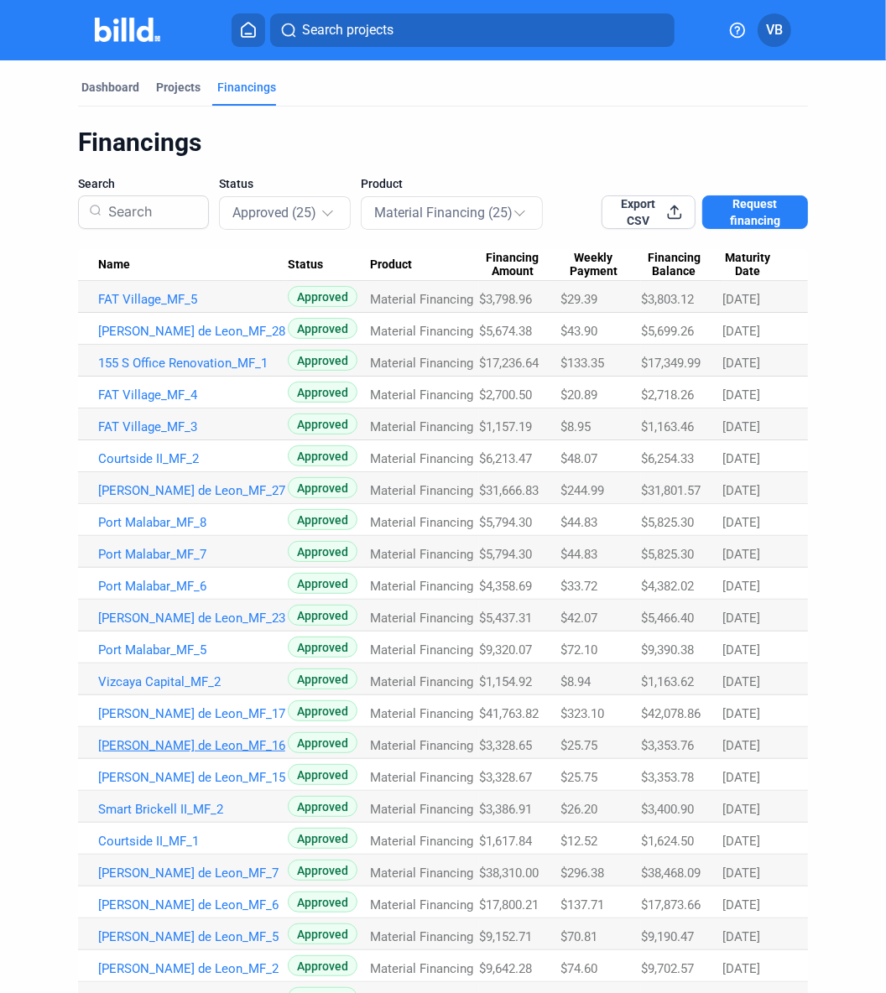
click at [192, 747] on link "[PERSON_NAME] de Leon_MF_16" at bounding box center [193, 745] width 190 height 15
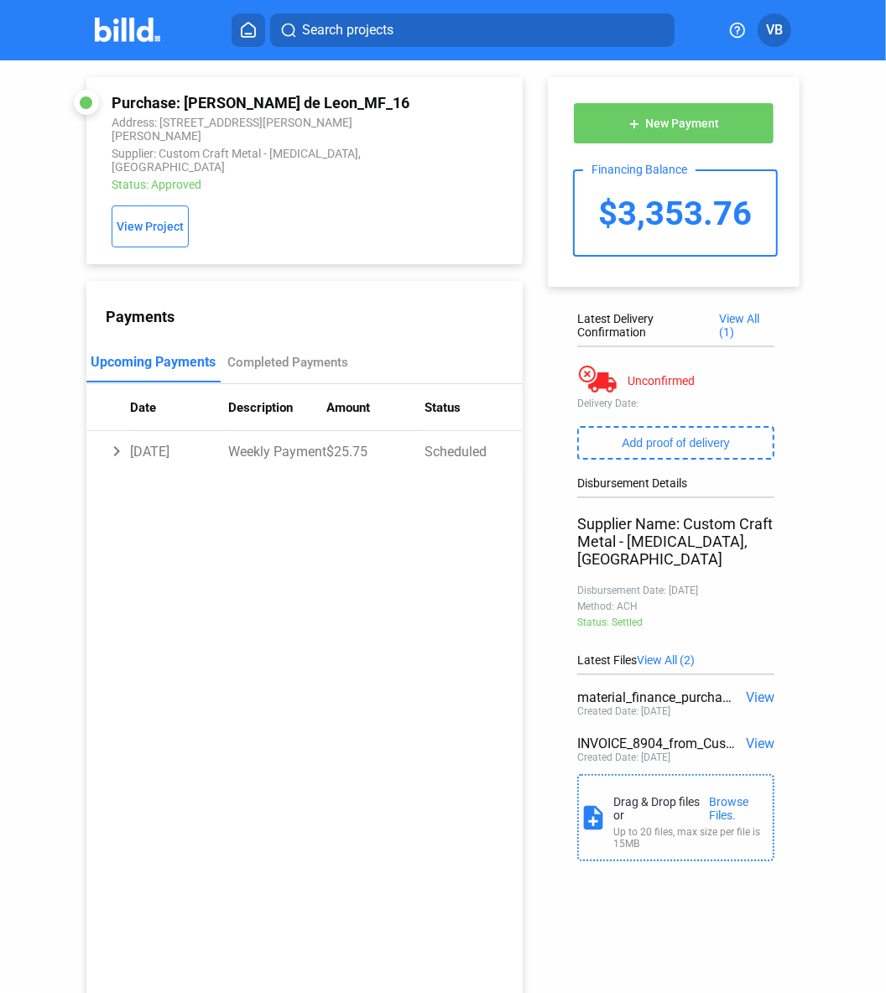
click at [715, 736] on span "View" at bounding box center [760, 744] width 29 height 16
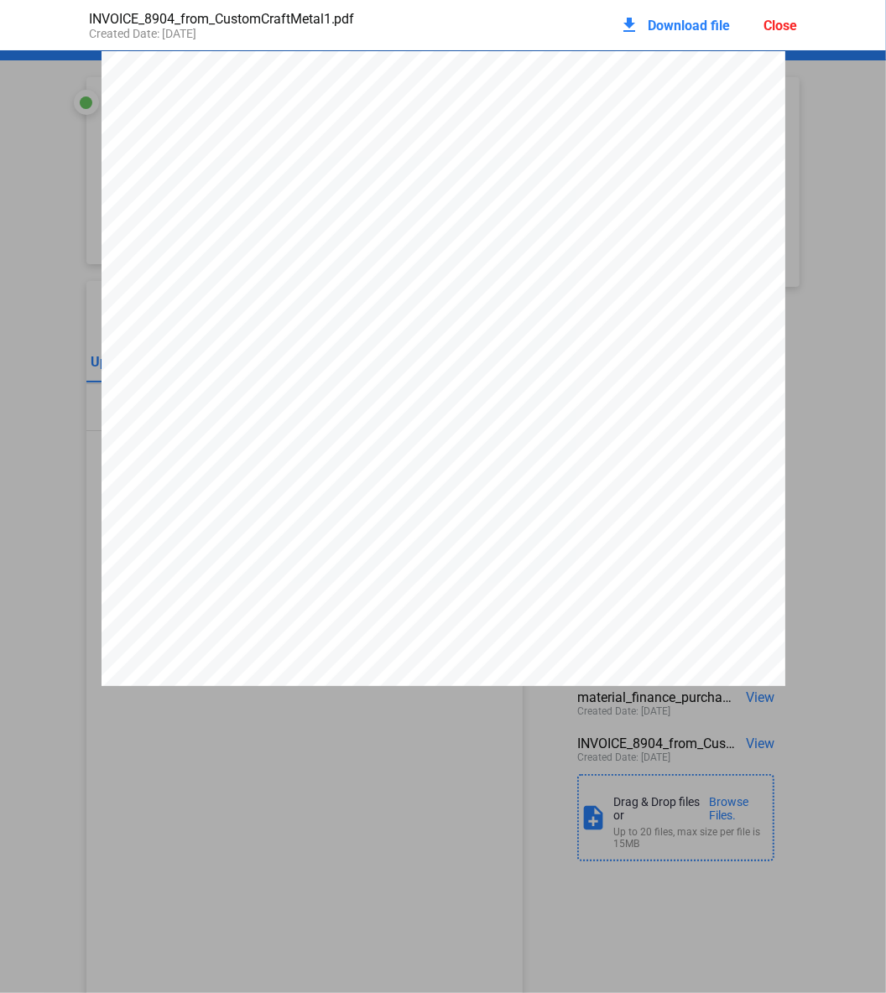
scroll to position [8, 0]
click at [657, 35] on div "download Download file" at bounding box center [674, 25] width 111 height 37
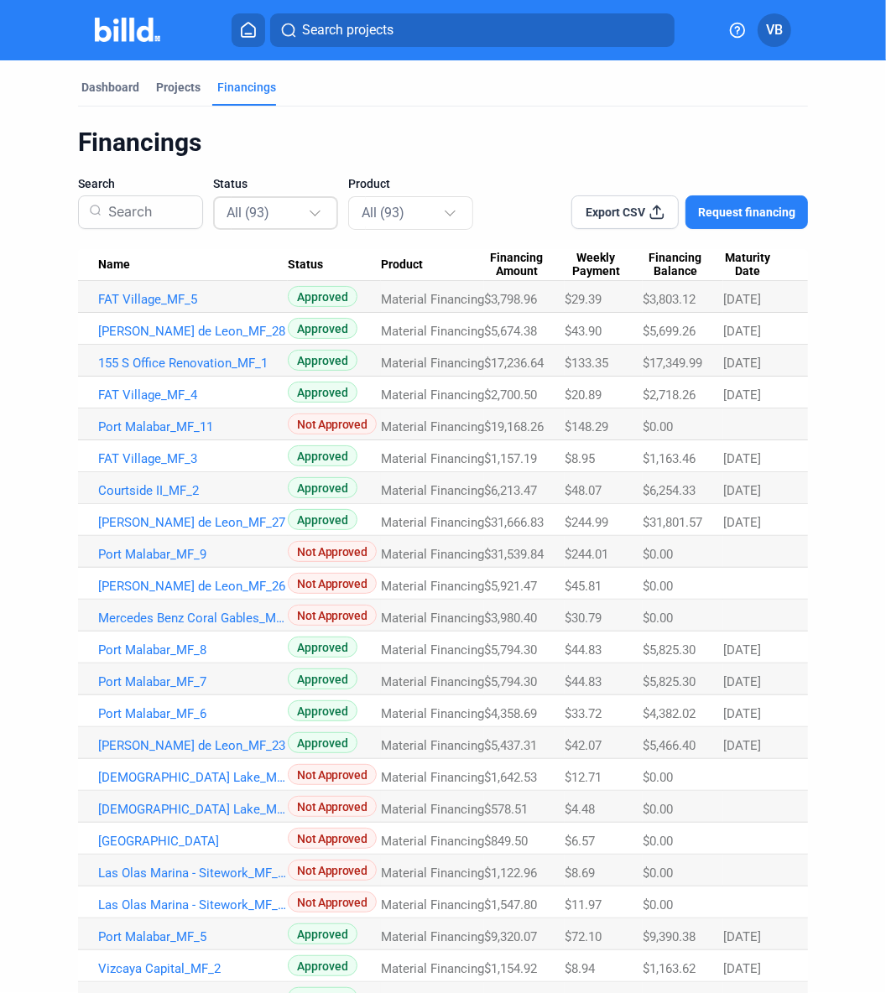
click at [213, 212] on div "All (93)" at bounding box center [275, 213] width 125 height 38
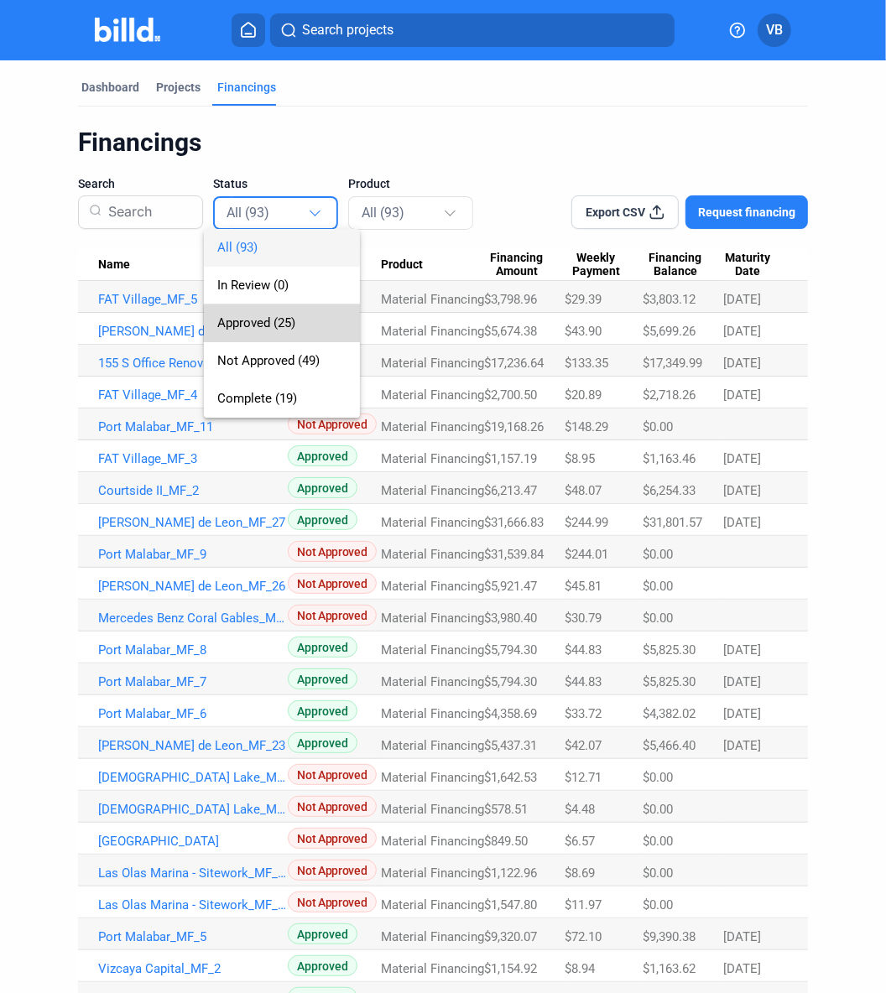
click at [297, 329] on span "Approved (25)" at bounding box center [281, 324] width 129 height 38
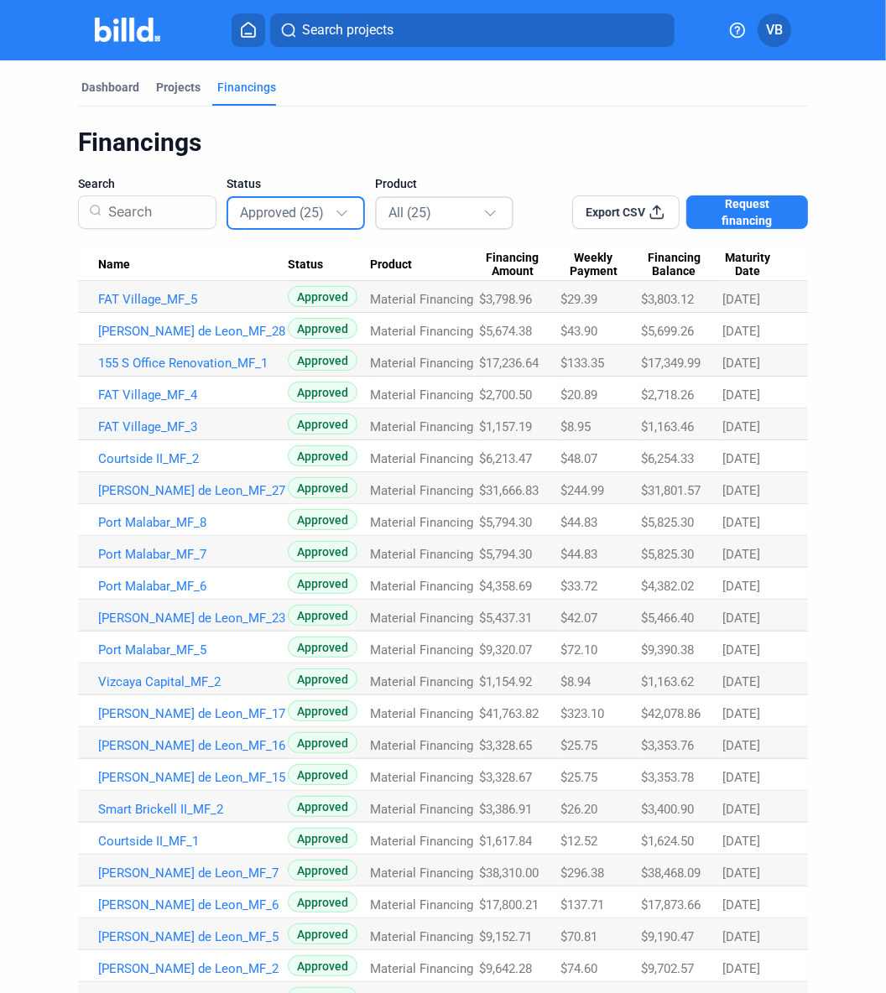
click at [375, 216] on div "All (25)" at bounding box center [444, 213] width 138 height 38
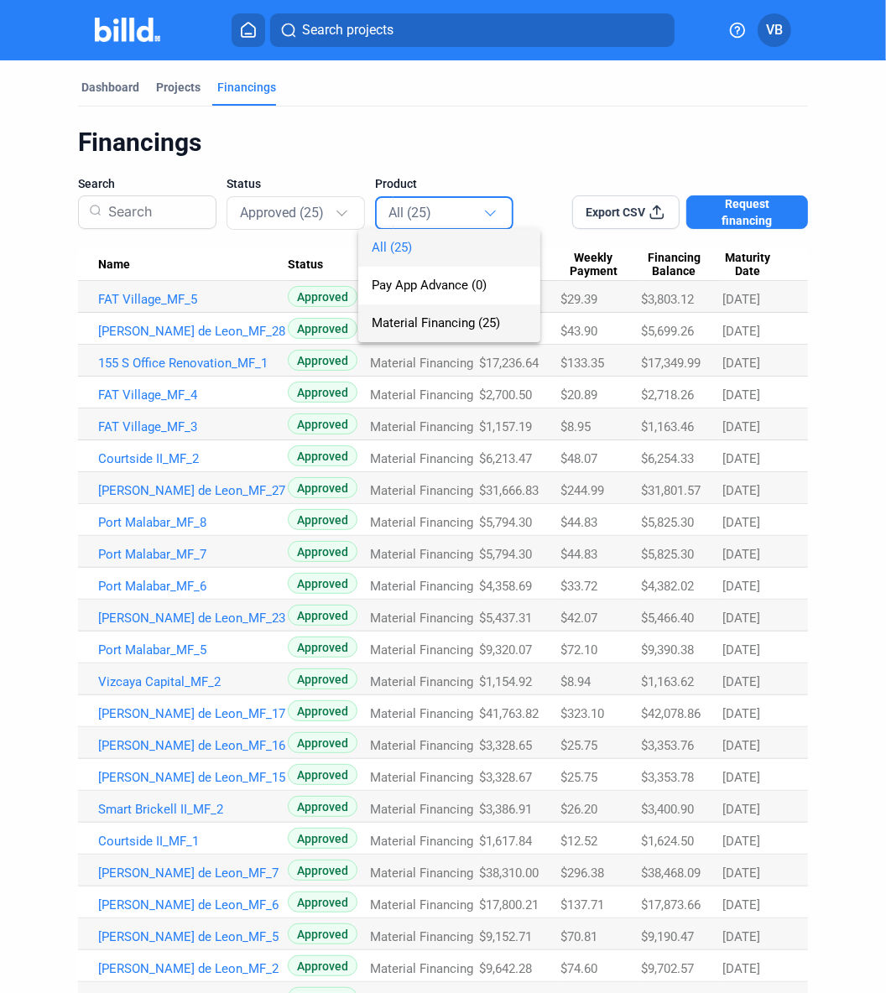
click at [406, 313] on span "Material Financing (25)" at bounding box center [449, 324] width 155 height 38
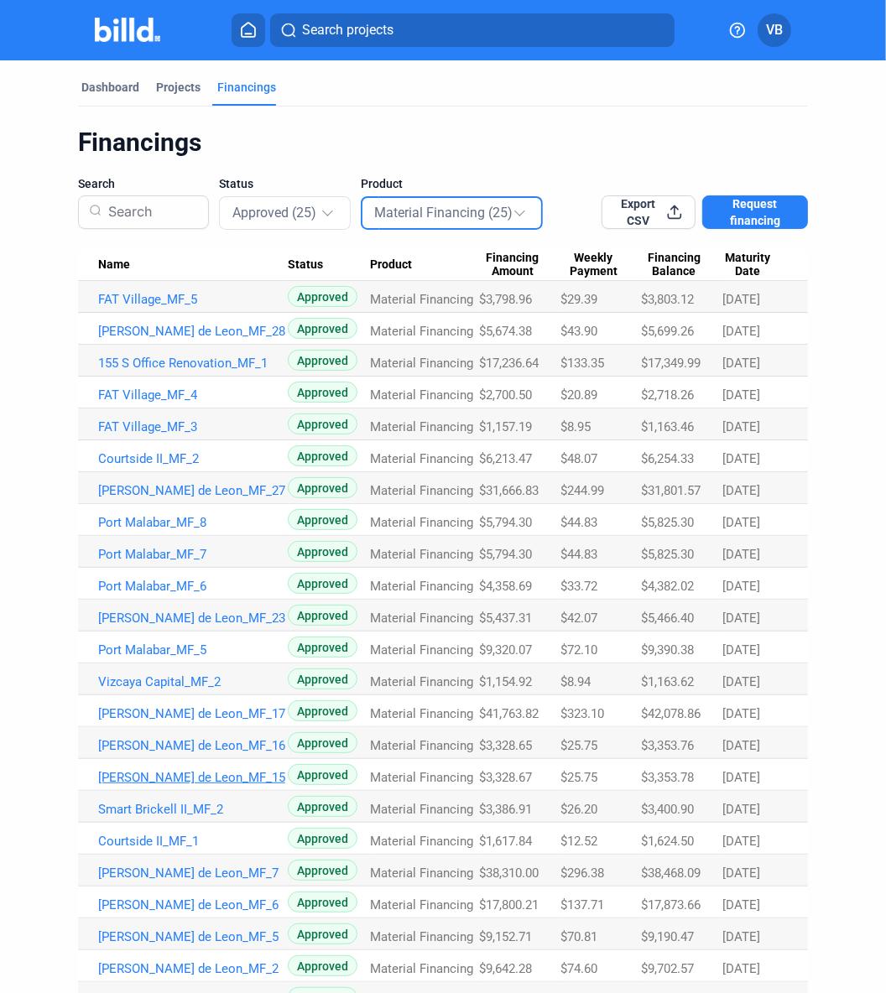
click at [169, 775] on link "[PERSON_NAME] de Leon_MF_15" at bounding box center [193, 777] width 190 height 15
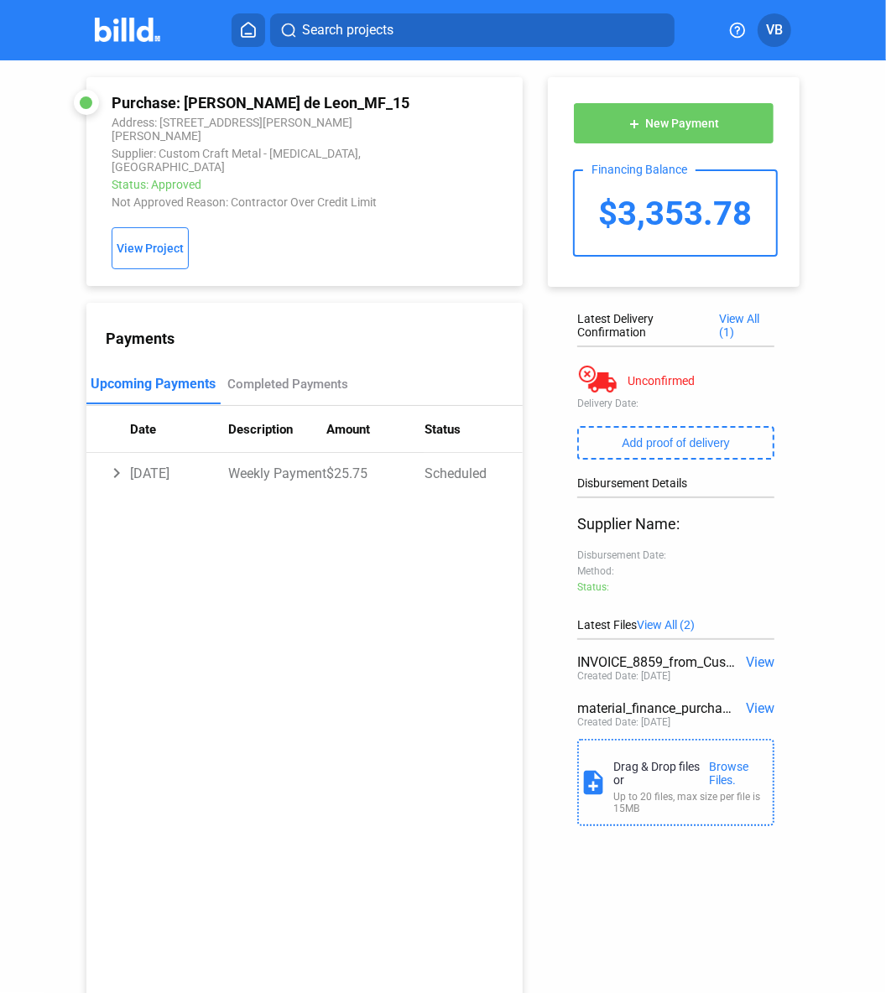
click at [715, 655] on span "View" at bounding box center [760, 662] width 29 height 16
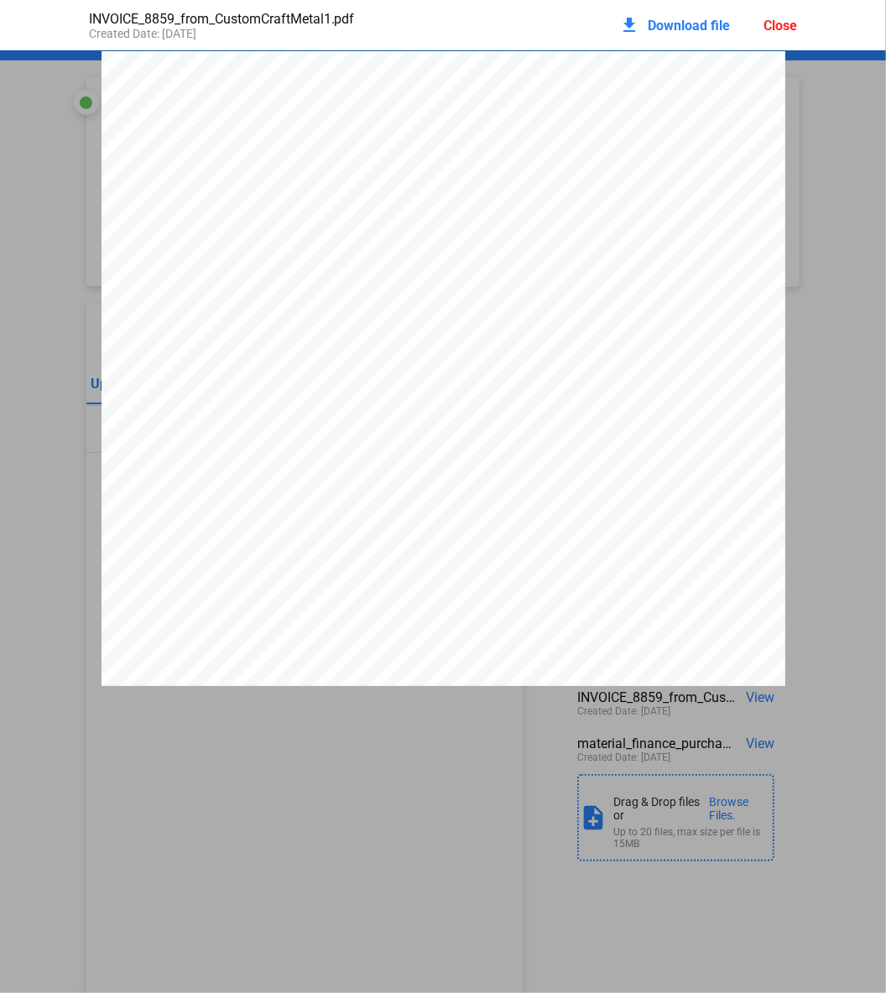
scroll to position [8, 0]
click at [663, 23] on span "Download file" at bounding box center [689, 26] width 82 height 16
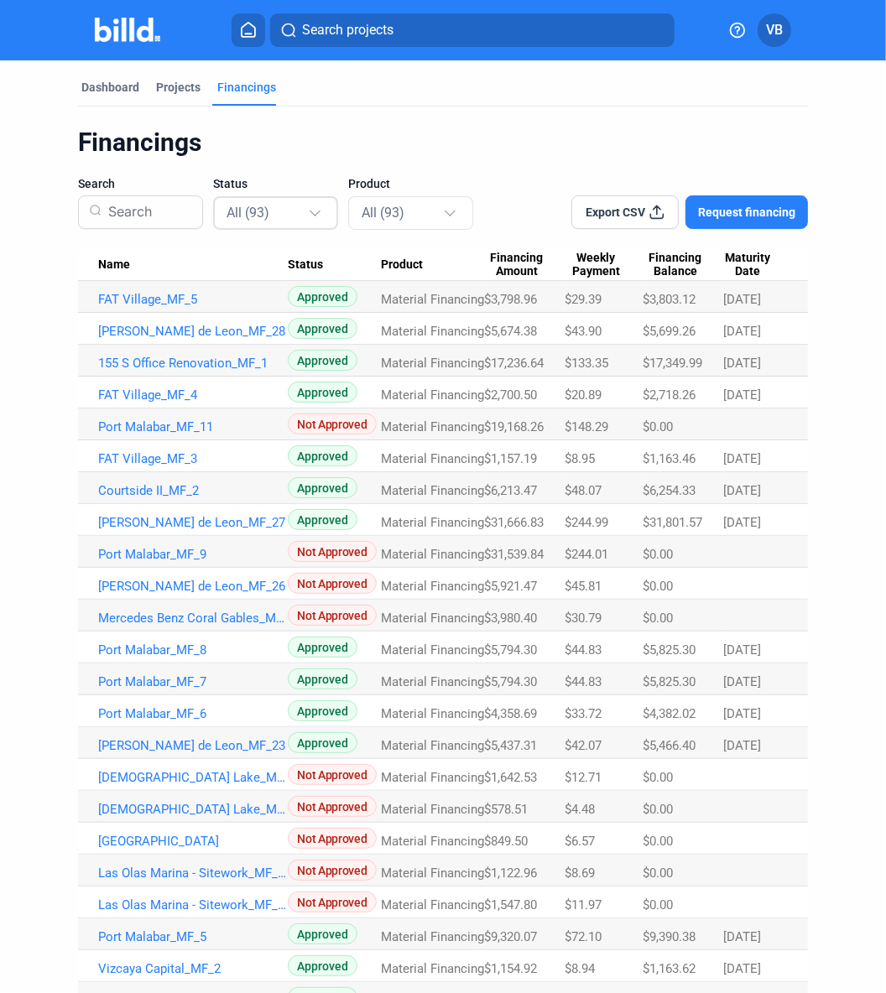
click at [227, 223] on div "All (93)" at bounding box center [277, 212] width 100 height 33
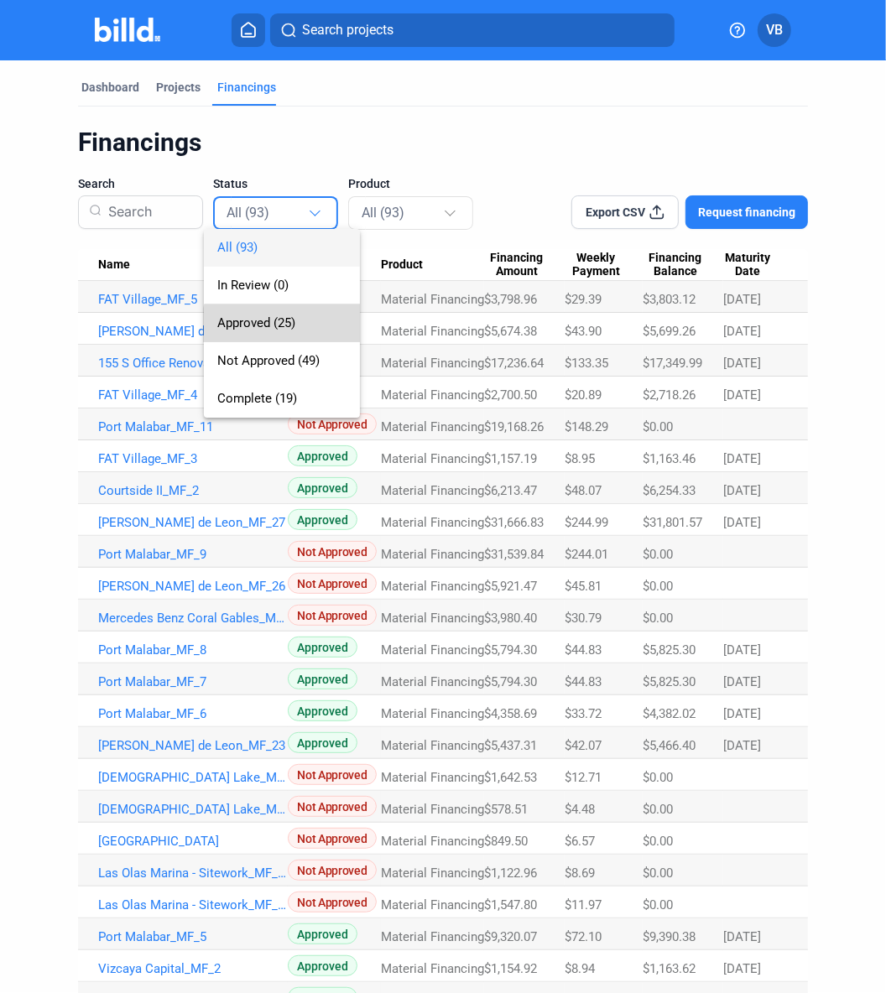
click at [295, 326] on span "Approved (25)" at bounding box center [256, 322] width 78 height 15
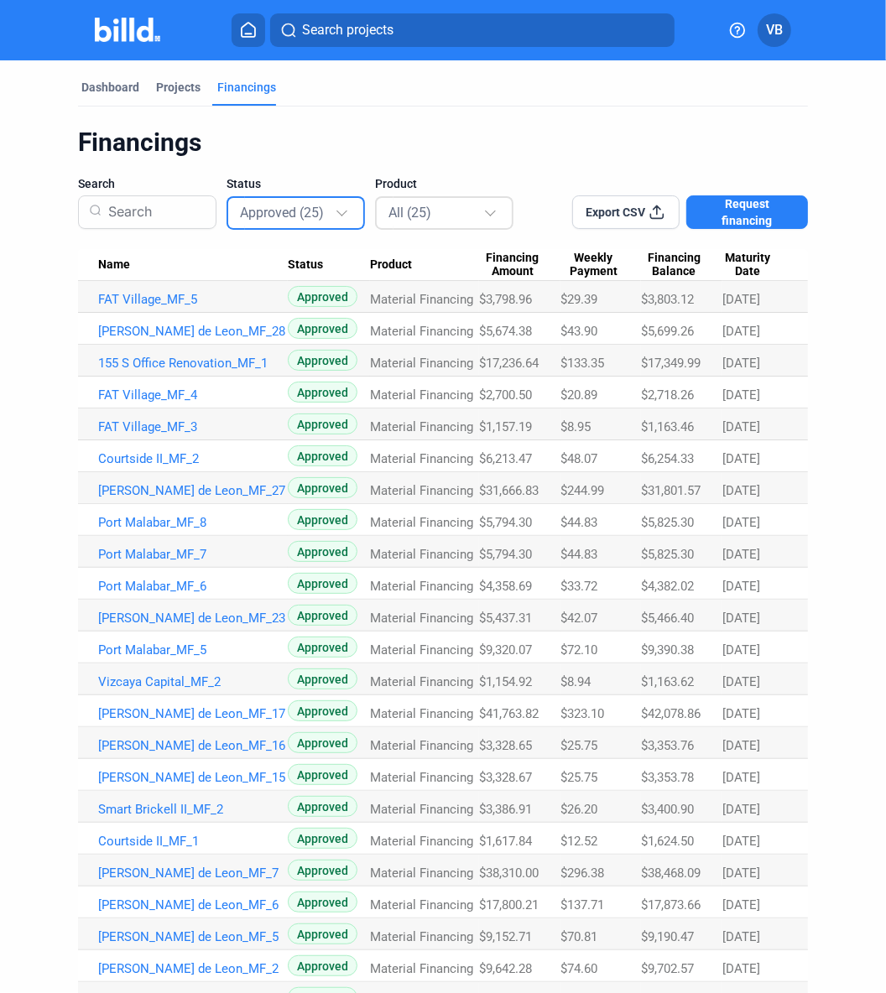
click at [388, 219] on mat-select-trigger "All (25)" at bounding box center [409, 213] width 43 height 16
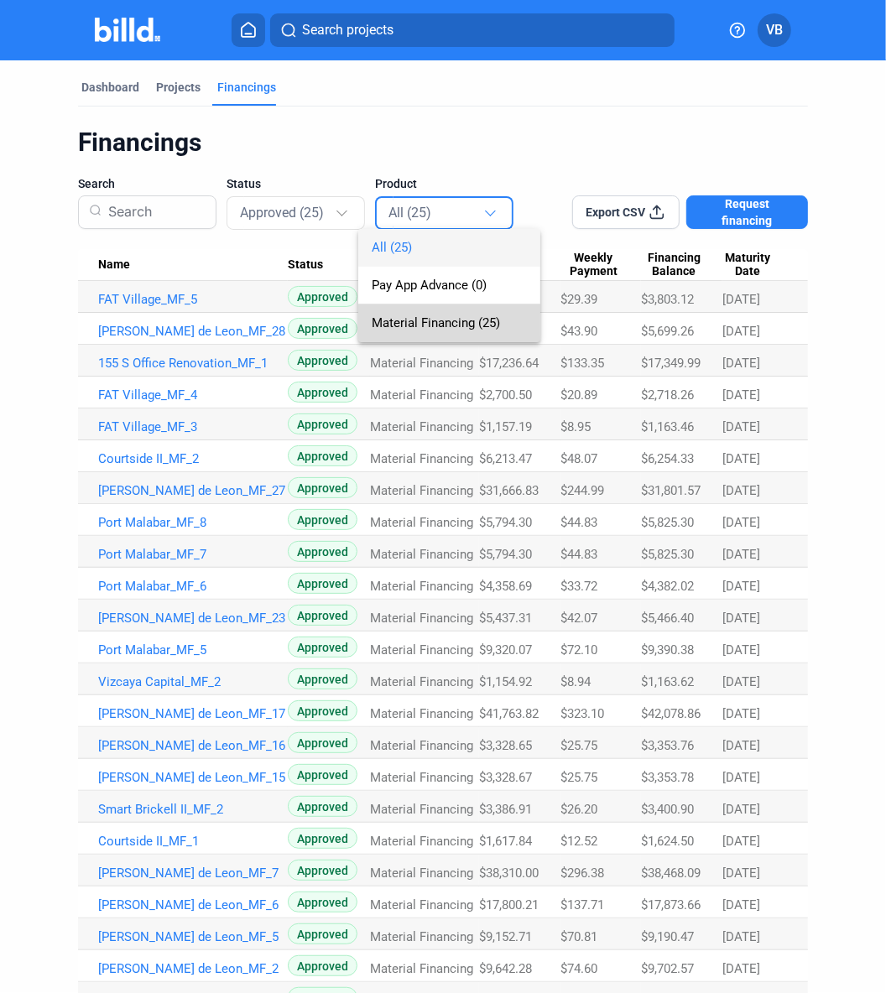
click at [409, 320] on span "Material Financing (25)" at bounding box center [436, 322] width 128 height 15
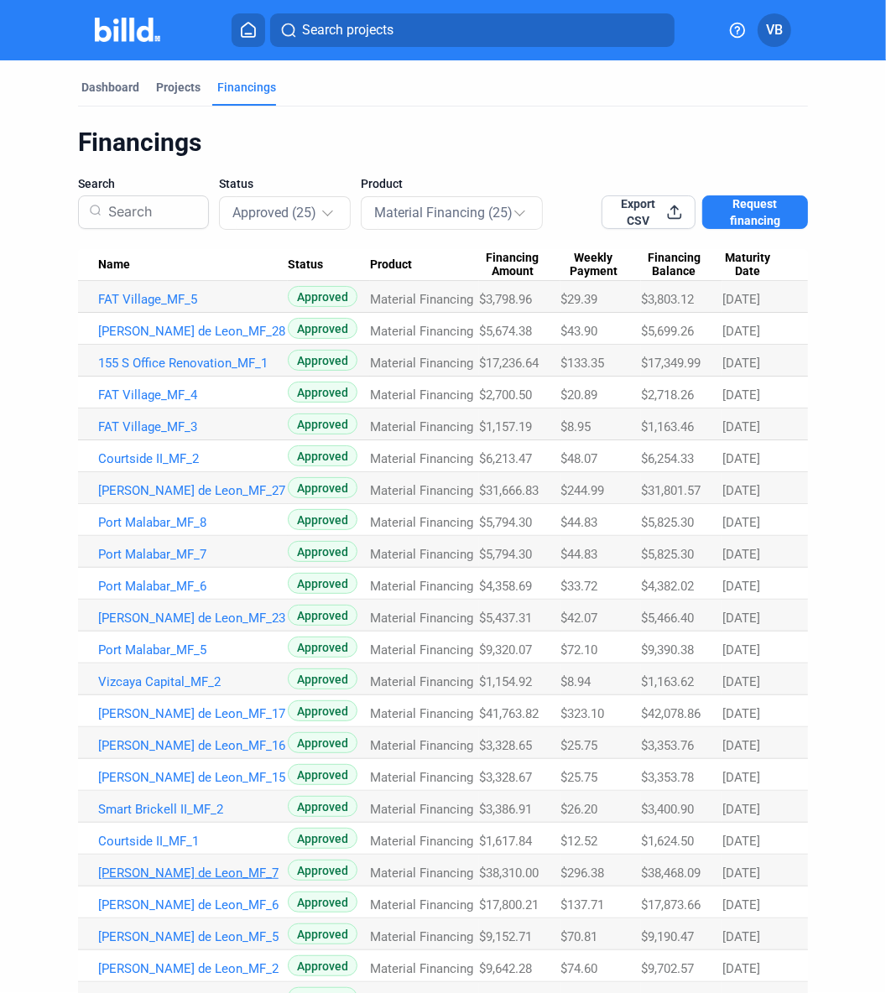
click at [205, 794] on link "[PERSON_NAME] de Leon_MF_7" at bounding box center [193, 873] width 190 height 15
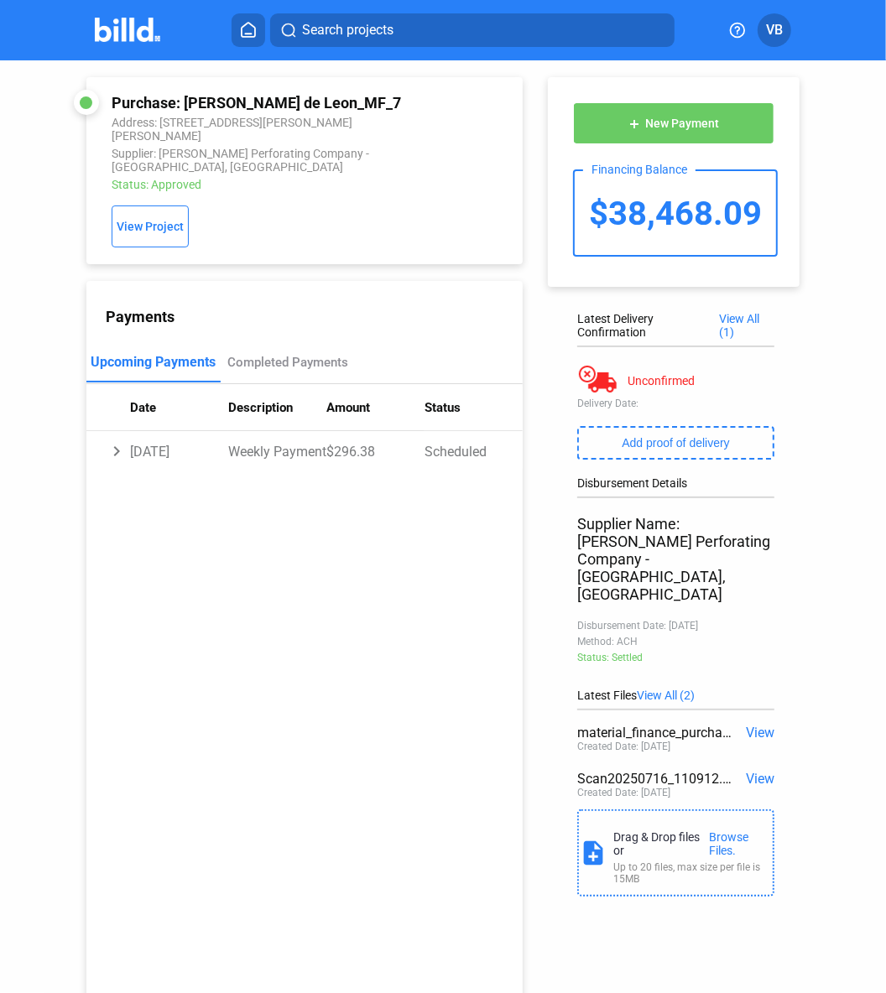
click at [715, 717] on div "material_finance_purchase_statement.pdf View Created Date: [DATE]" at bounding box center [675, 740] width 197 height 46
click at [715, 725] on span "View" at bounding box center [760, 733] width 29 height 16
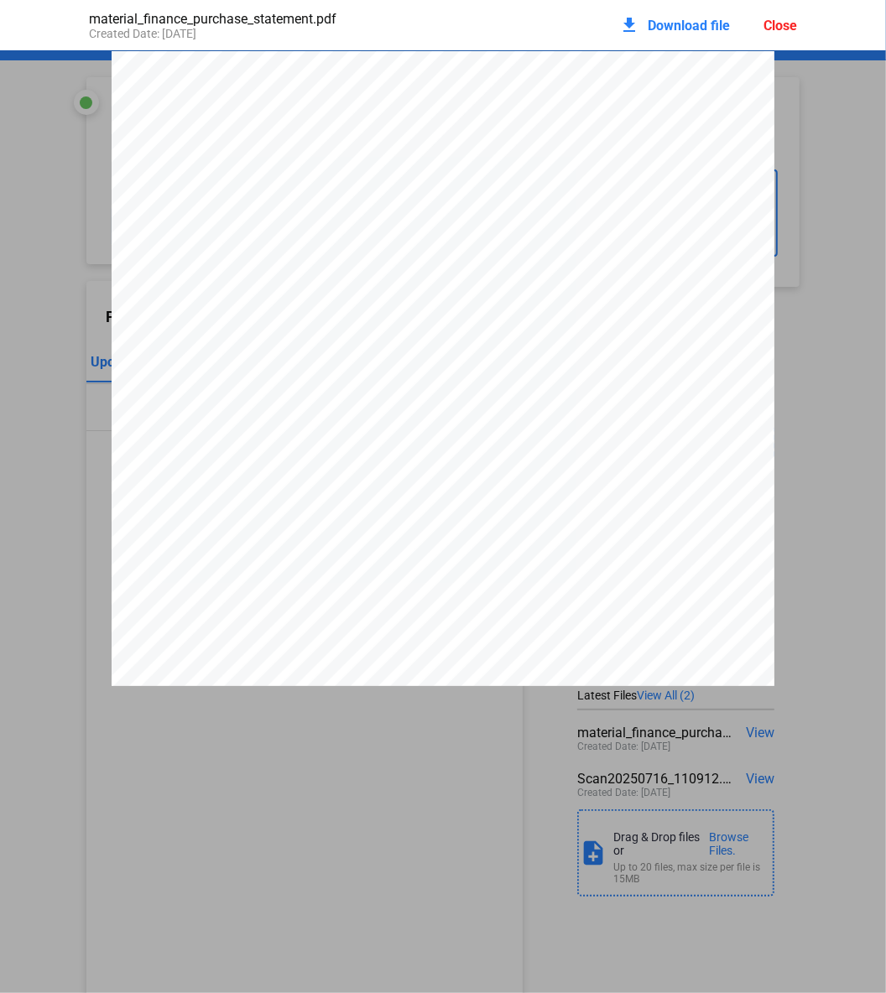
scroll to position [8, 0]
click at [715, 29] on div "Close" at bounding box center [780, 26] width 34 height 16
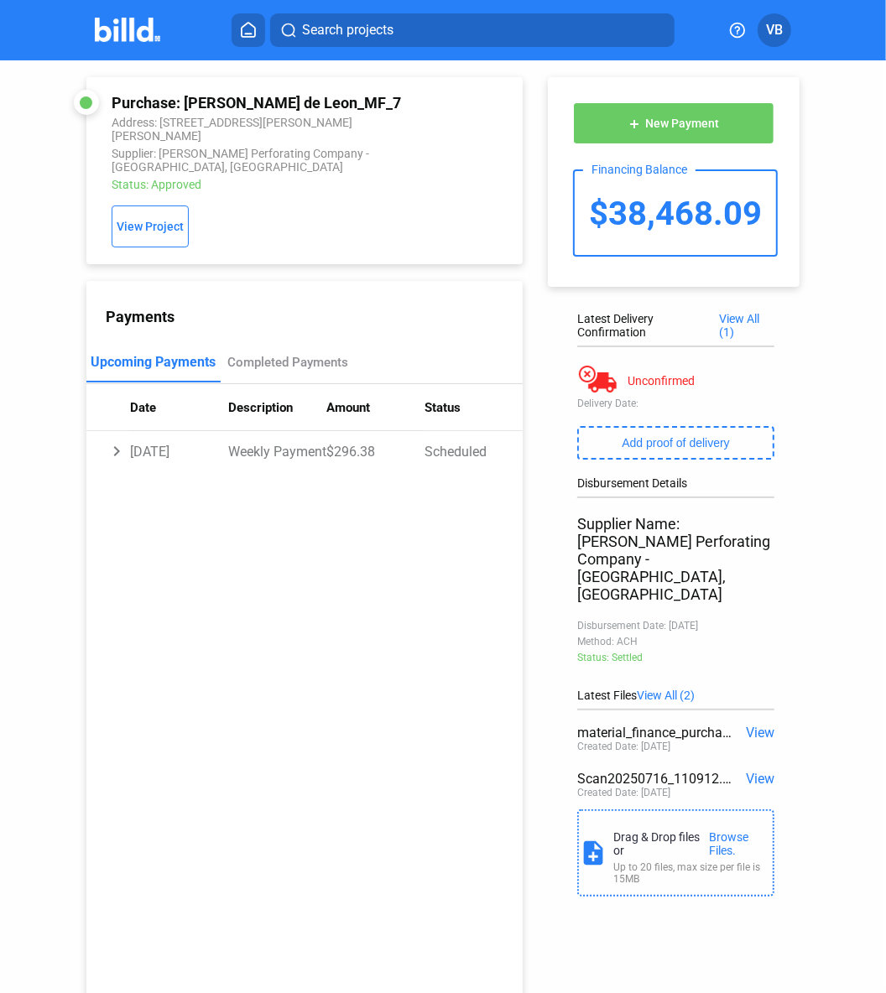
click at [715, 771] on span "View" at bounding box center [760, 779] width 29 height 16
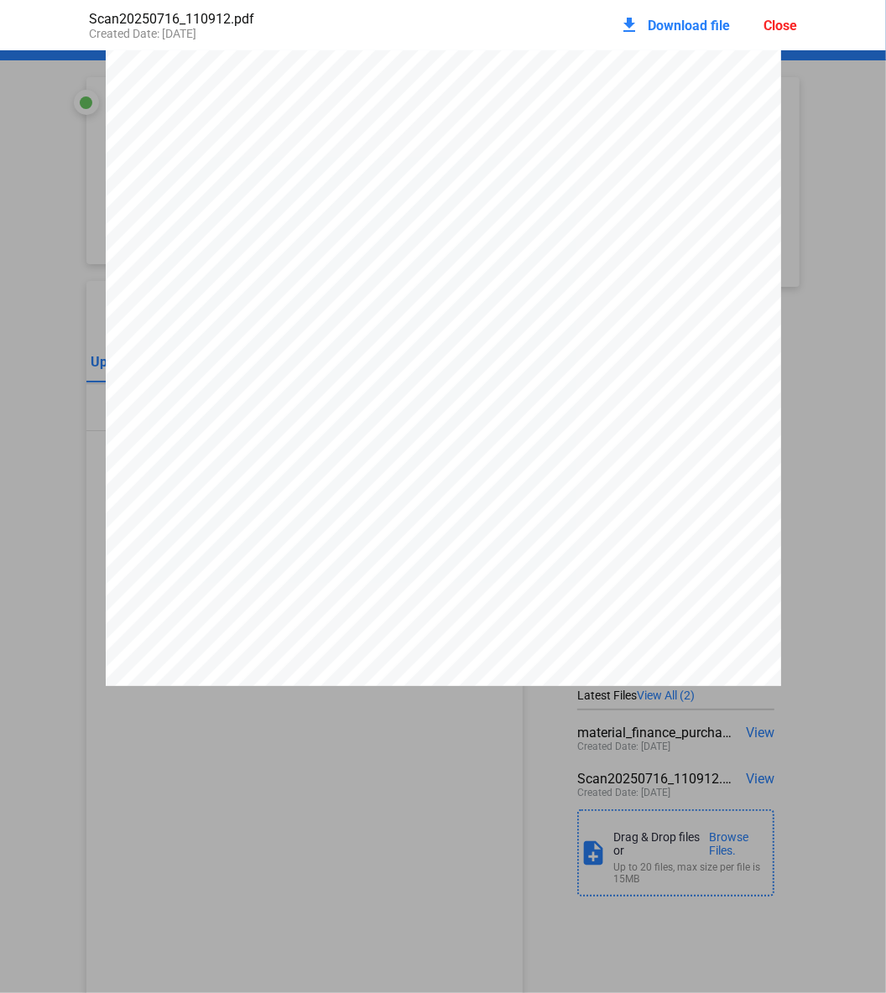
click at [692, 29] on span "Download file" at bounding box center [689, 26] width 82 height 16
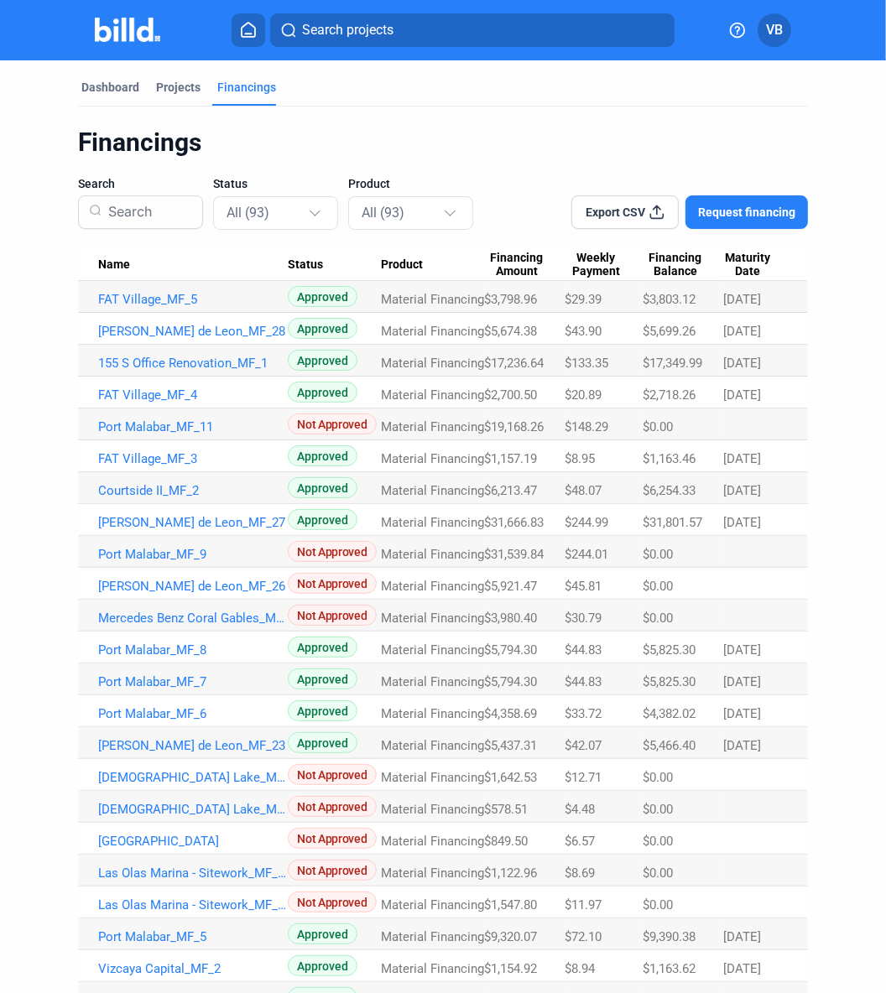
click at [362, 207] on mat-select-trigger "All (93)" at bounding box center [383, 213] width 43 height 16
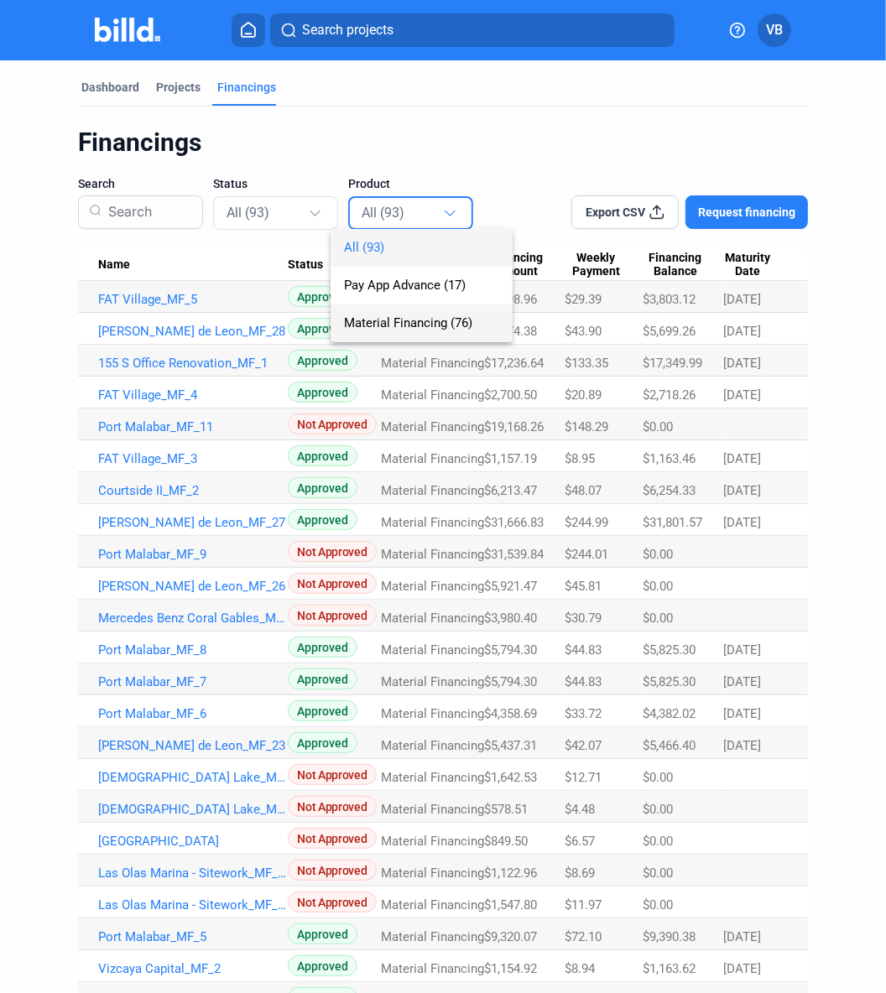
click at [372, 320] on span "Material Financing (76)" at bounding box center [408, 322] width 128 height 15
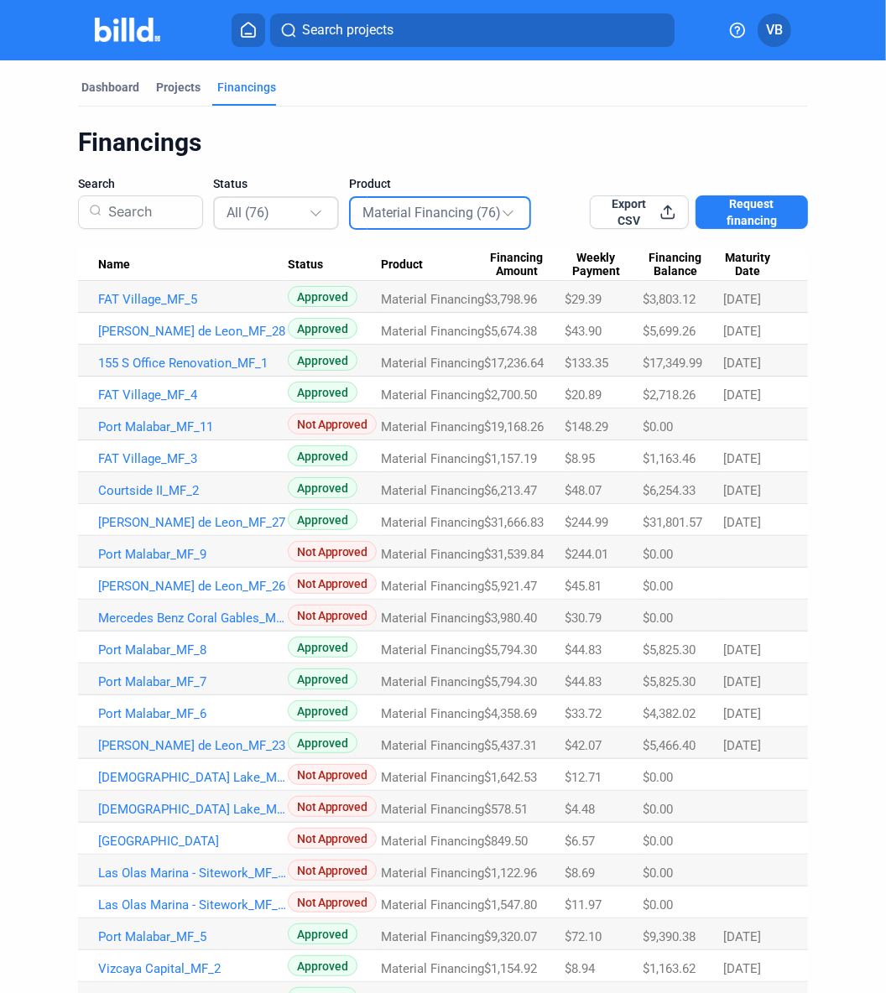
click at [294, 206] on div "All (76)" at bounding box center [268, 212] width 82 height 22
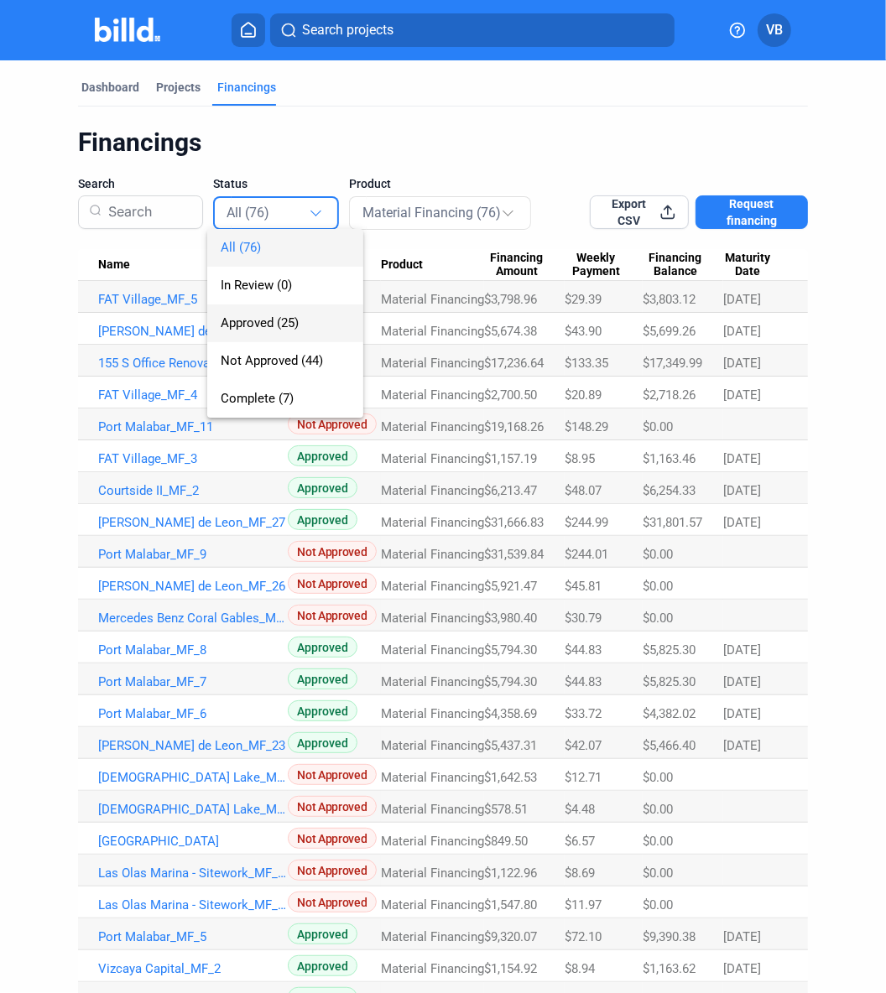
click at [311, 326] on span "Approved (25)" at bounding box center [285, 324] width 129 height 38
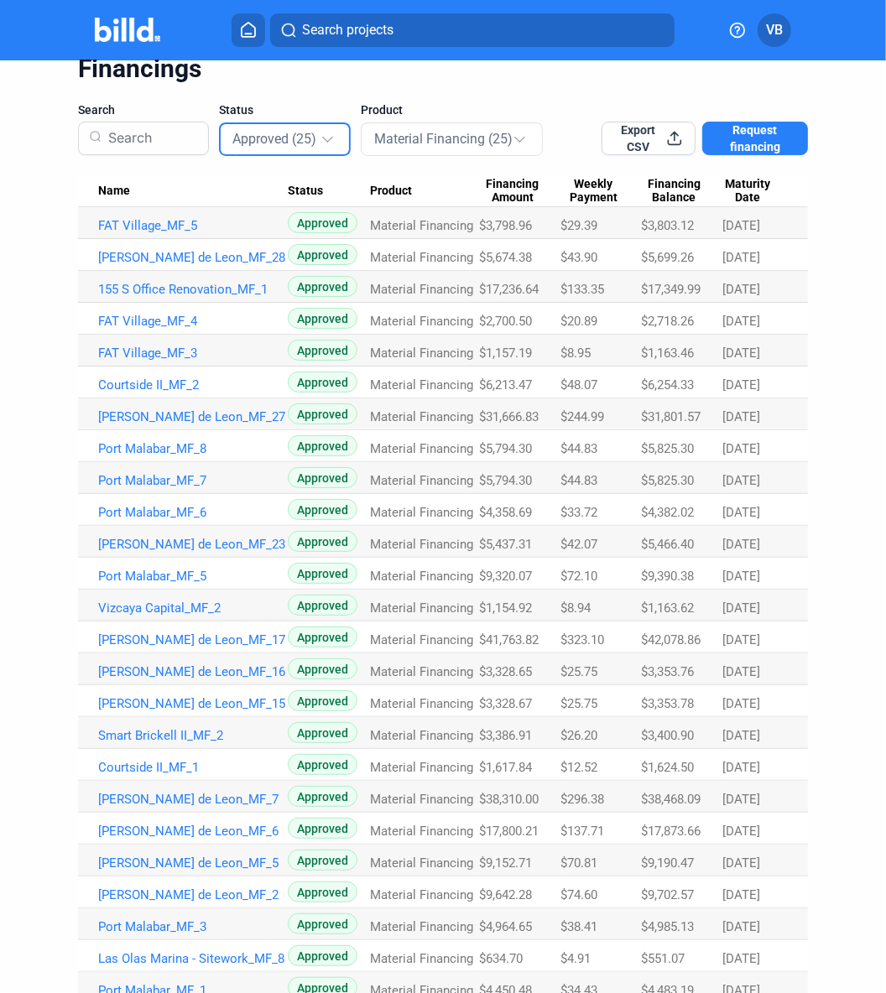
scroll to position [81, 0]
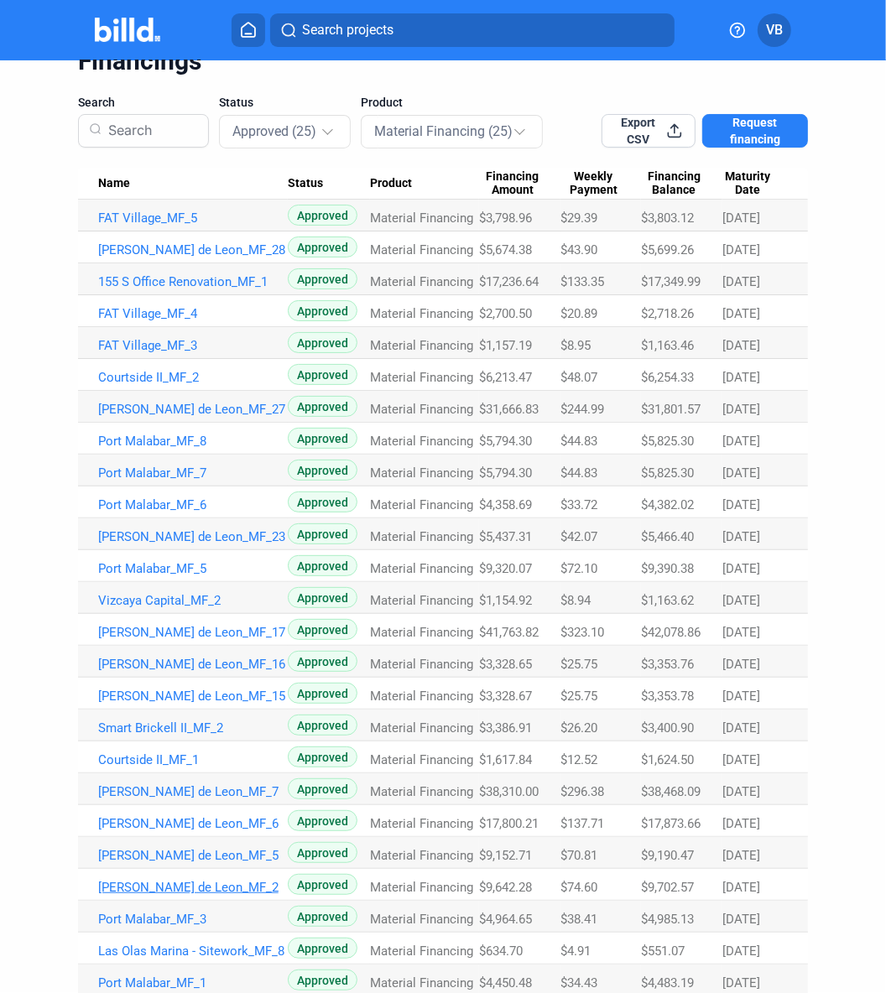
click at [174, 794] on link "[PERSON_NAME] de Leon_MF_2" at bounding box center [193, 887] width 190 height 15
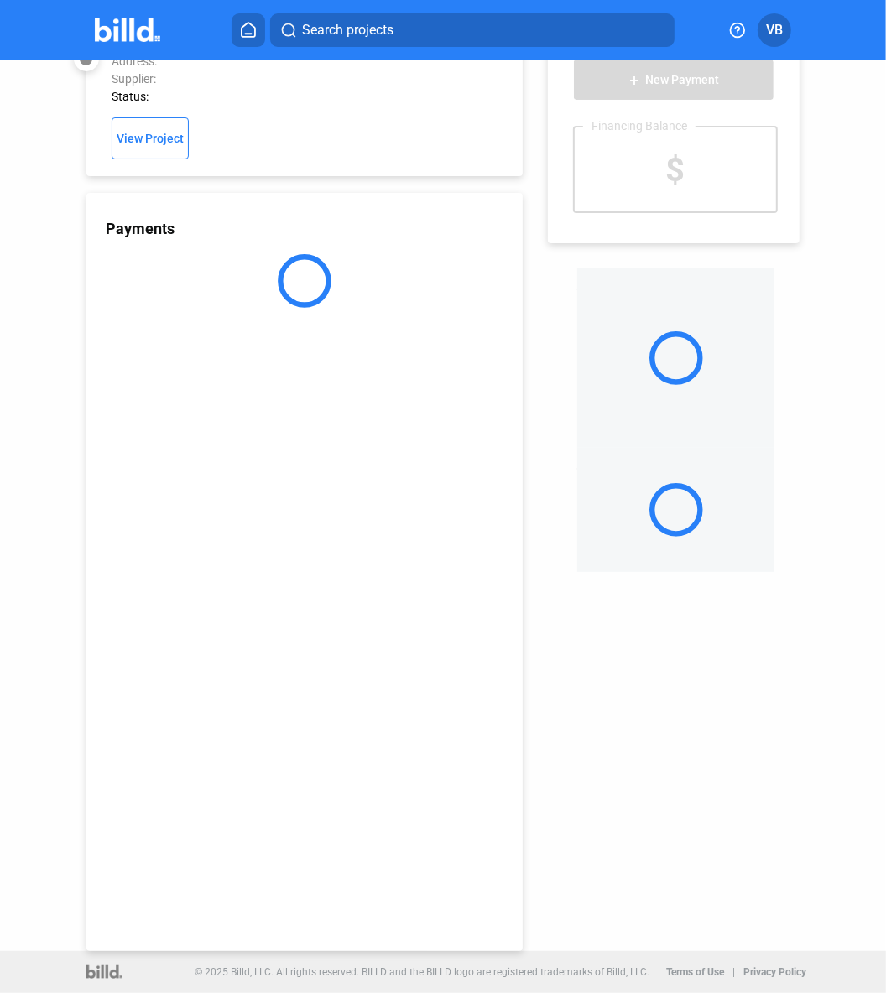
scroll to position [44, 0]
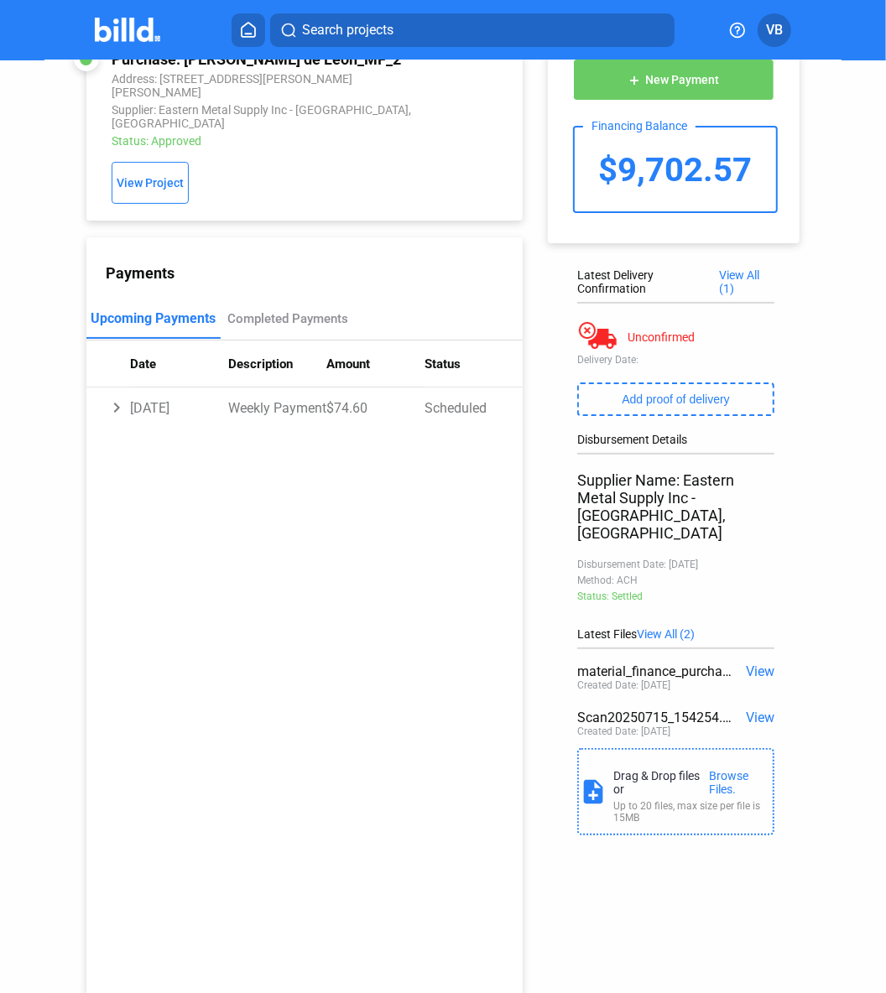
click at [715, 710] on span "View" at bounding box center [760, 718] width 29 height 16
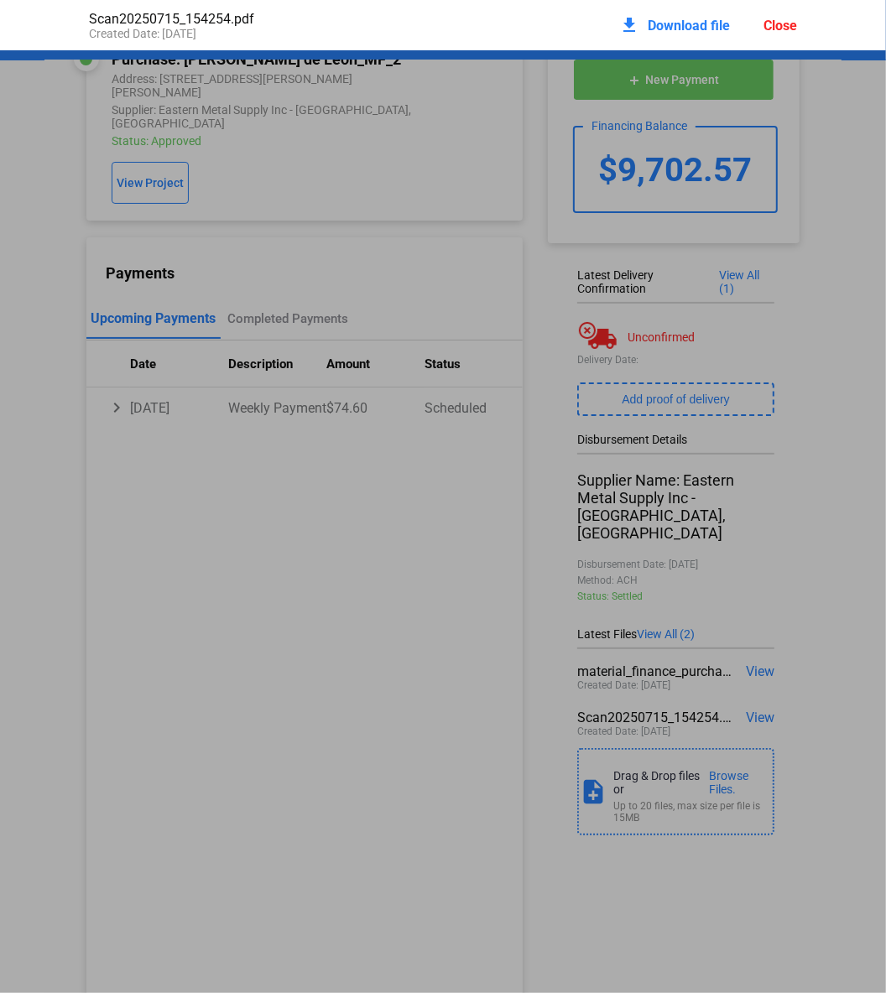
scroll to position [8, 0]
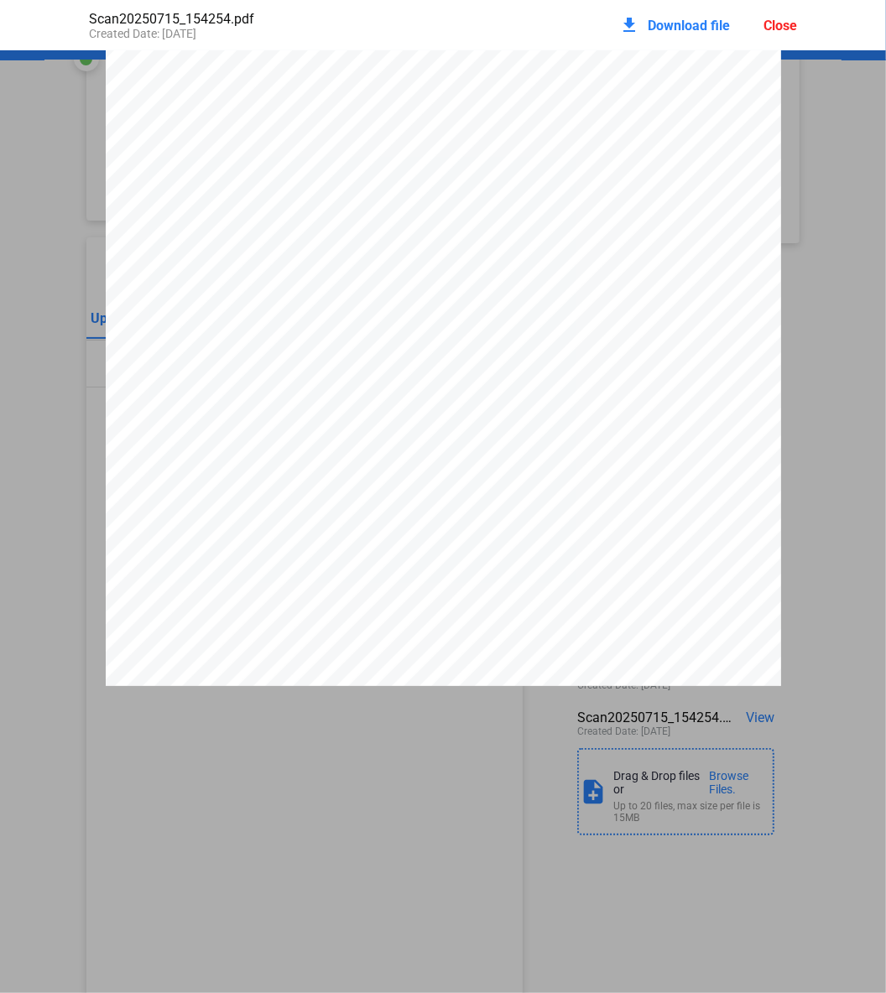
click at [672, 29] on span "Download file" at bounding box center [689, 26] width 82 height 16
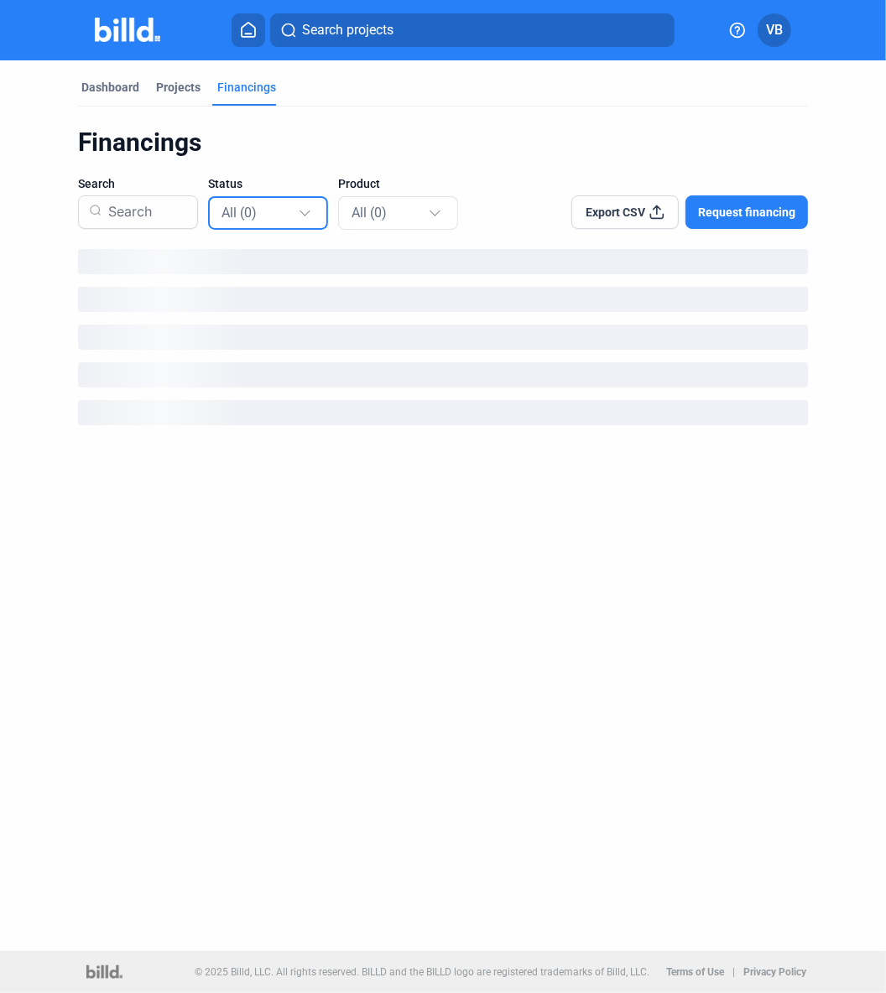
click at [242, 217] on span "All (0)" at bounding box center [238, 213] width 35 height 16
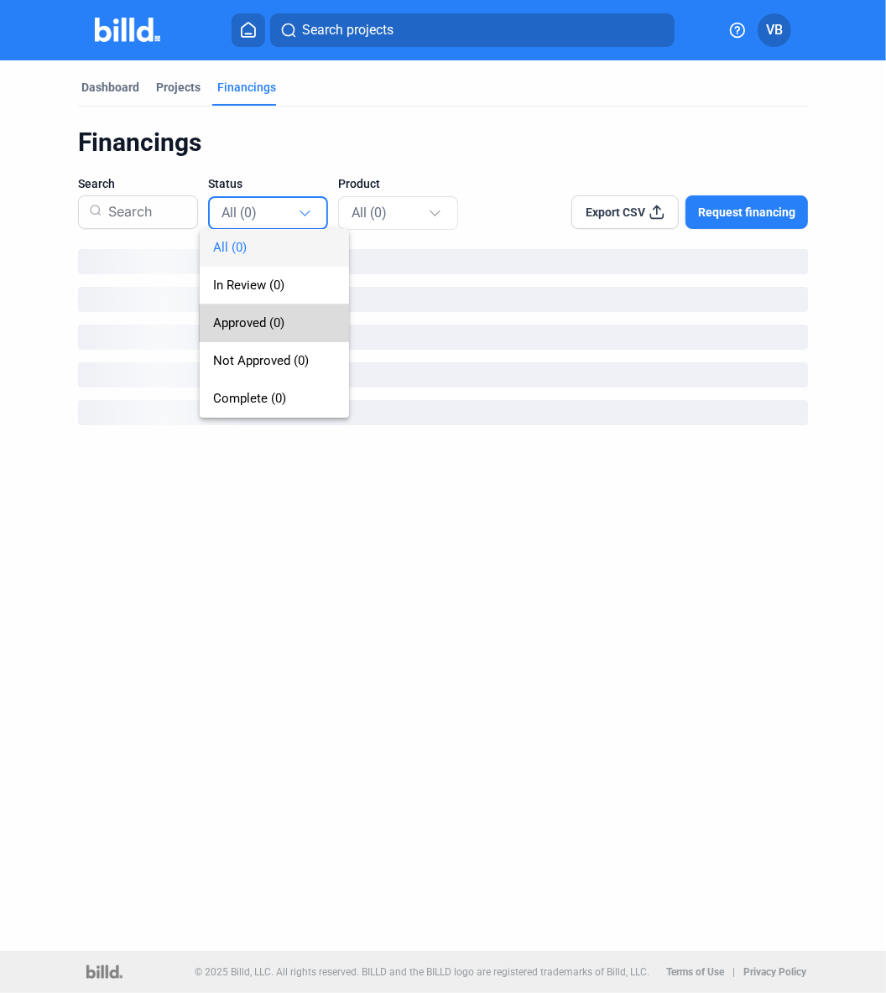
click at [279, 325] on span "Approved (0)" at bounding box center [248, 322] width 71 height 15
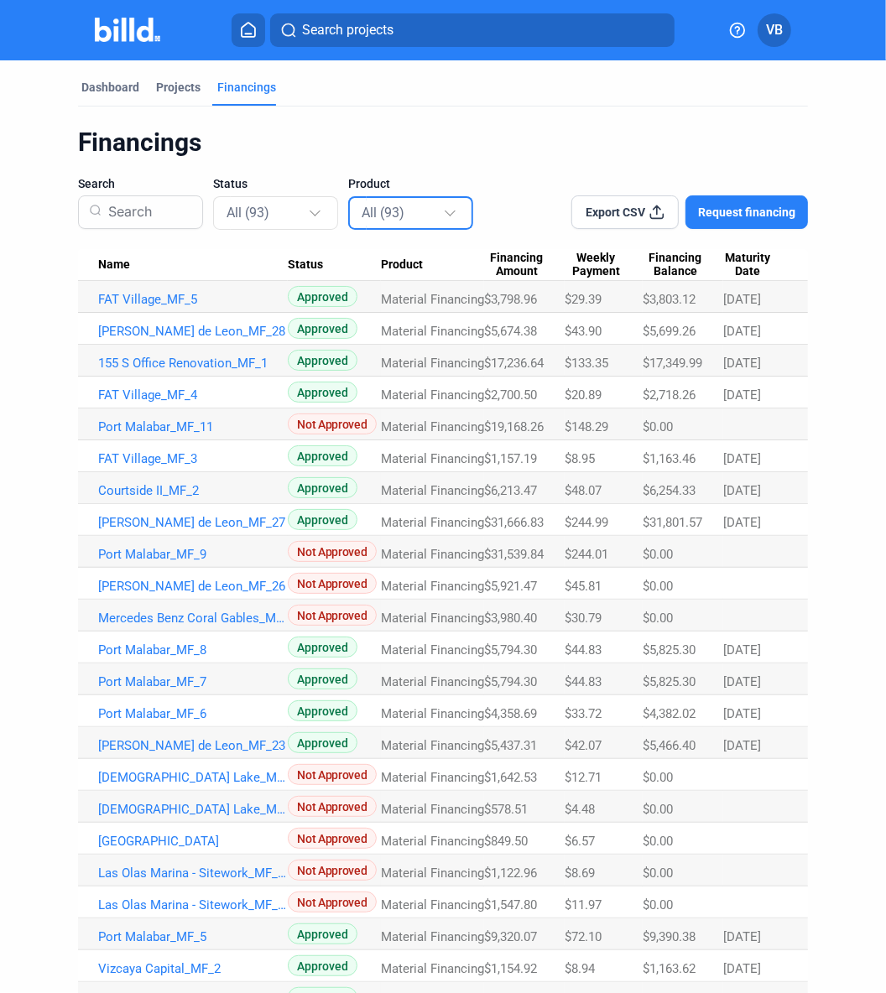
click at [409, 221] on div "All (93)" at bounding box center [402, 212] width 81 height 22
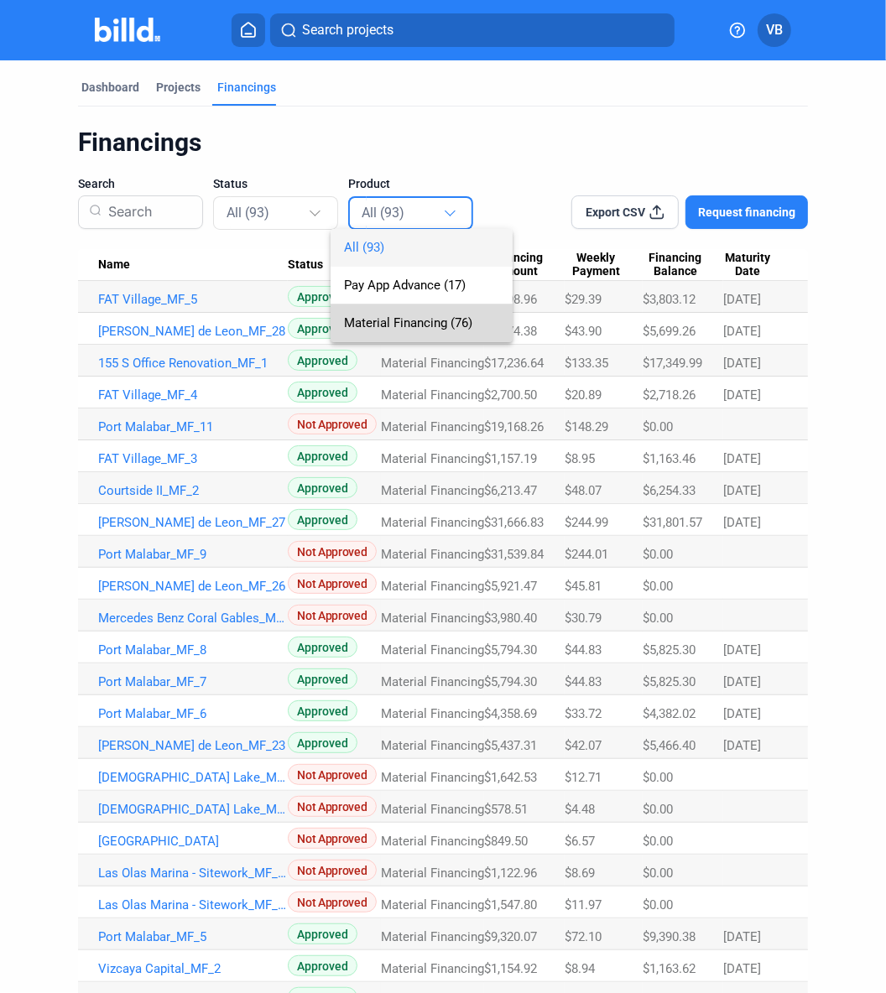
click at [412, 324] on span "Material Financing (76)" at bounding box center [408, 322] width 128 height 15
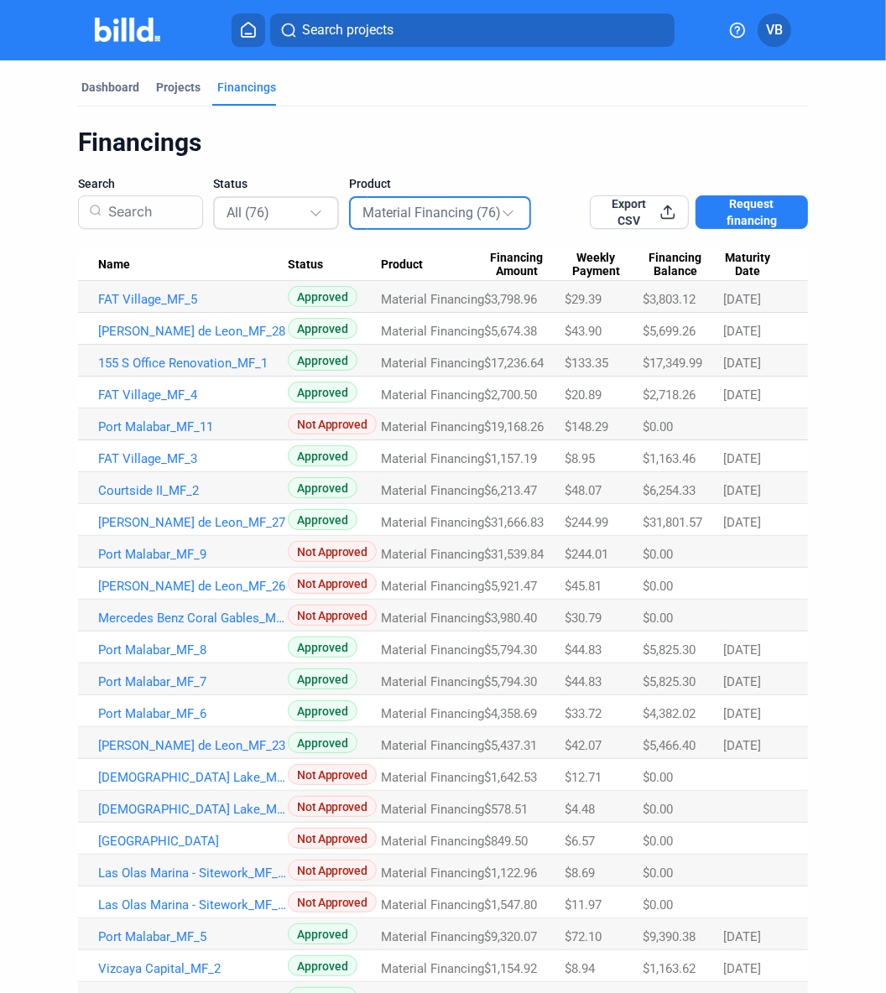
click at [274, 221] on div "All (76)" at bounding box center [268, 212] width 82 height 22
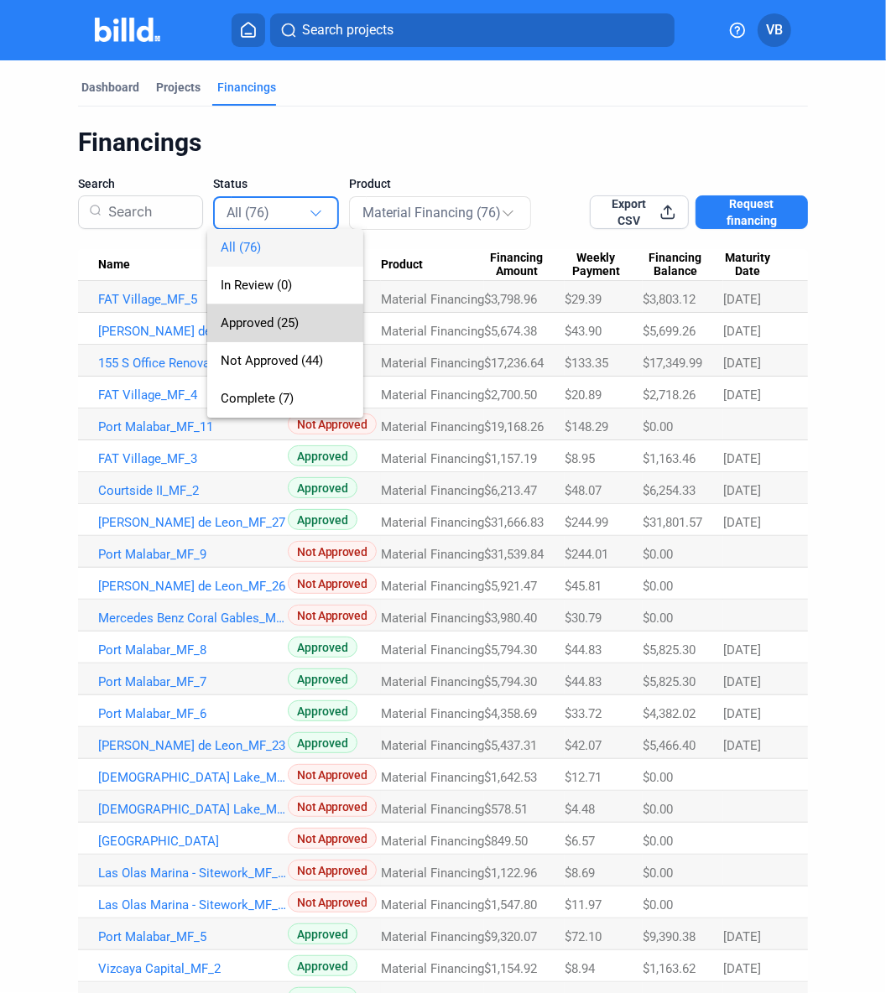
click at [277, 319] on span "Approved (25)" at bounding box center [260, 322] width 78 height 15
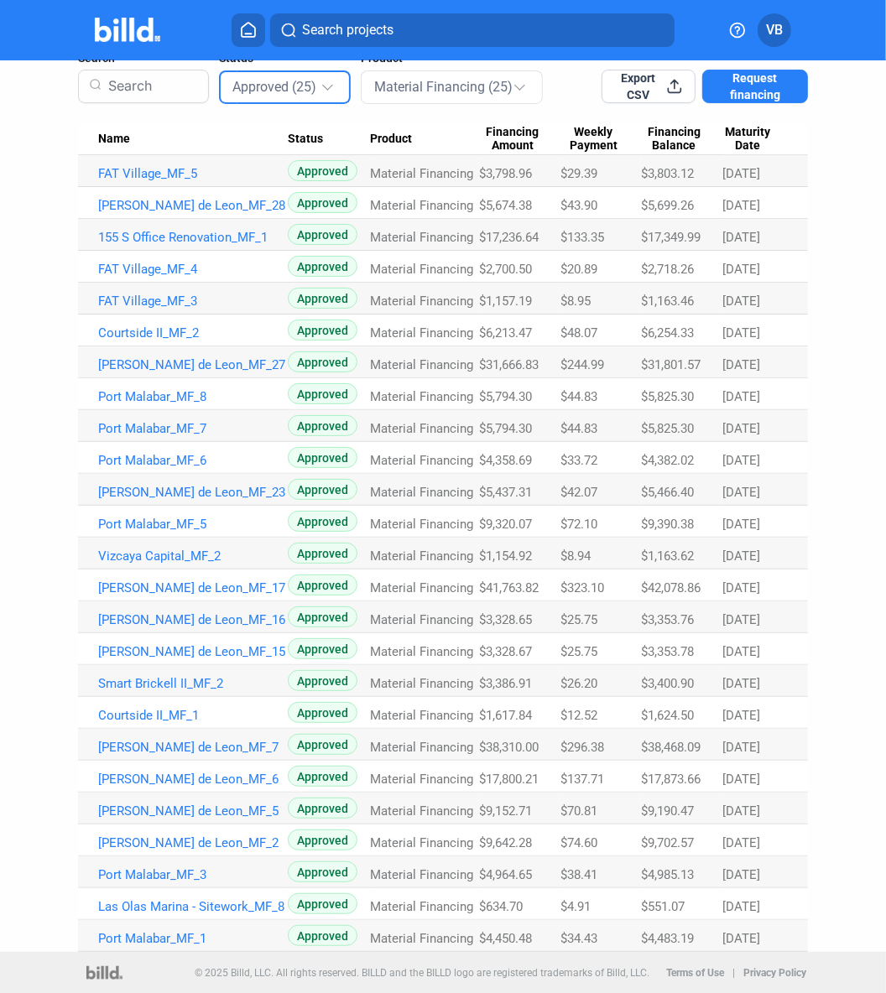
scroll to position [125, 0]
click at [211, 794] on link "Las Olas Marina - Sitework_MF_8" at bounding box center [193, 907] width 190 height 15
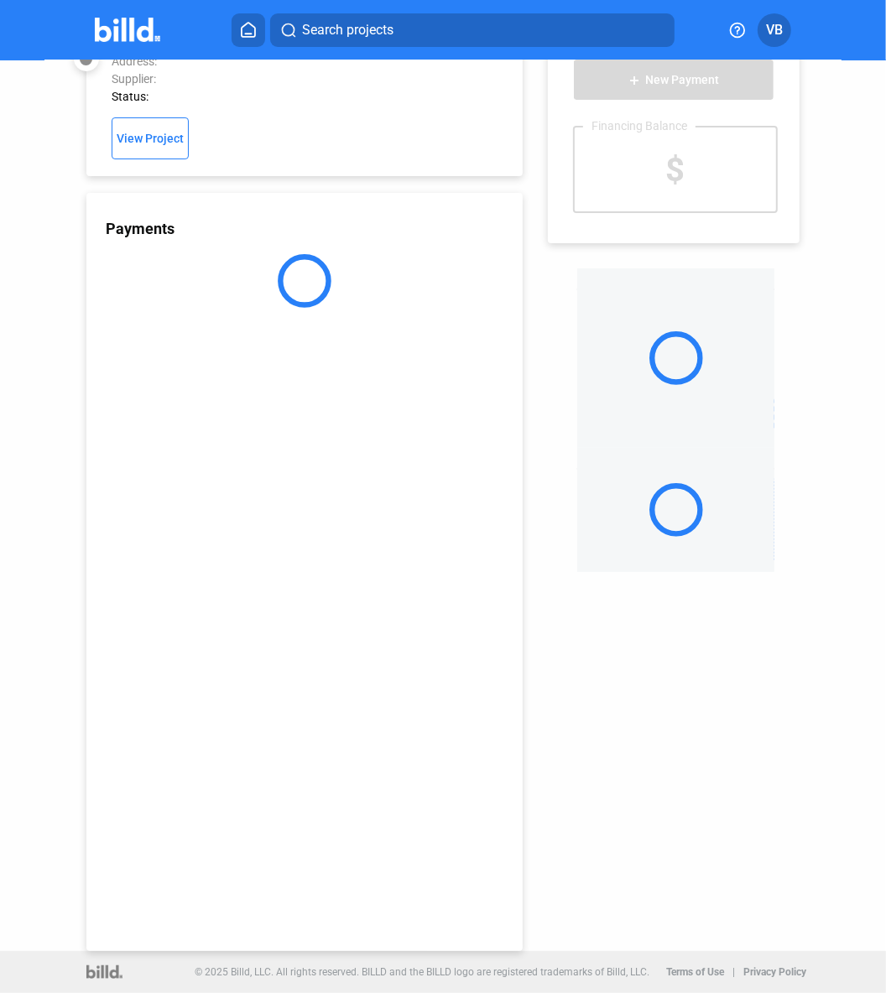
scroll to position [44, 0]
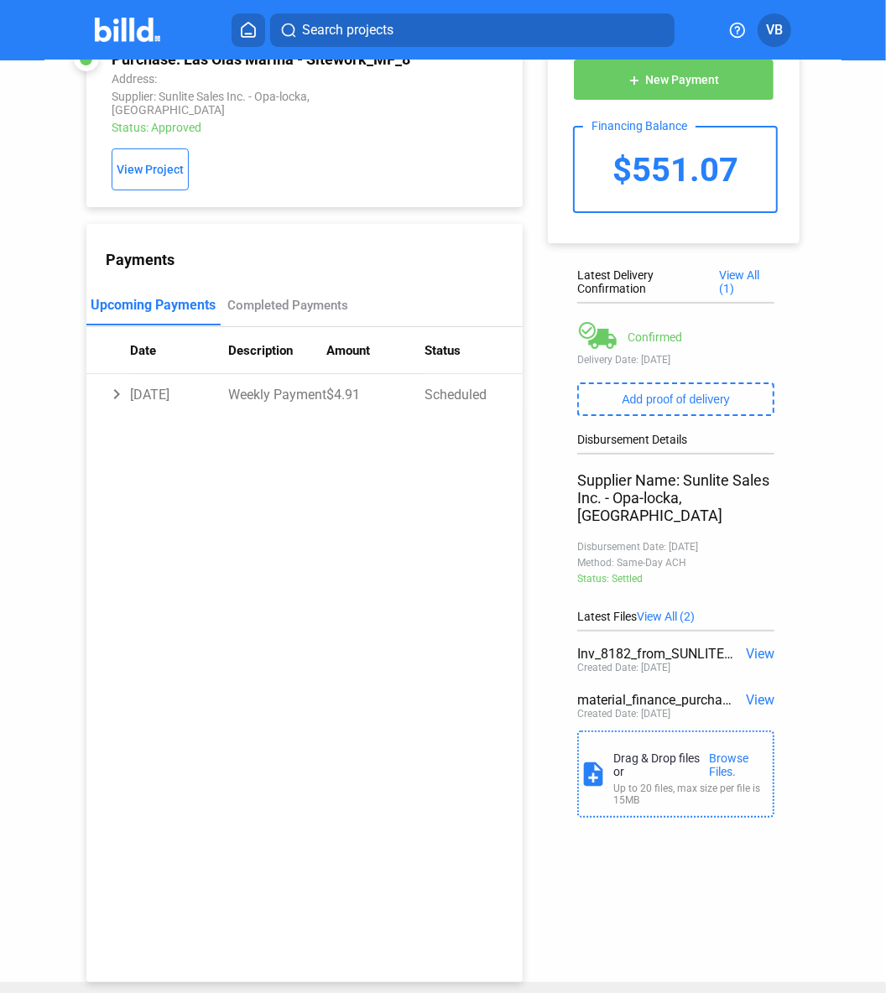
click at [715, 646] on span "View" at bounding box center [760, 654] width 29 height 16
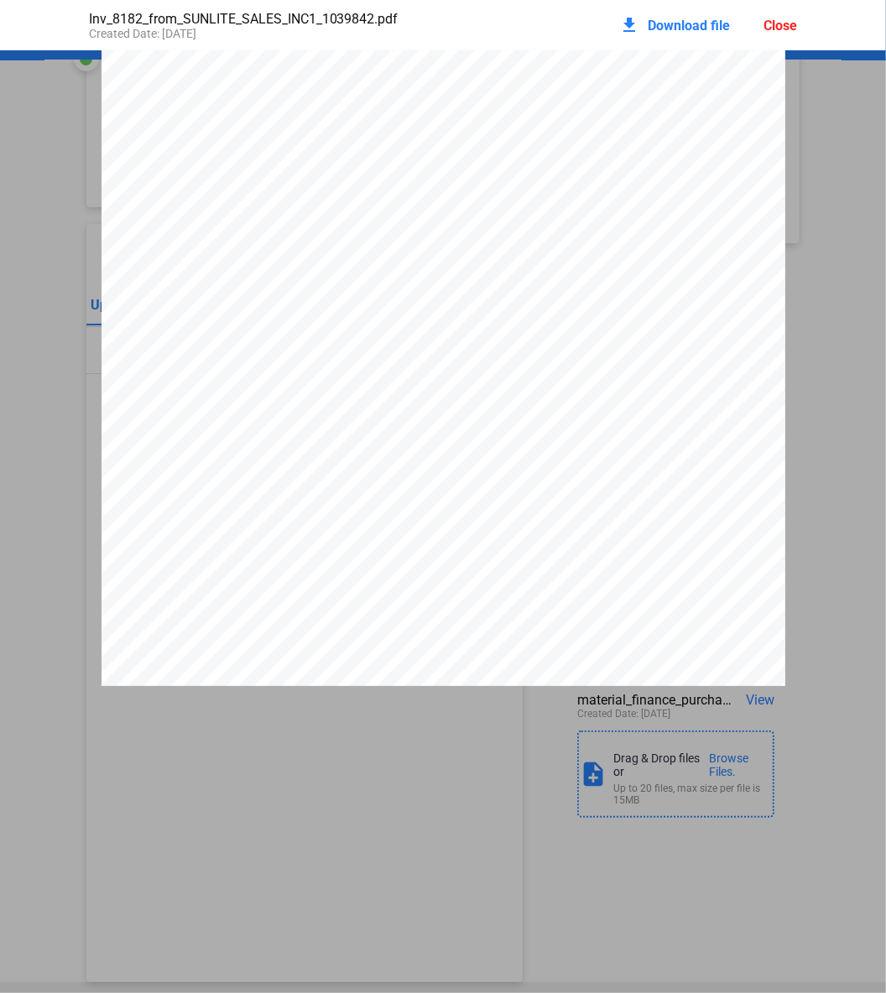
scroll to position [0, 0]
click at [653, 23] on span "Download file" at bounding box center [689, 26] width 82 height 16
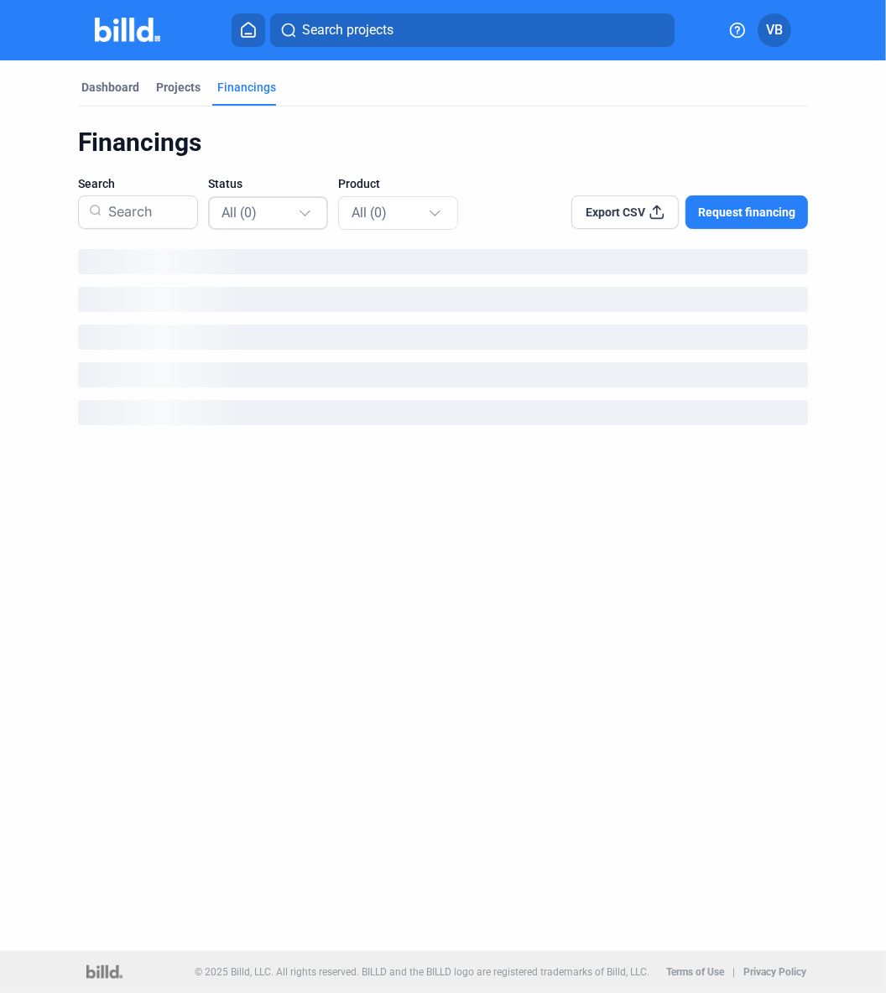
click at [273, 217] on div "All (0)" at bounding box center [259, 212] width 76 height 22
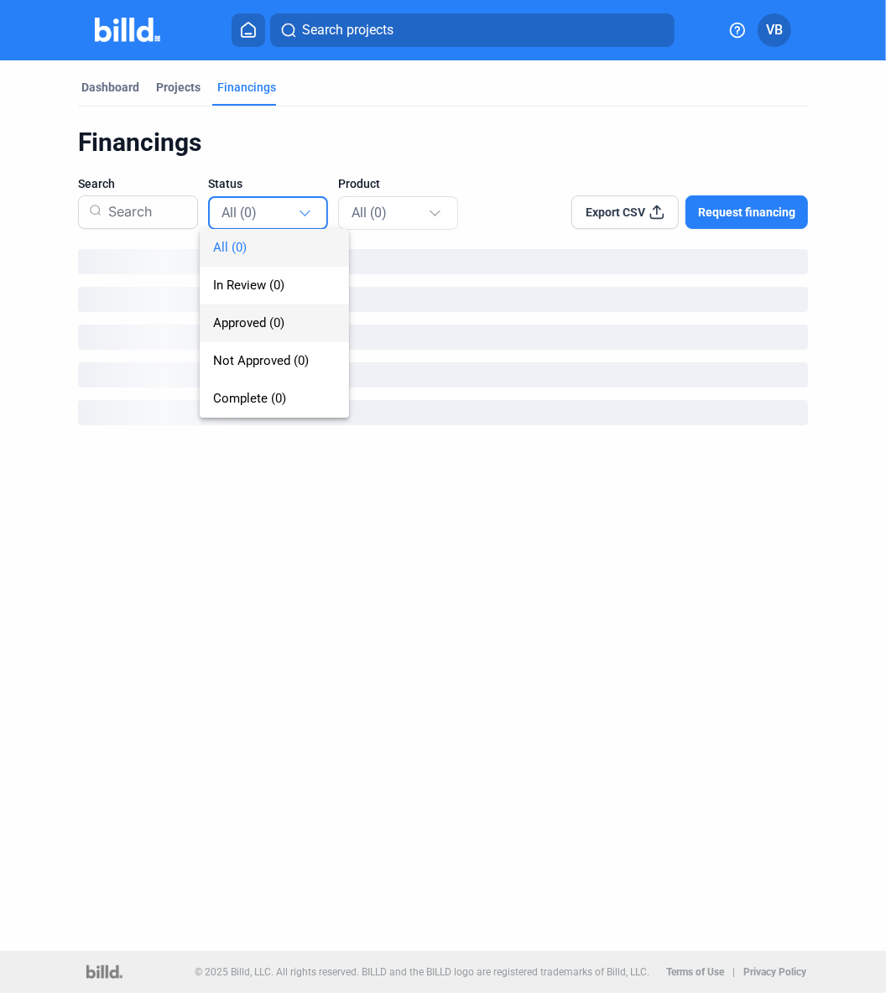
click at [271, 311] on span "Approved (0)" at bounding box center [274, 324] width 122 height 38
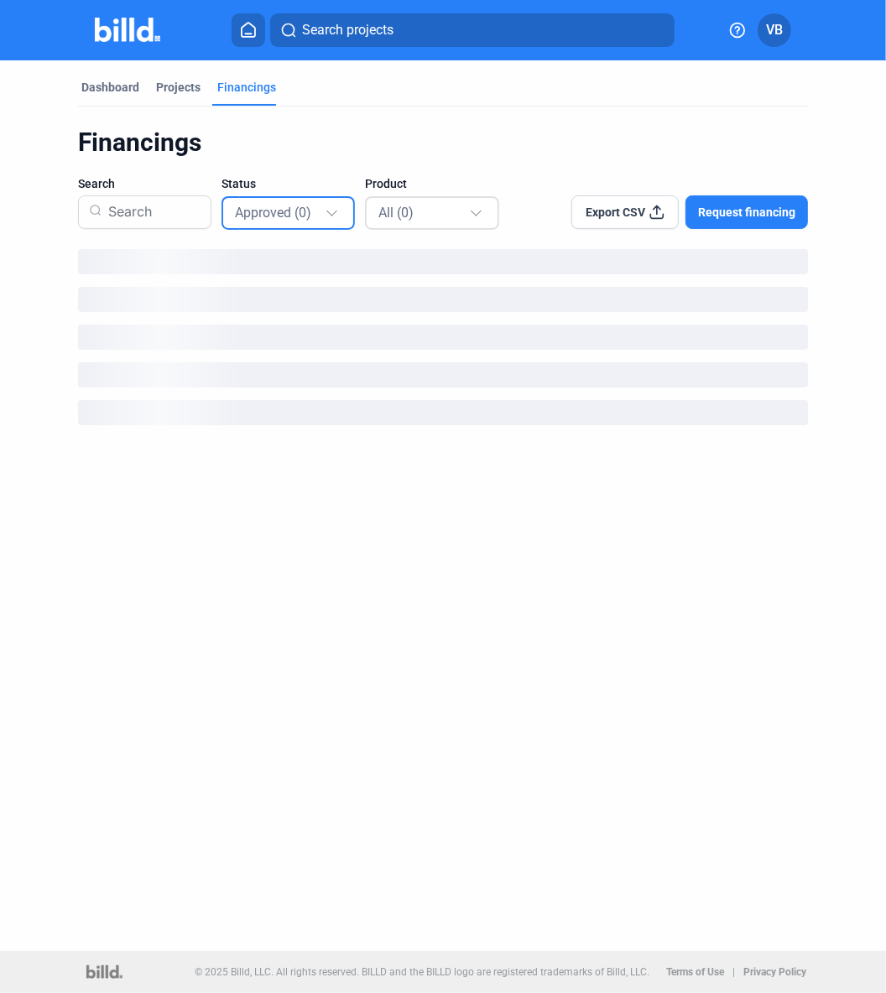
click at [365, 216] on div "All (0)" at bounding box center [431, 213] width 133 height 38
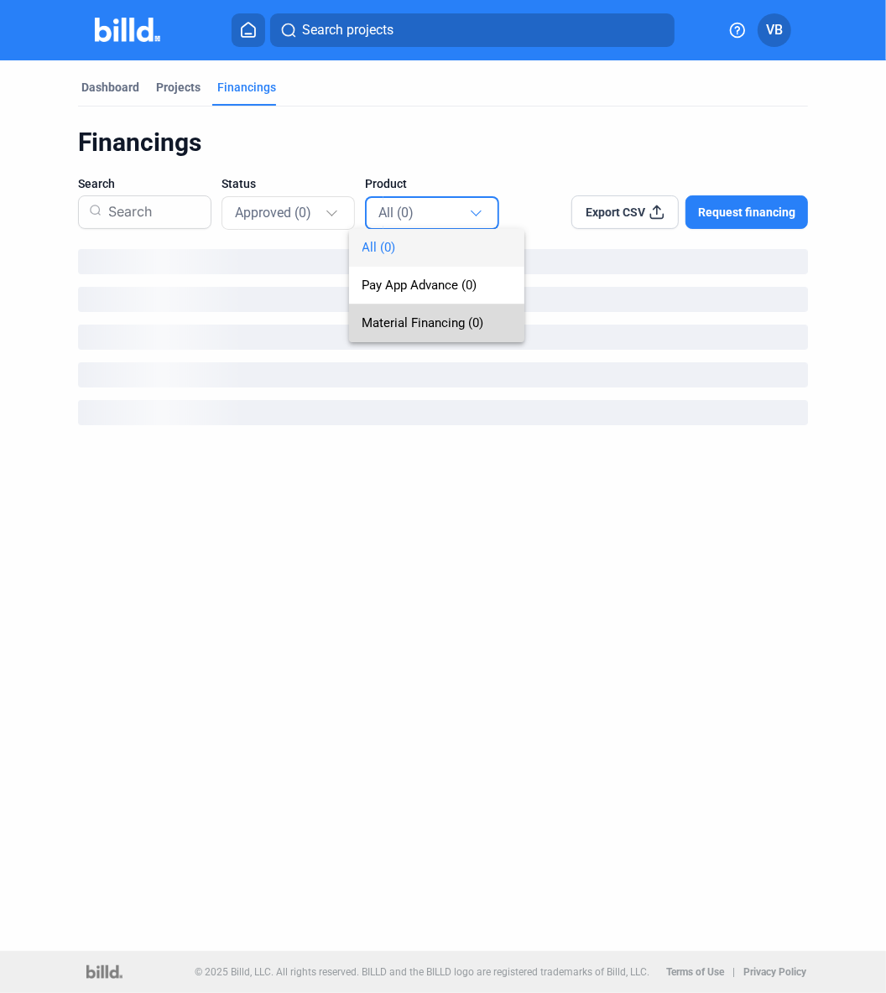
click at [382, 330] on span "Material Financing (0)" at bounding box center [423, 322] width 122 height 15
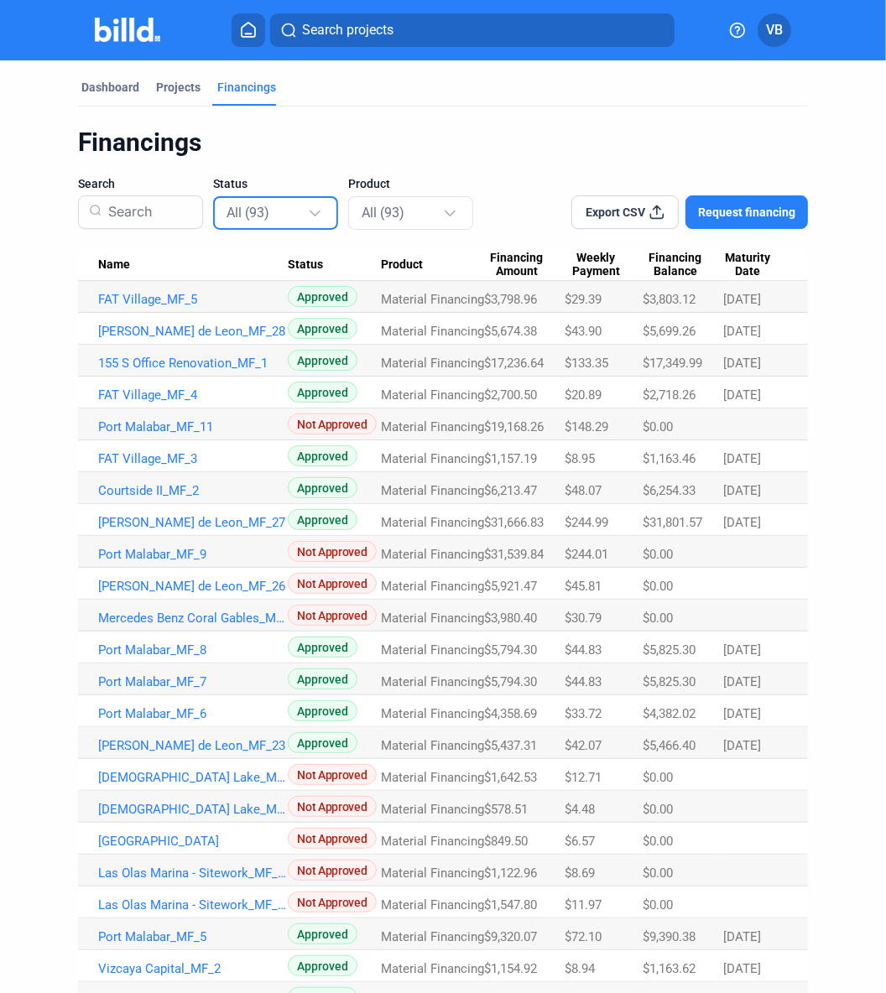
click at [251, 223] on div "All (93)" at bounding box center [277, 212] width 100 height 33
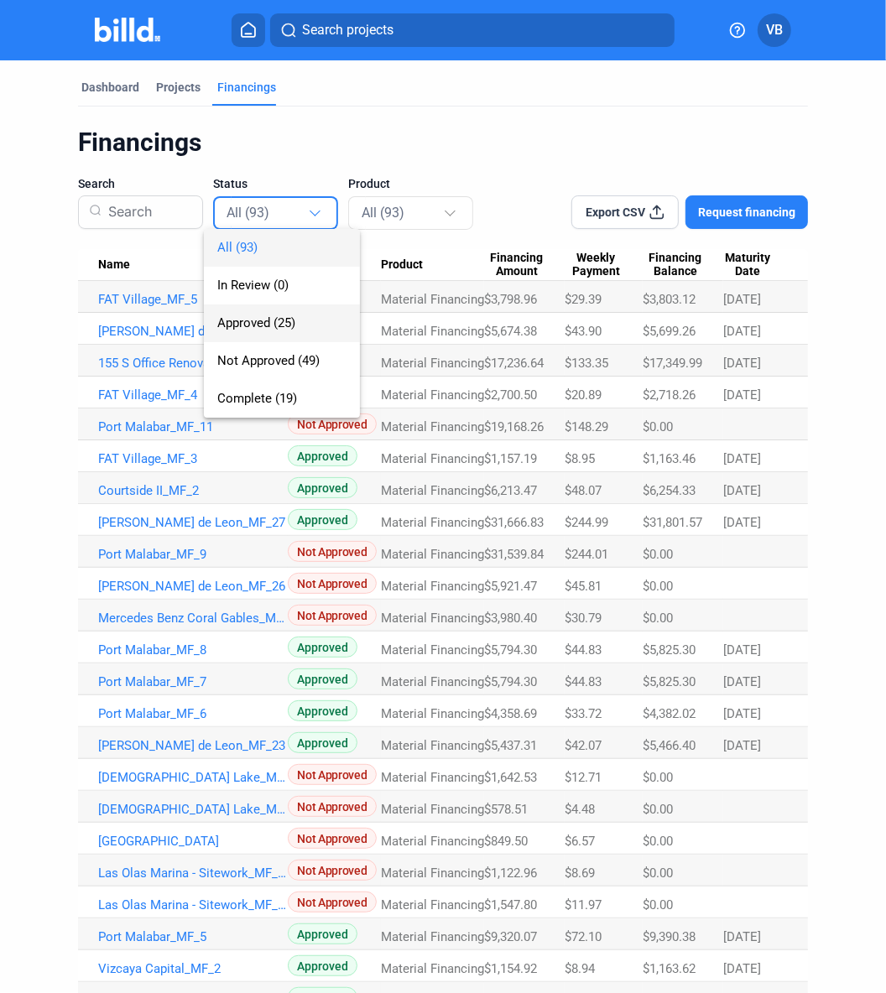
click at [280, 327] on span "Approved (25)" at bounding box center [256, 322] width 78 height 15
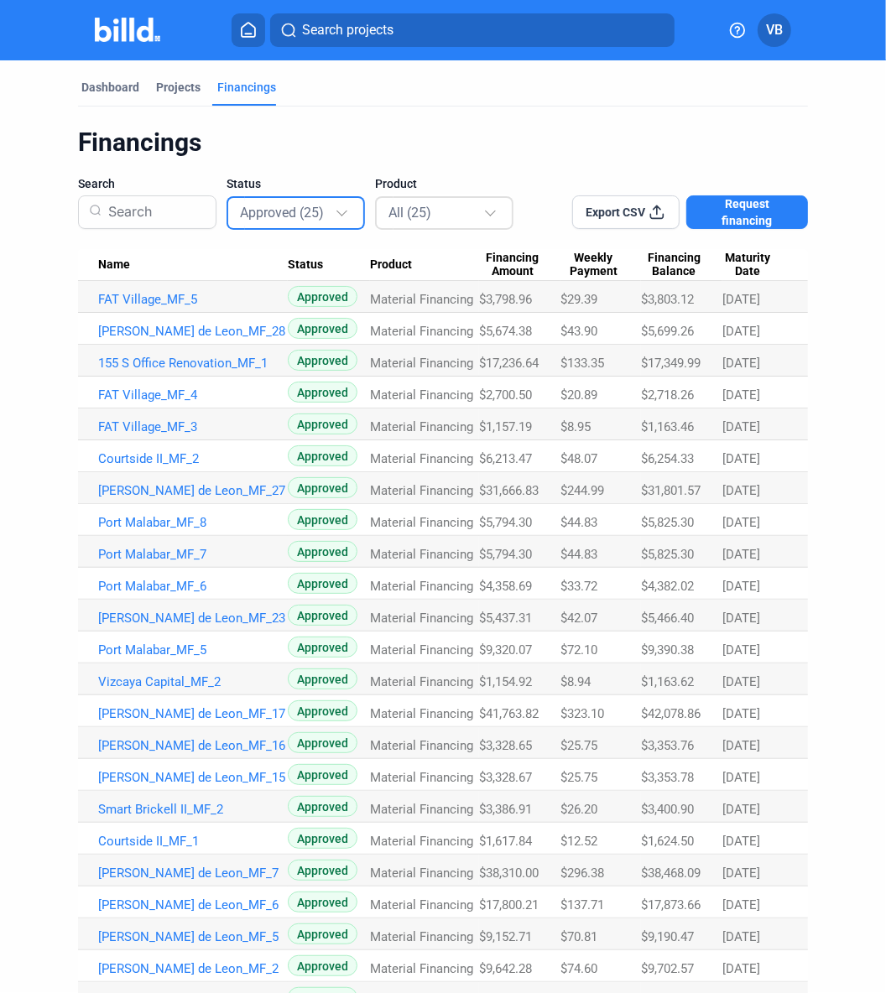
click at [388, 220] on mat-select-trigger "All (25)" at bounding box center [409, 213] width 43 height 16
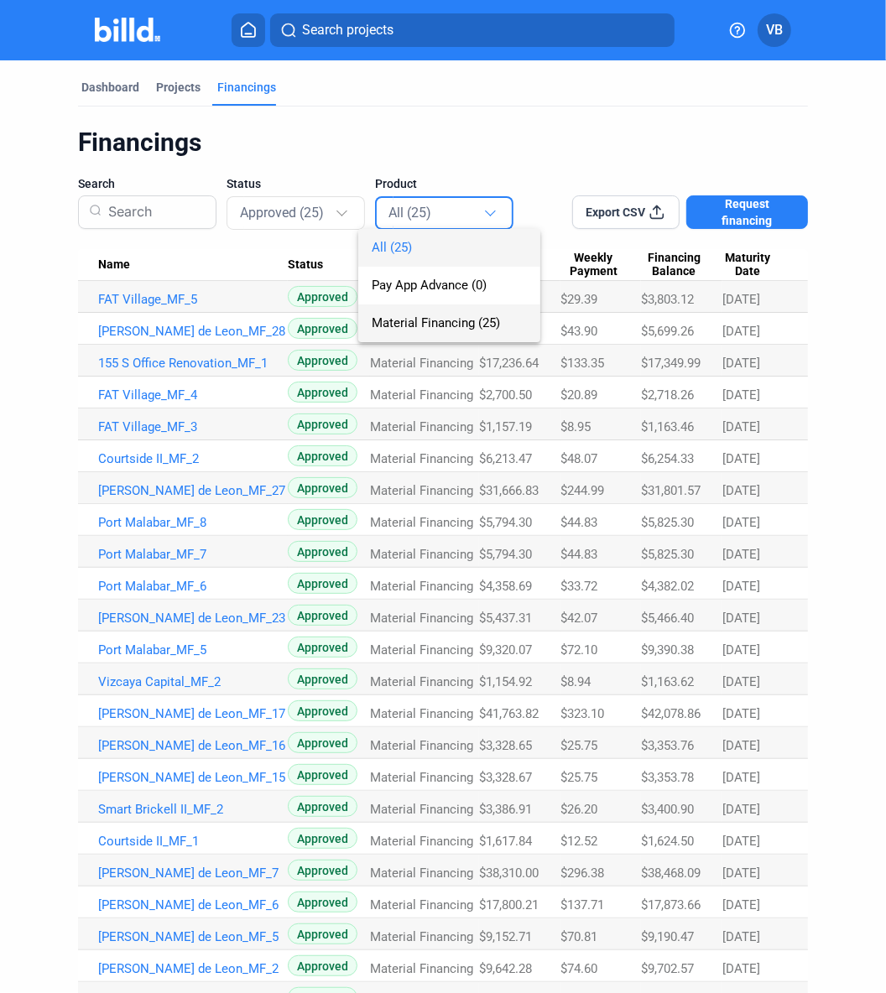
click at [414, 311] on span "Material Financing (25)" at bounding box center [449, 324] width 155 height 38
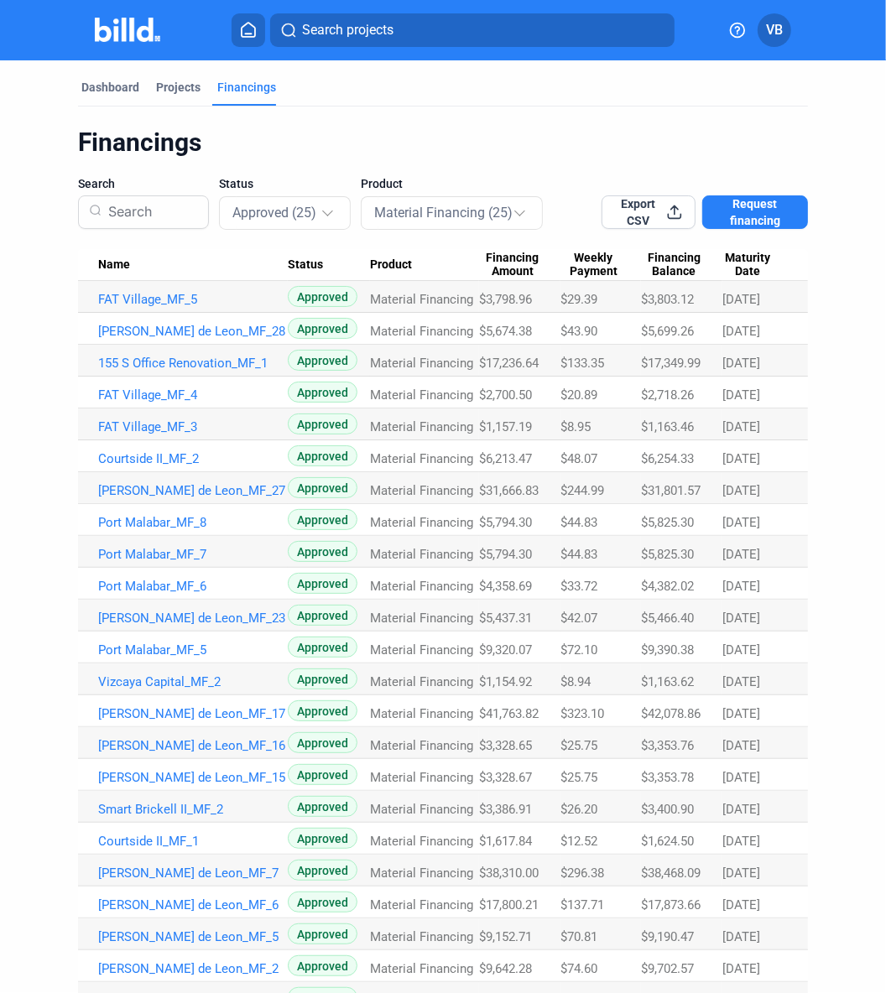
click at [401, 145] on div "Financings" at bounding box center [443, 143] width 730 height 32
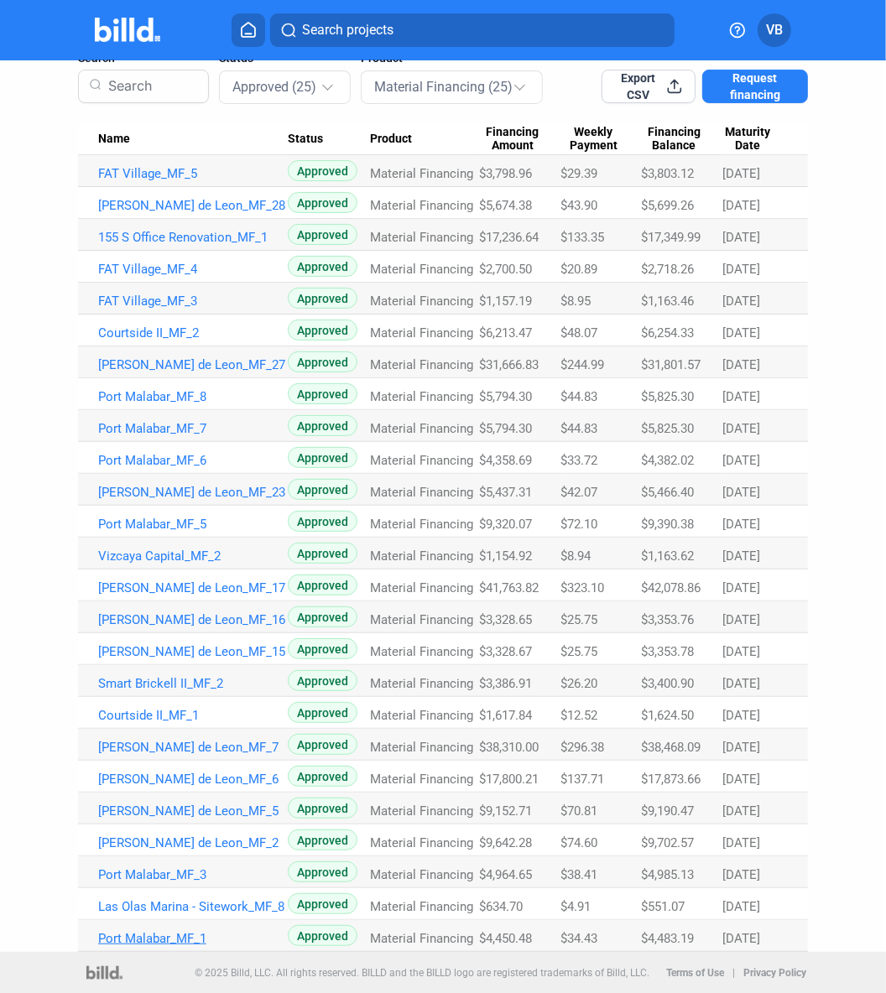
click at [159, 794] on link "Port Malabar_MF_1" at bounding box center [193, 938] width 190 height 15
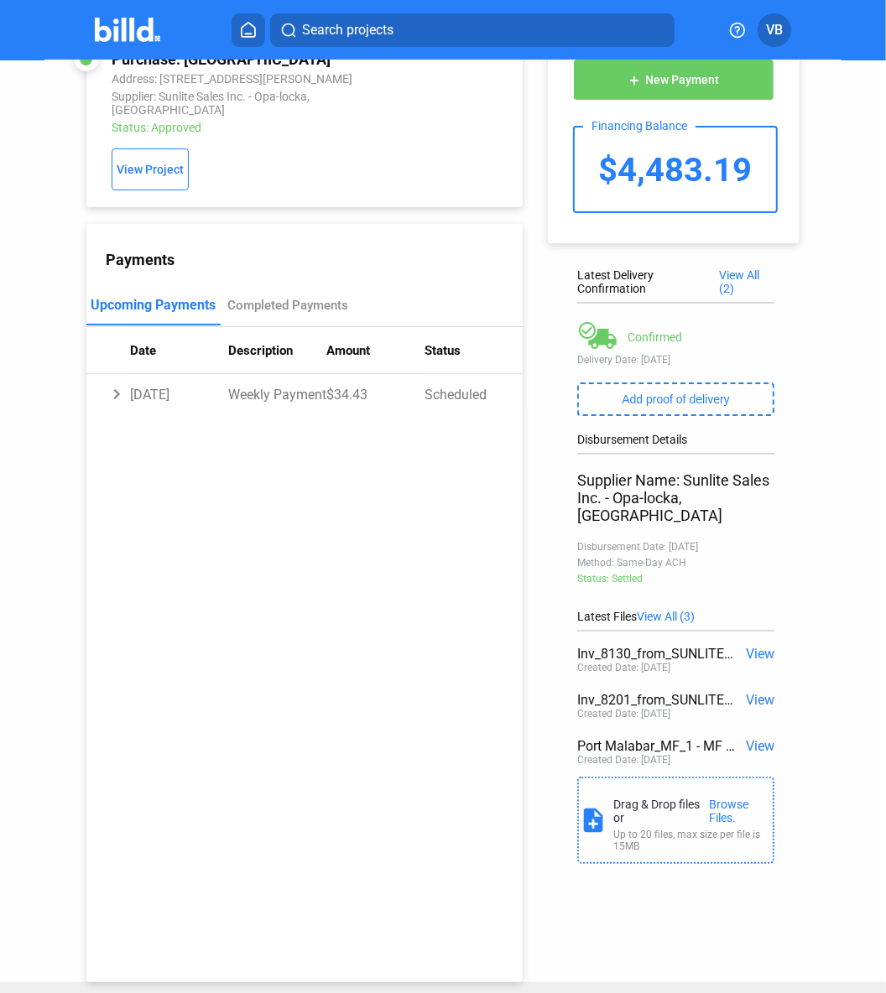
click at [715, 646] on span "View" at bounding box center [760, 654] width 29 height 16
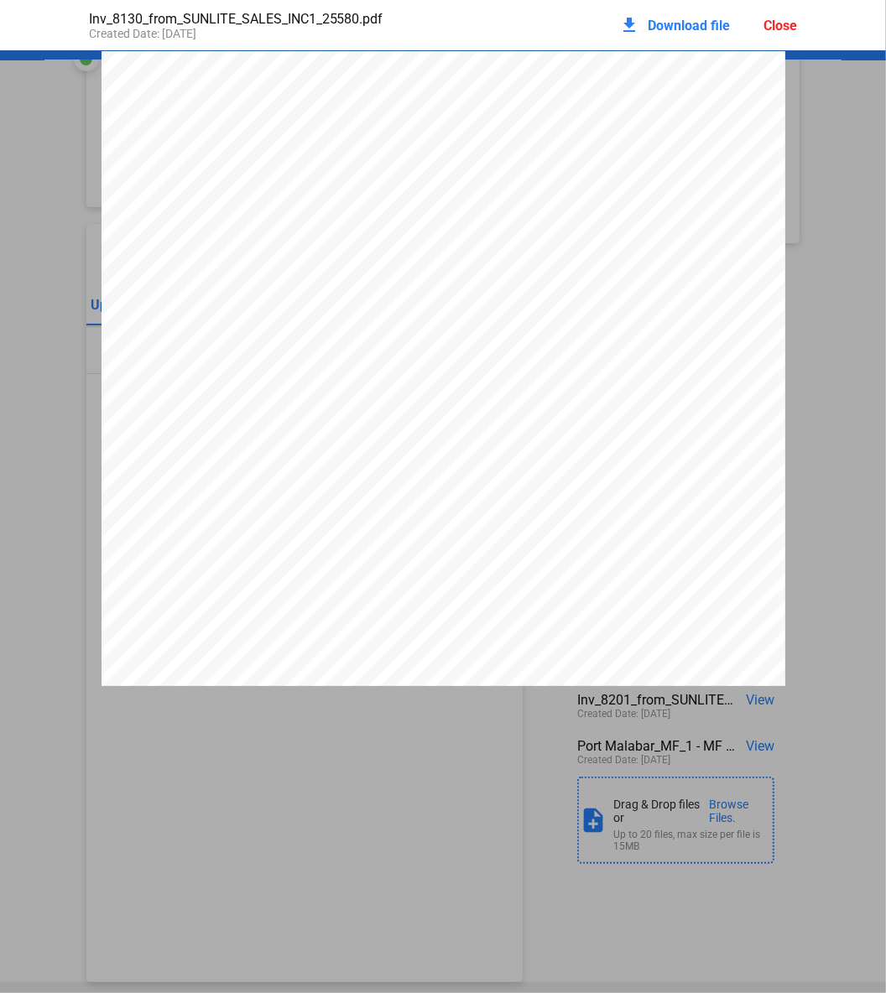
scroll to position [8, 0]
click at [661, 31] on span "Download file" at bounding box center [689, 26] width 82 height 16
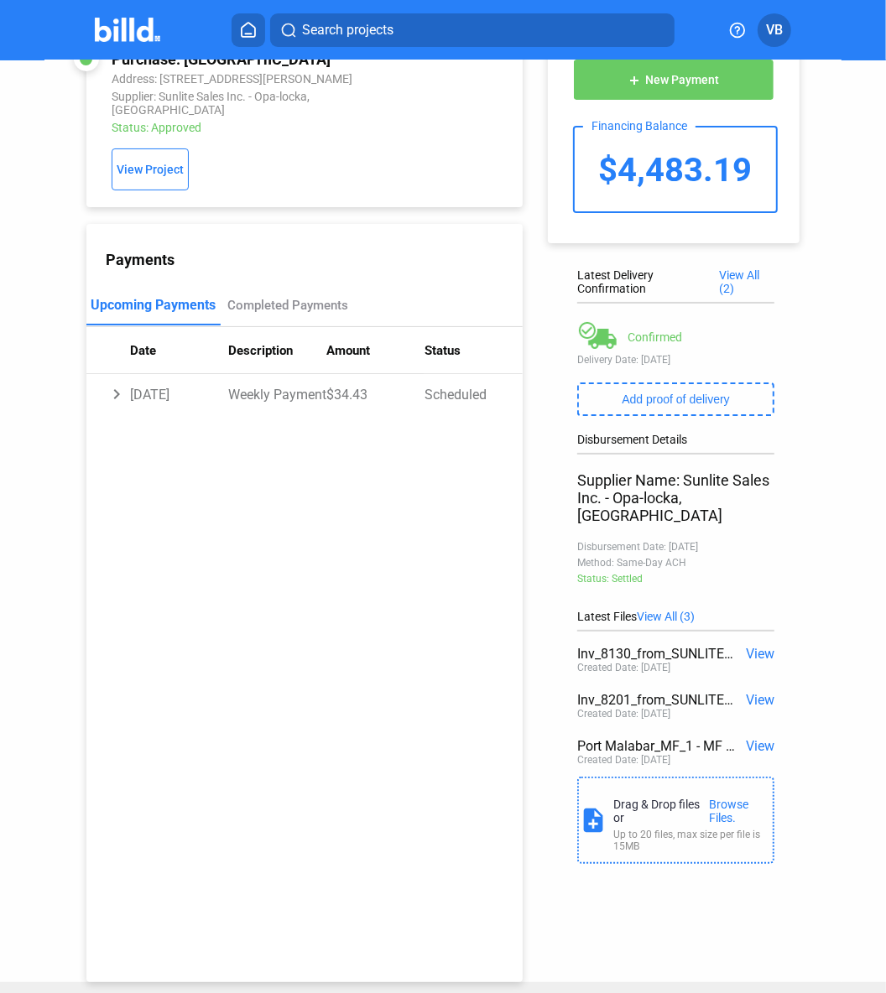
click at [715, 693] on div "Inv_8201_from_SUNLITE_SALES_INC1_61792 (1) View Created Date: [DATE]" at bounding box center [675, 708] width 197 height 46
click at [715, 692] on span "View" at bounding box center [760, 700] width 29 height 16
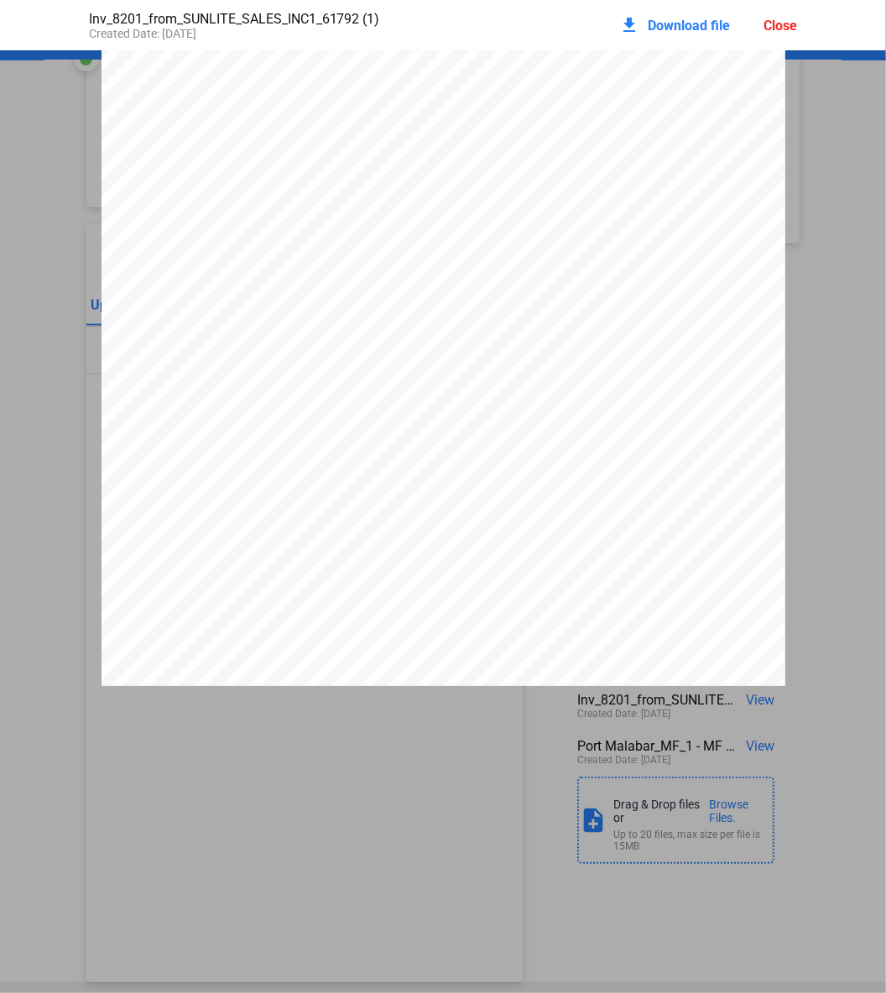
click at [669, 23] on span "Download file" at bounding box center [689, 26] width 82 height 16
